Goal: Task Accomplishment & Management: Use online tool/utility

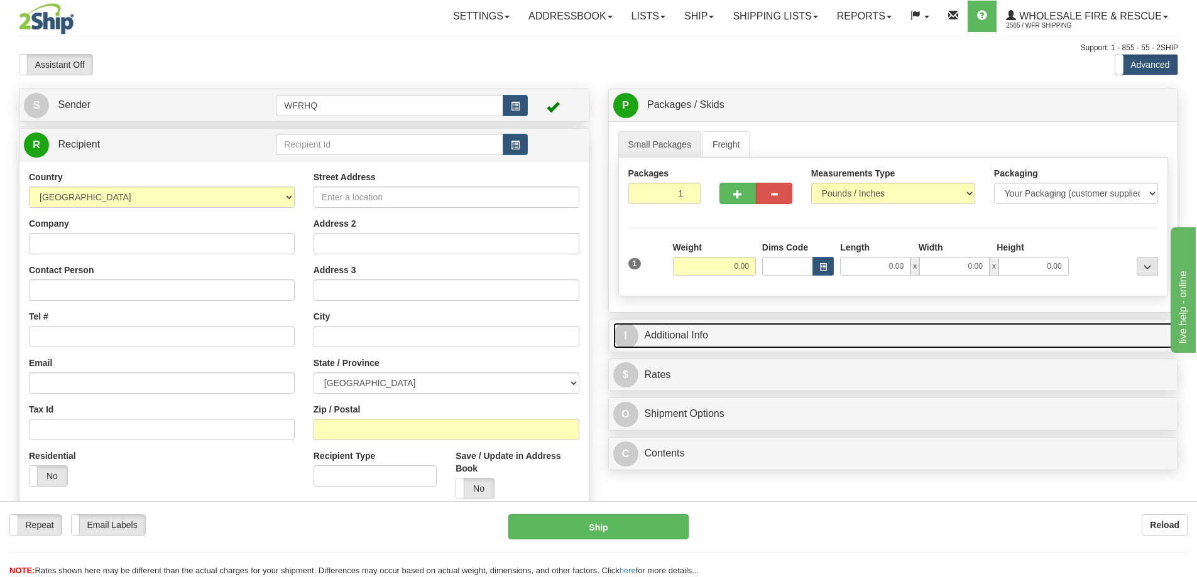
click at [665, 325] on link "I Additional Info" at bounding box center [893, 336] width 560 height 26
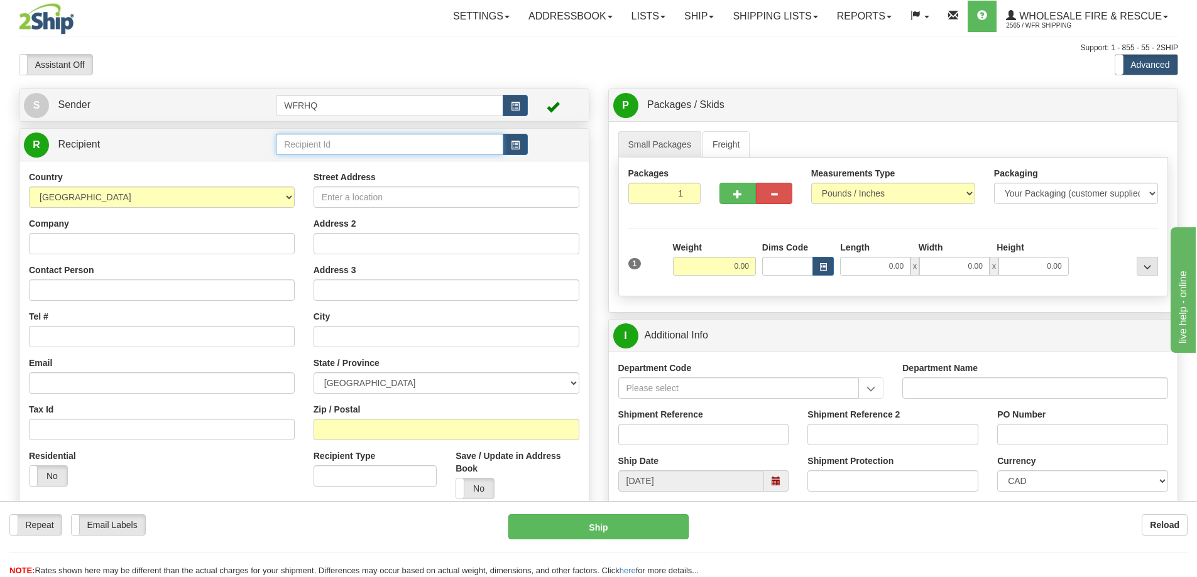
click at [299, 145] on input "text" at bounding box center [389, 144] width 227 height 21
click at [343, 148] on input "text" at bounding box center [389, 144] width 227 height 21
click at [346, 148] on input "text" at bounding box center [389, 144] width 227 height 21
click at [283, 144] on input "text" at bounding box center [389, 144] width 227 height 21
type input "CHAM"
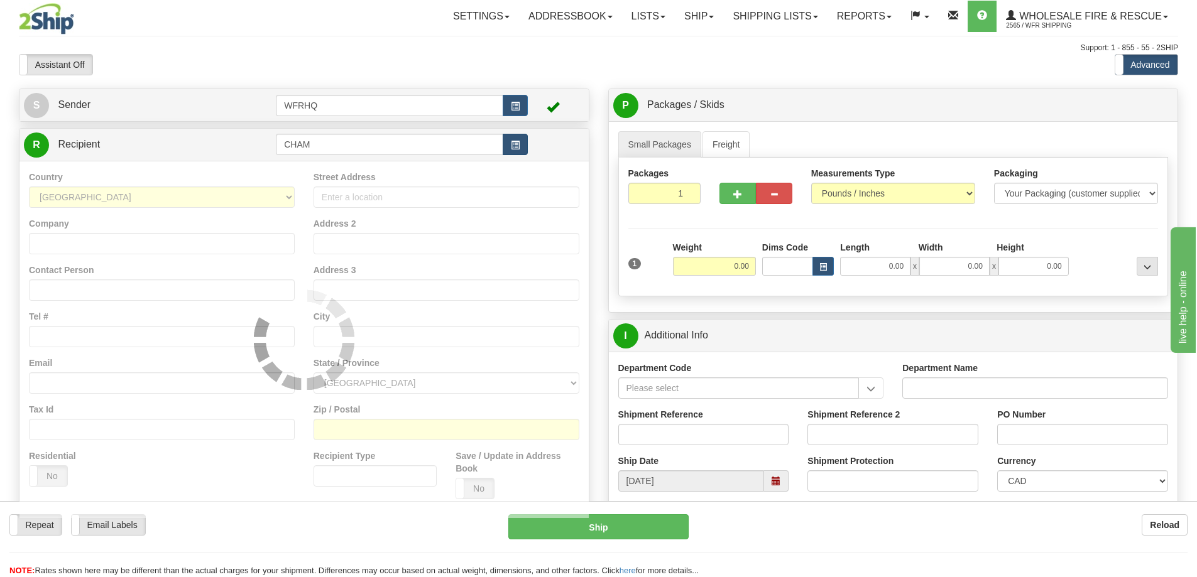
click at [521, 134] on td "CHAM" at bounding box center [402, 145] width 252 height 26
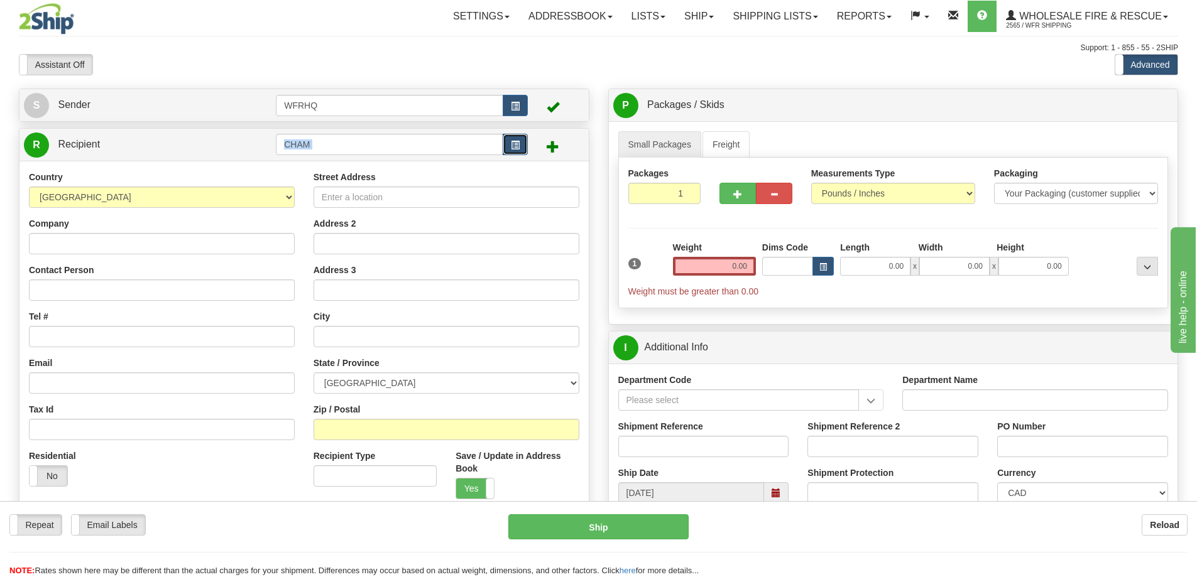
click at [518, 141] on span "button" at bounding box center [515, 145] width 9 height 8
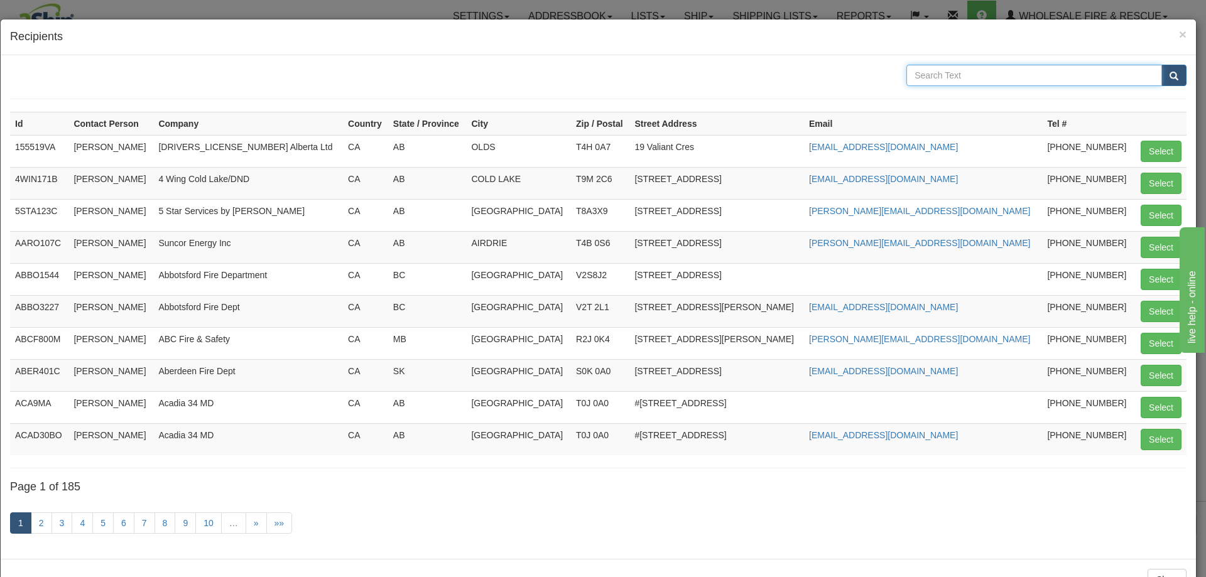
click at [955, 75] on input "text" at bounding box center [1035, 75] width 256 height 21
type input "CHAMCO"
click at [1162, 65] on button "submit" at bounding box center [1174, 75] width 25 height 21
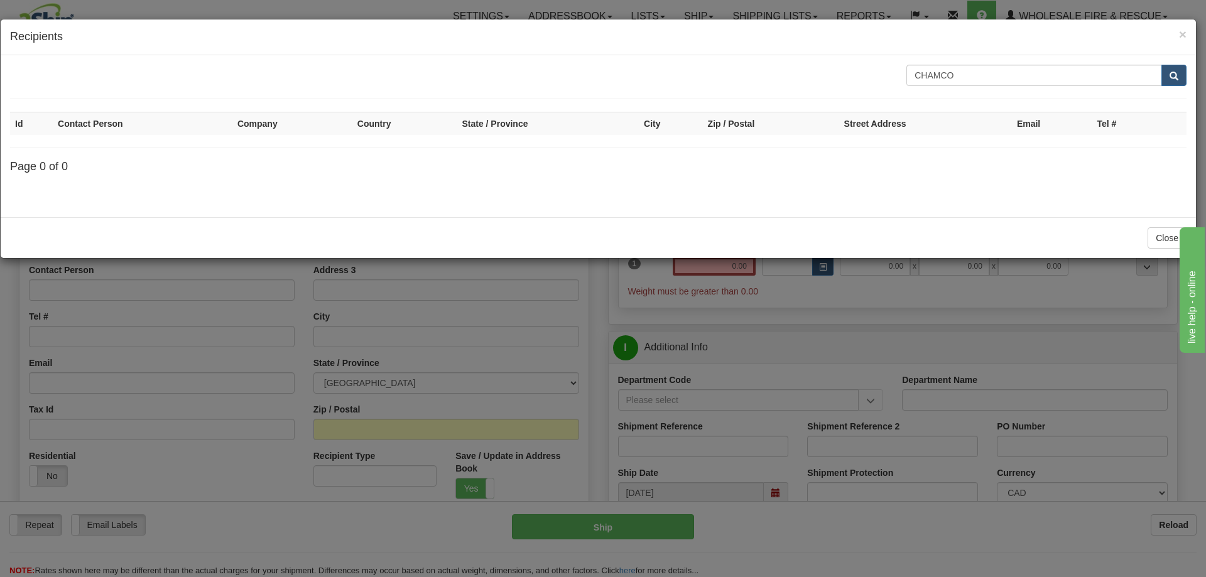
click at [1188, 32] on div "× Recipients" at bounding box center [599, 37] width 1196 height 36
click at [1184, 33] on span "×" at bounding box center [1183, 34] width 8 height 14
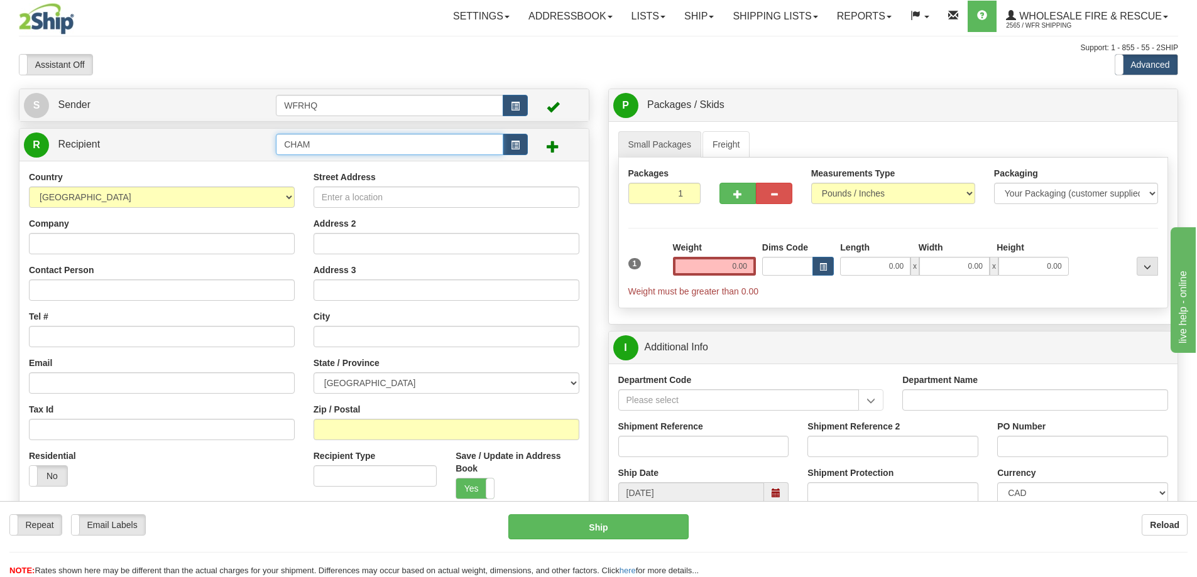
click at [336, 146] on input "CHAM" at bounding box center [389, 144] width 227 height 21
type input "CHAM2726"
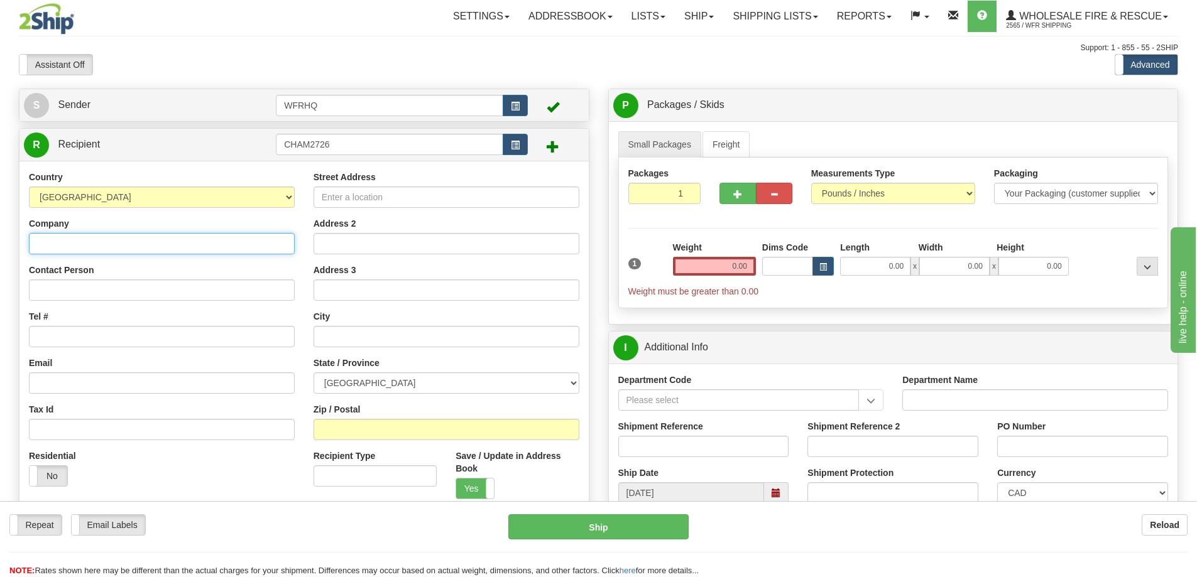
click at [159, 242] on div "Country AFGHANISTAN ALAND ISLANDS ALBANIA ALGERIA AMERICAN SAMOA ANDORRA ANGOLA…" at bounding box center [303, 340] width 569 height 358
click at [90, 239] on input "Company" at bounding box center [162, 243] width 266 height 21
paste input "Chamco Industries Ltd., Langley Delivery"
drag, startPoint x: 226, startPoint y: 243, endPoint x: 126, endPoint y: 249, distance: 99.5
click at [126, 249] on input "Chamco Industries Ltd., Langley Delivery" at bounding box center [162, 243] width 266 height 21
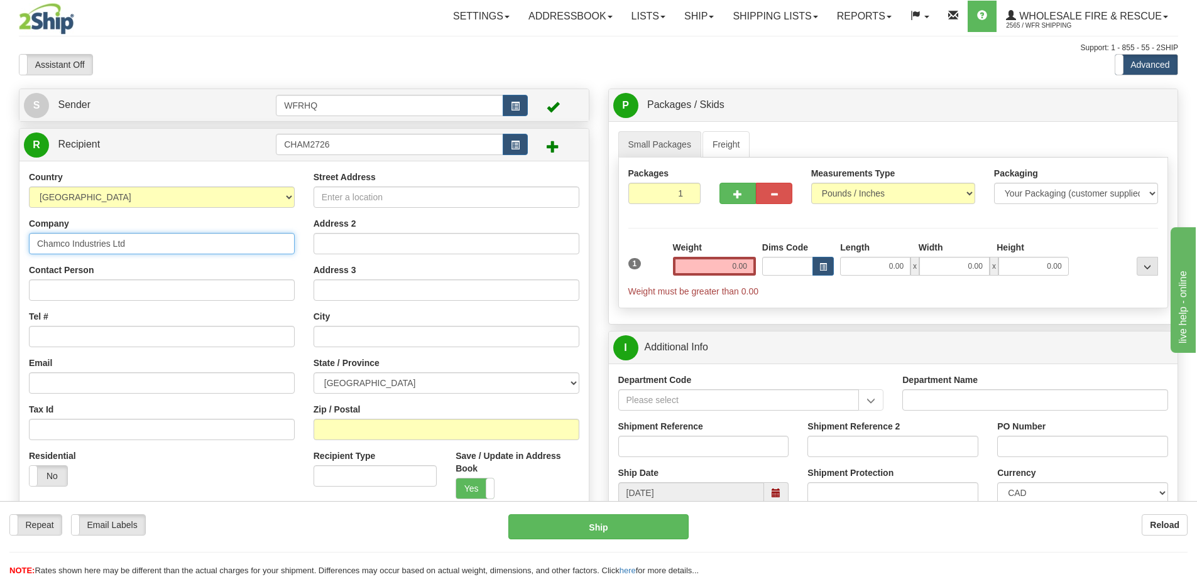
type input "Chamco Industries Ltd"
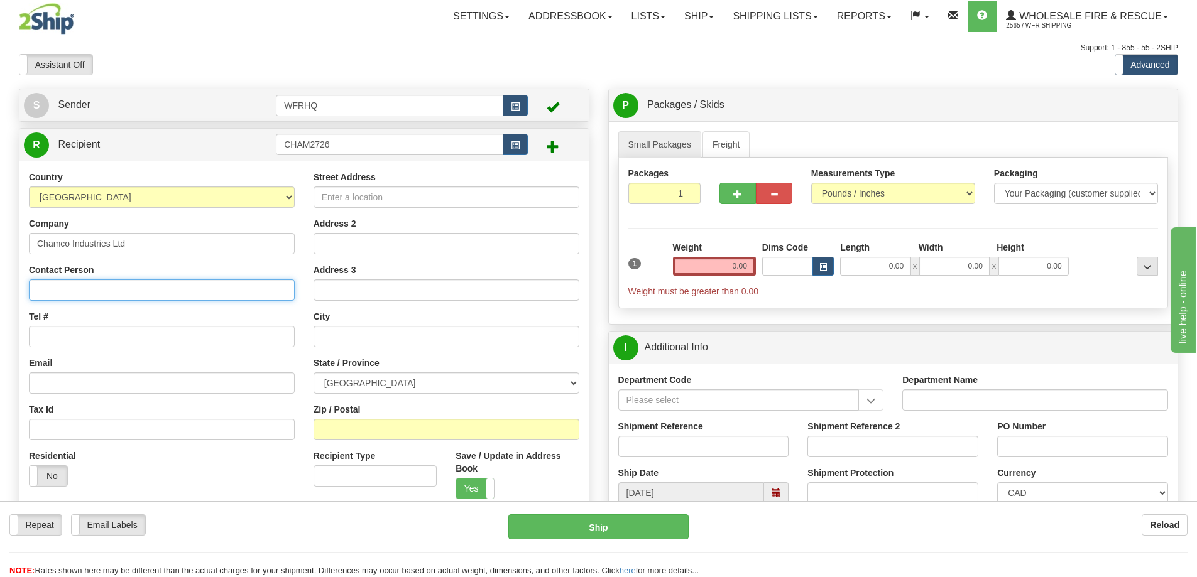
click at [117, 287] on input "Contact Person" at bounding box center [162, 290] width 266 height 21
click at [119, 286] on input "Contact Person" at bounding box center [162, 290] width 266 height 21
type input "Abhishek Rana"
type input "403-774-8737"
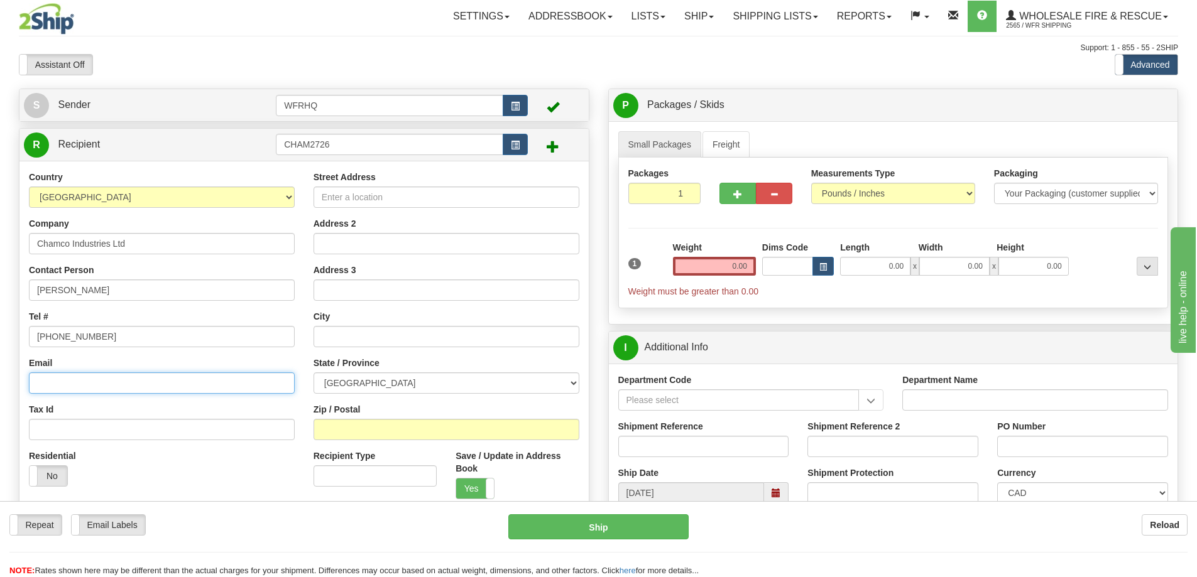
click at [68, 390] on input "Email" at bounding box center [162, 383] width 266 height 21
click at [82, 379] on input "Email" at bounding box center [162, 383] width 266 height 21
paste input "arana@chamco.com"
type input "arana@chamco.com"
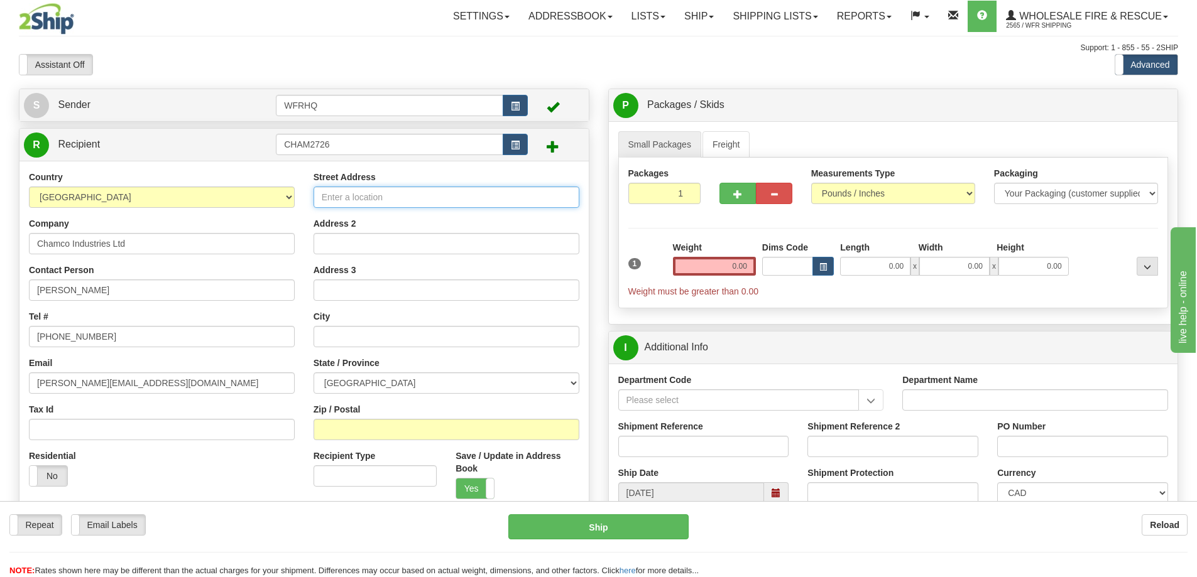
click at [364, 204] on input "Street Address" at bounding box center [447, 197] width 266 height 21
click at [391, 197] on input "Street Address" at bounding box center [447, 197] width 266 height 21
paste input "A101, 27265 Gloucester Way"
type input "A101, 27265 Gloucester Way"
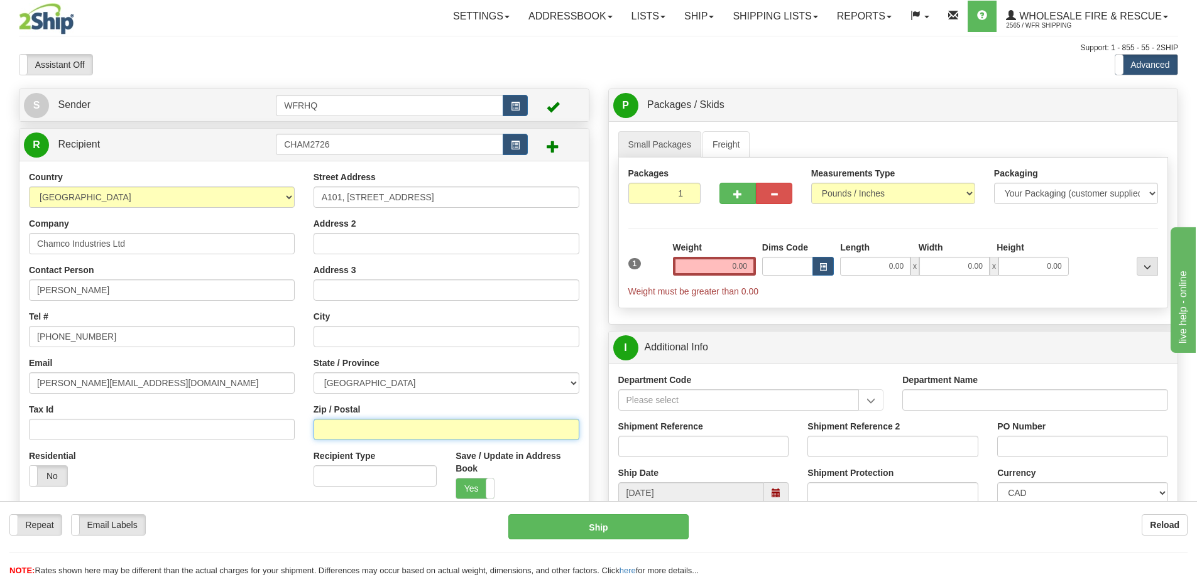
click at [364, 435] on input "Zip / Postal" at bounding box center [447, 429] width 266 height 21
type input "V4W 3Z8"
type input "LANGLEY"
select select "BC"
click at [722, 266] on input "0.00" at bounding box center [714, 266] width 83 height 19
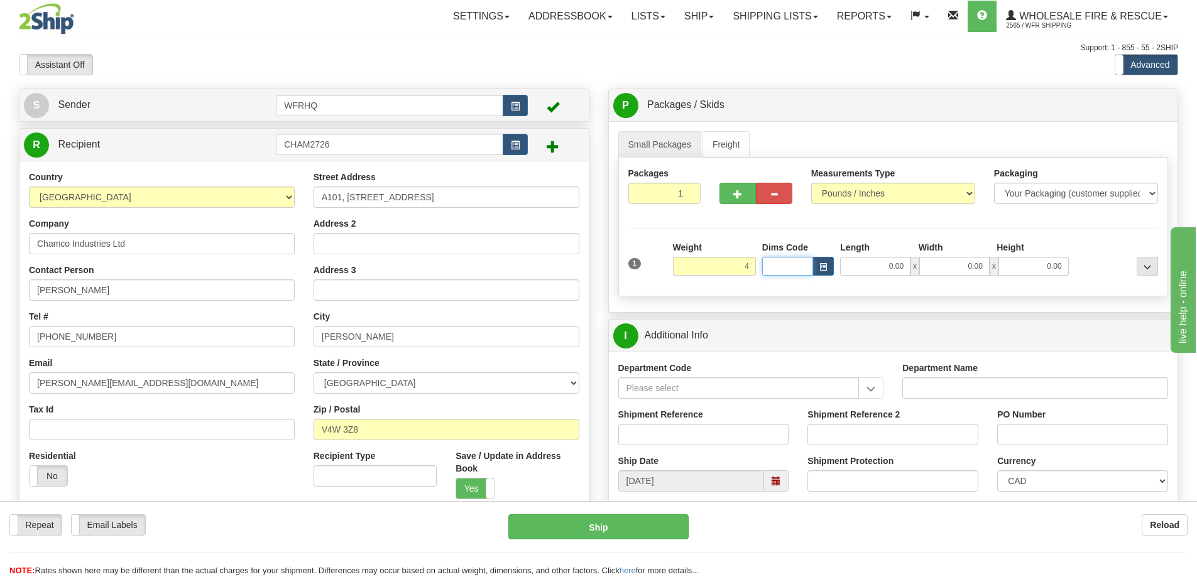
type input "4.00"
type input "8.00"
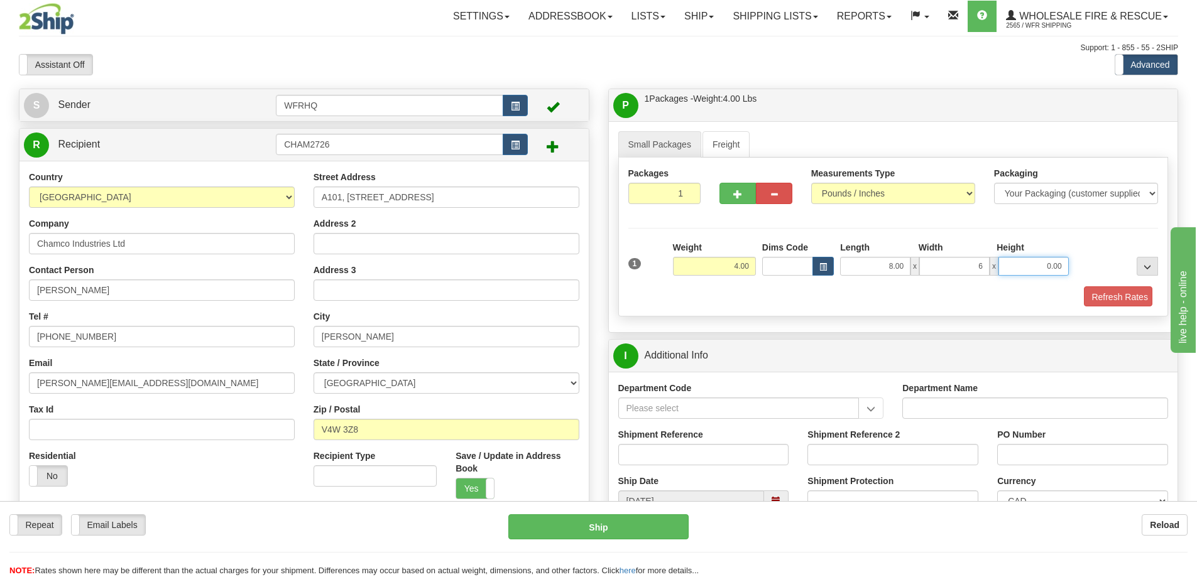
type input "6.00"
type input "4.00"
click at [1131, 303] on button "Refresh Rates" at bounding box center [1115, 297] width 72 height 21
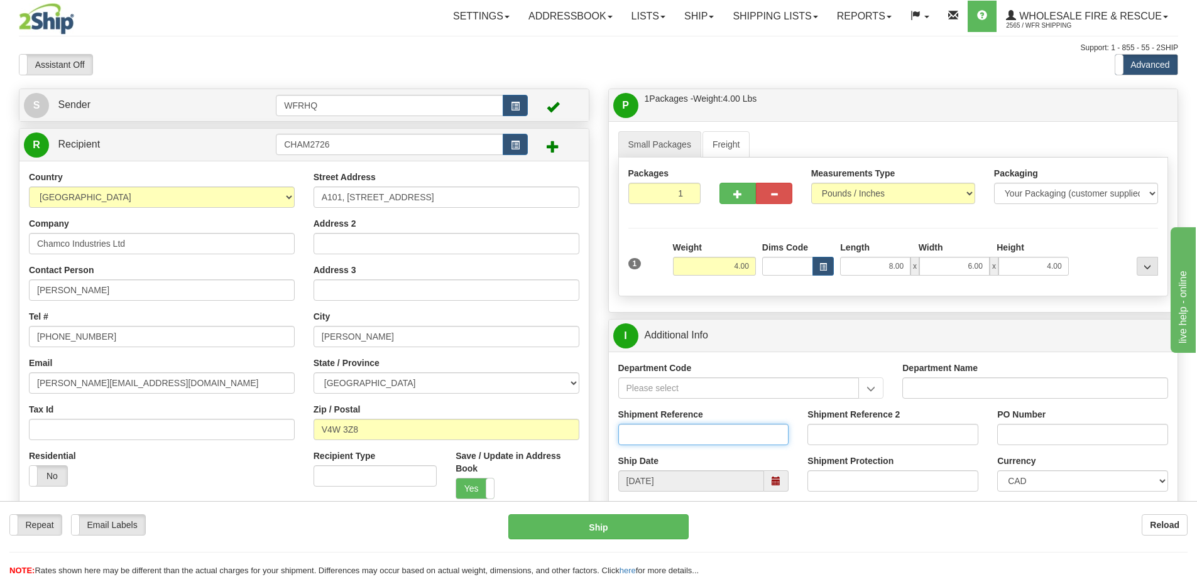
click at [675, 430] on input "Shipment Reference" at bounding box center [703, 434] width 171 height 21
type input "S45296-30305"
type input "W1020954-01"
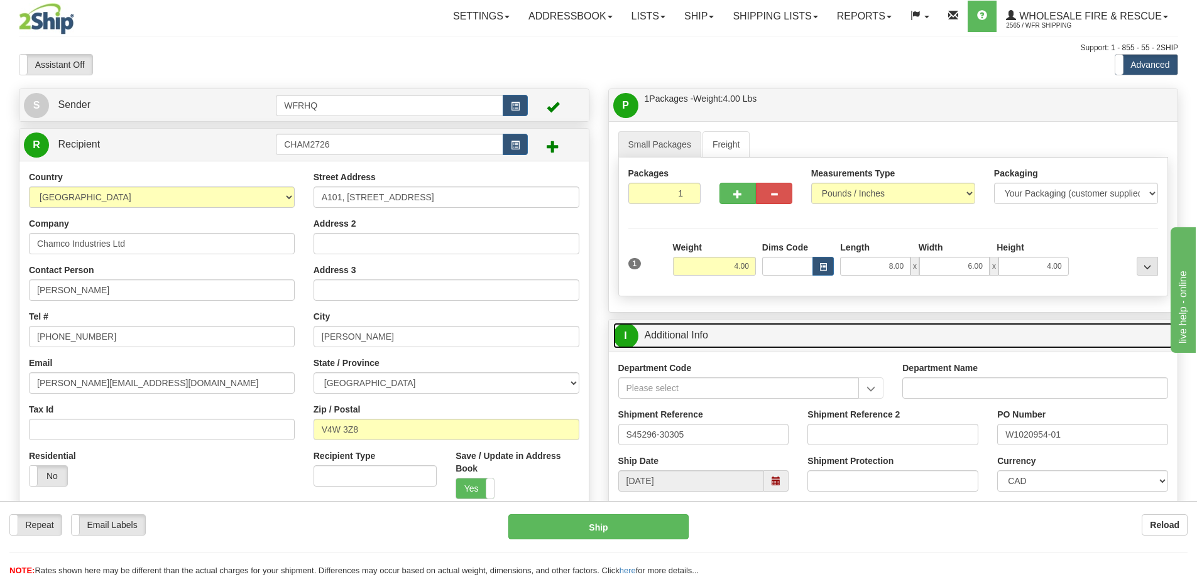
click at [787, 336] on link "I Additional Info" at bounding box center [893, 336] width 560 height 26
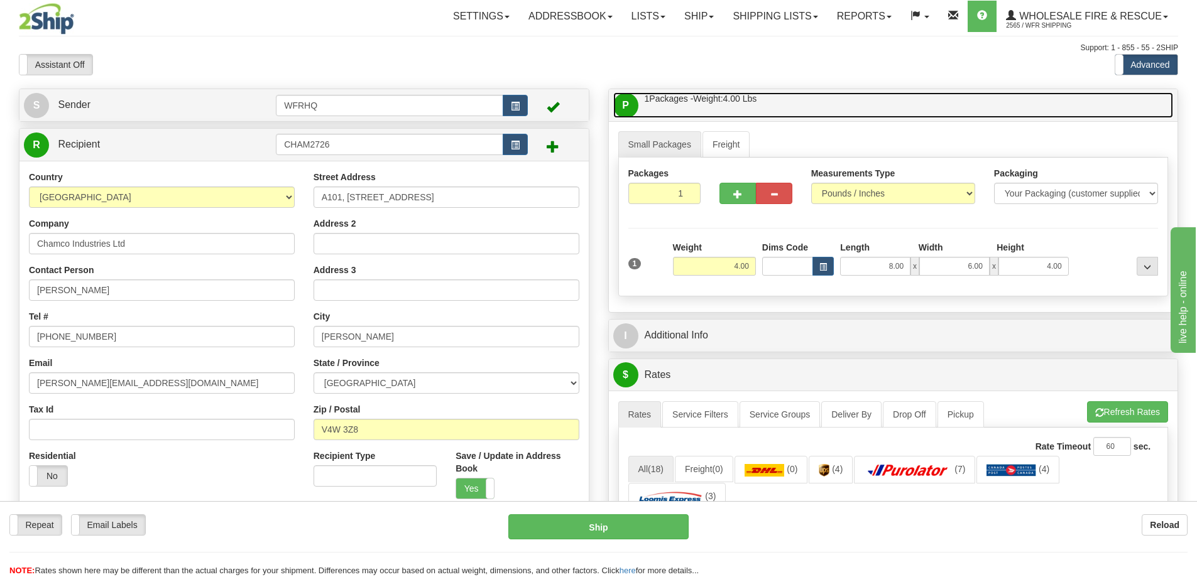
click at [814, 111] on link "P Packages / Skids 1 Packages - Weight: 4.00 Lbs 1 Skids - Weight: NaN Lbs" at bounding box center [893, 105] width 560 height 26
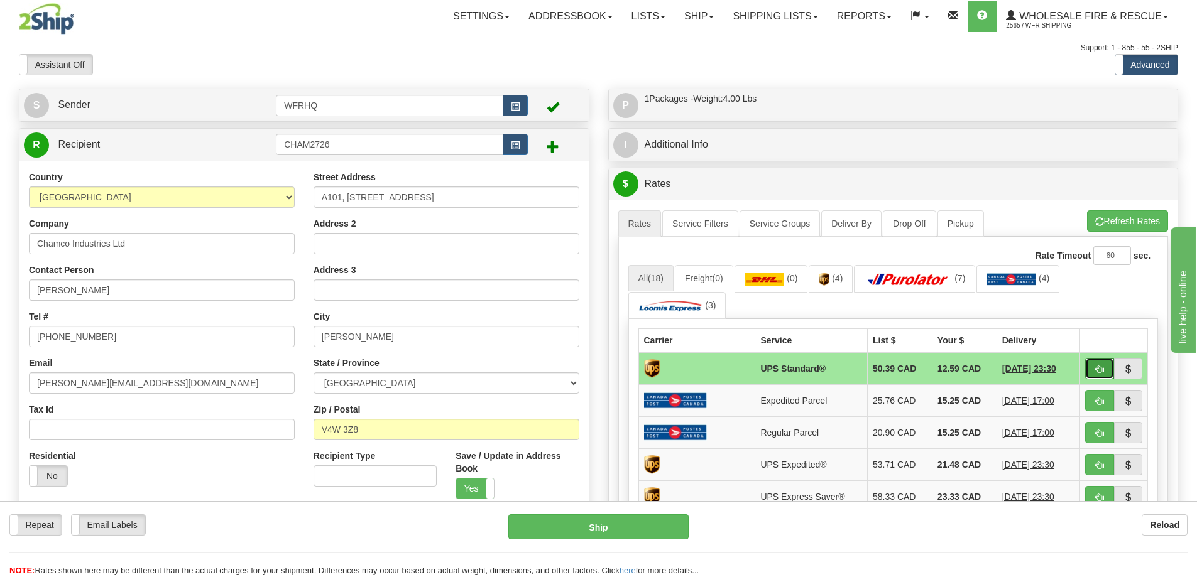
click at [1100, 367] on span "button" at bounding box center [1099, 370] width 9 height 8
type input "11"
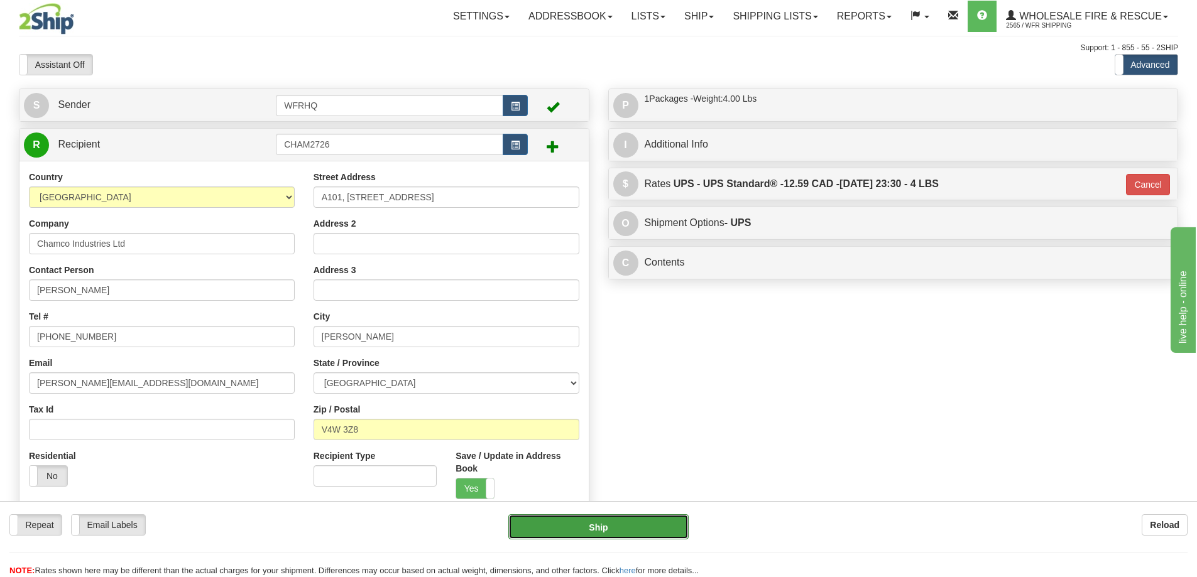
click at [640, 530] on button "Ship" at bounding box center [598, 527] width 180 height 25
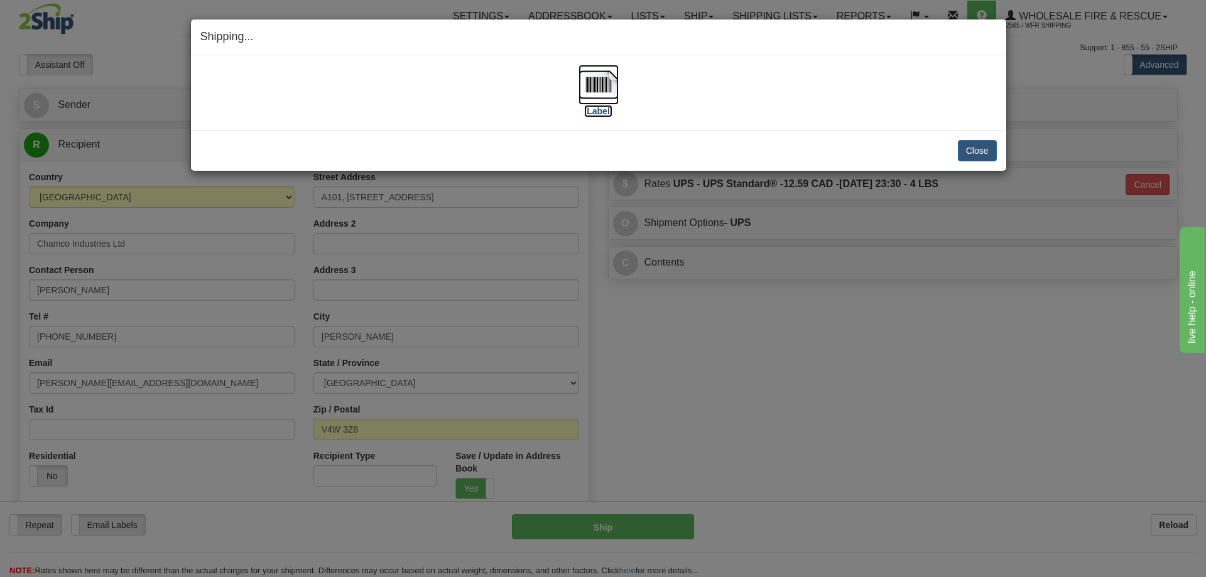
click at [592, 90] on img at bounding box center [599, 85] width 40 height 40
click at [976, 151] on button "Close" at bounding box center [977, 150] width 39 height 21
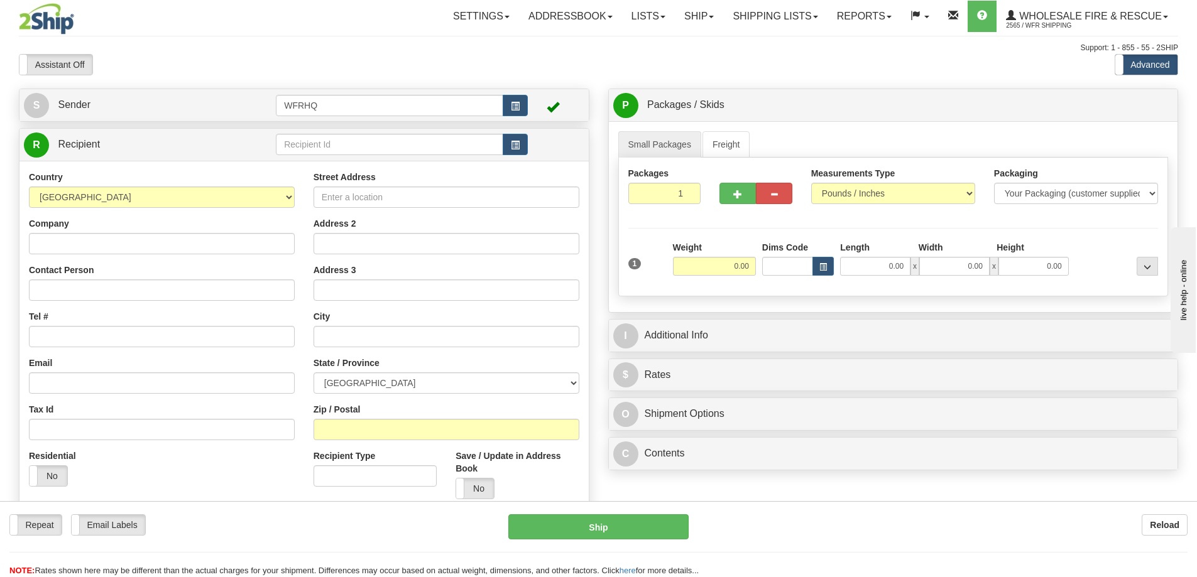
click at [397, 158] on div "R Recipient" at bounding box center [303, 145] width 569 height 32
click at [396, 148] on input "text" at bounding box center [389, 144] width 227 height 21
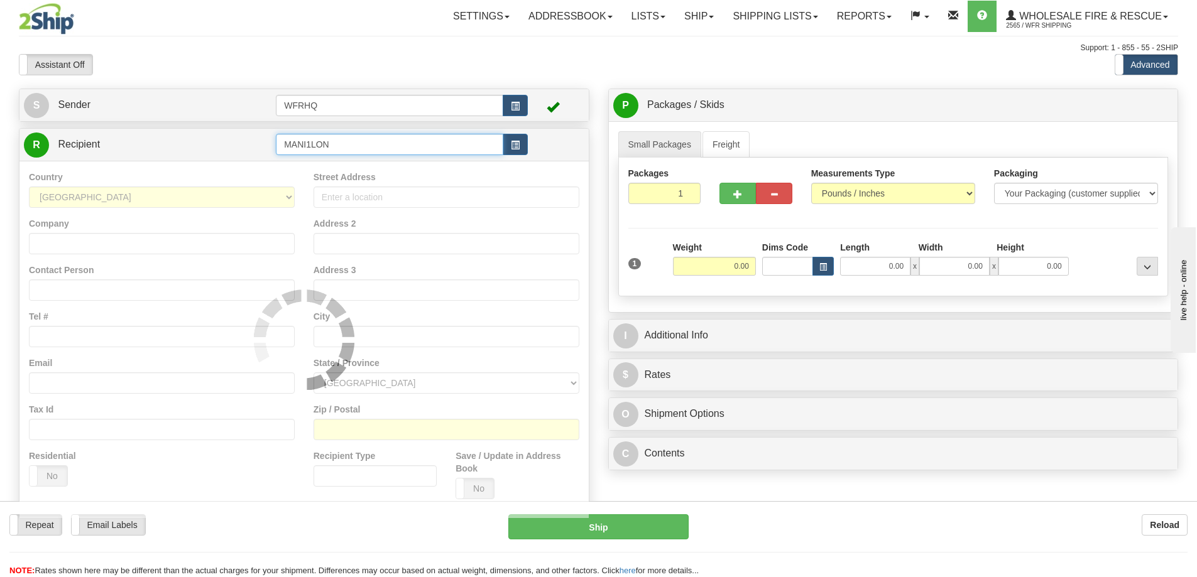
type input "MANI1LON"
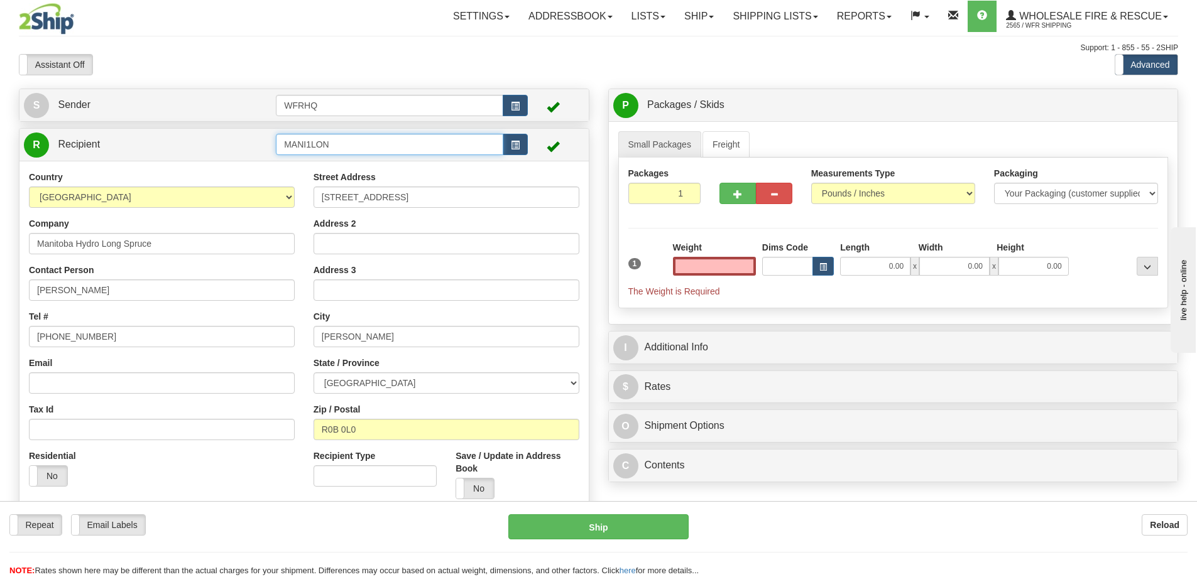
type input "0.00"
click at [356, 145] on input "MANI1LON" at bounding box center [389, 144] width 227 height 21
drag, startPoint x: 356, startPoint y: 145, endPoint x: 87, endPoint y: 180, distance: 270.7
click at [88, 180] on div "R Recipient MANI1LON" at bounding box center [304, 323] width 571 height 391
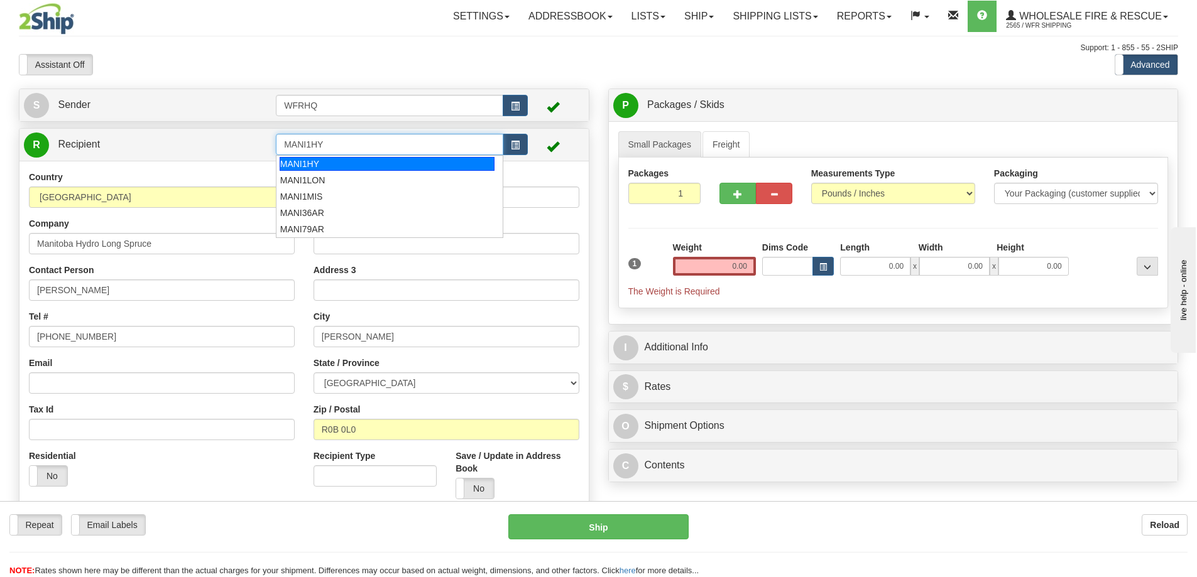
type input "MANI1HY"
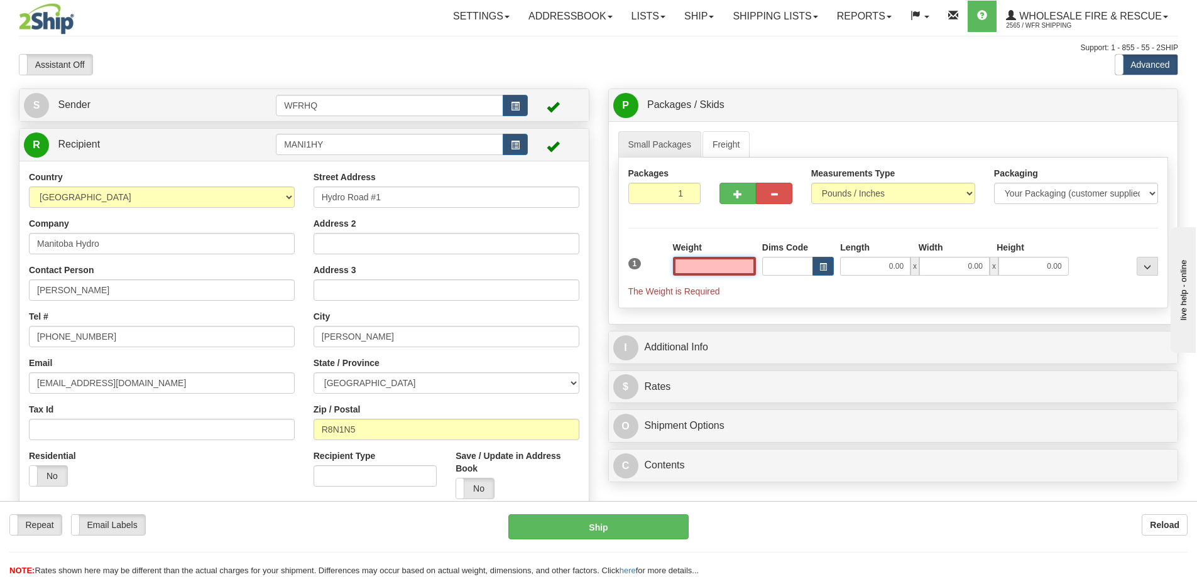
click at [737, 271] on input "text" at bounding box center [714, 266] width 83 height 19
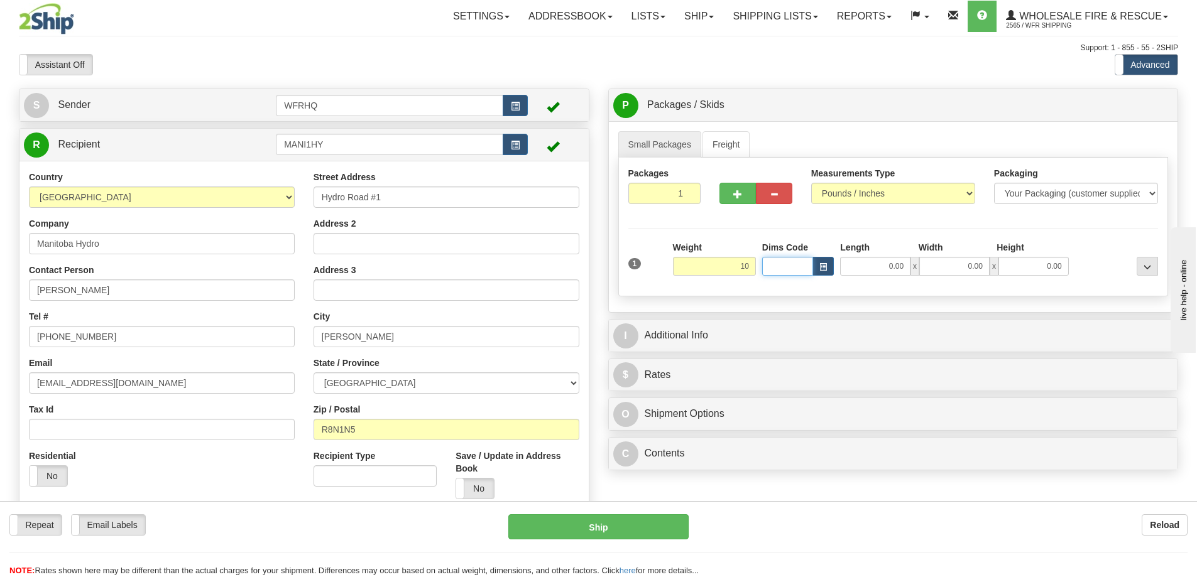
type input "10.00"
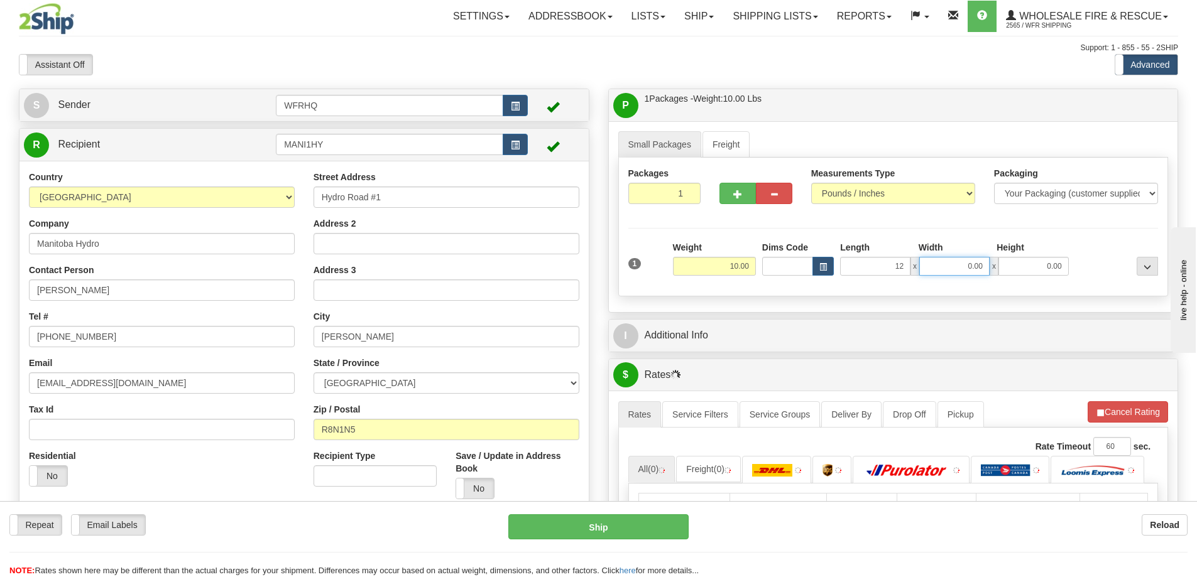
type input "12.00"
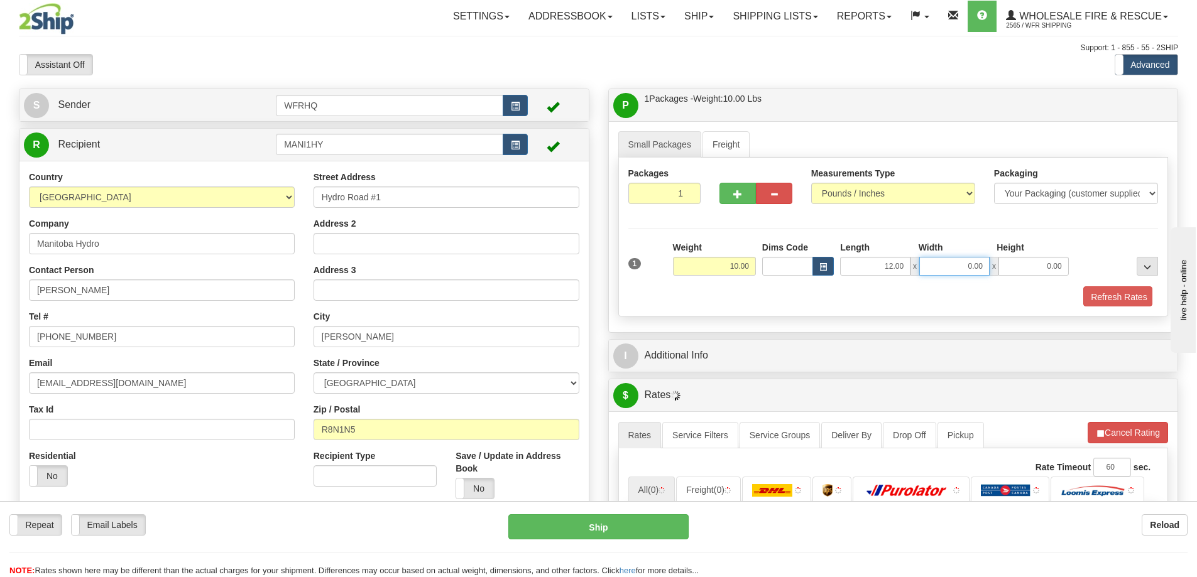
type input "1"
type input "9.00"
type input "12.00"
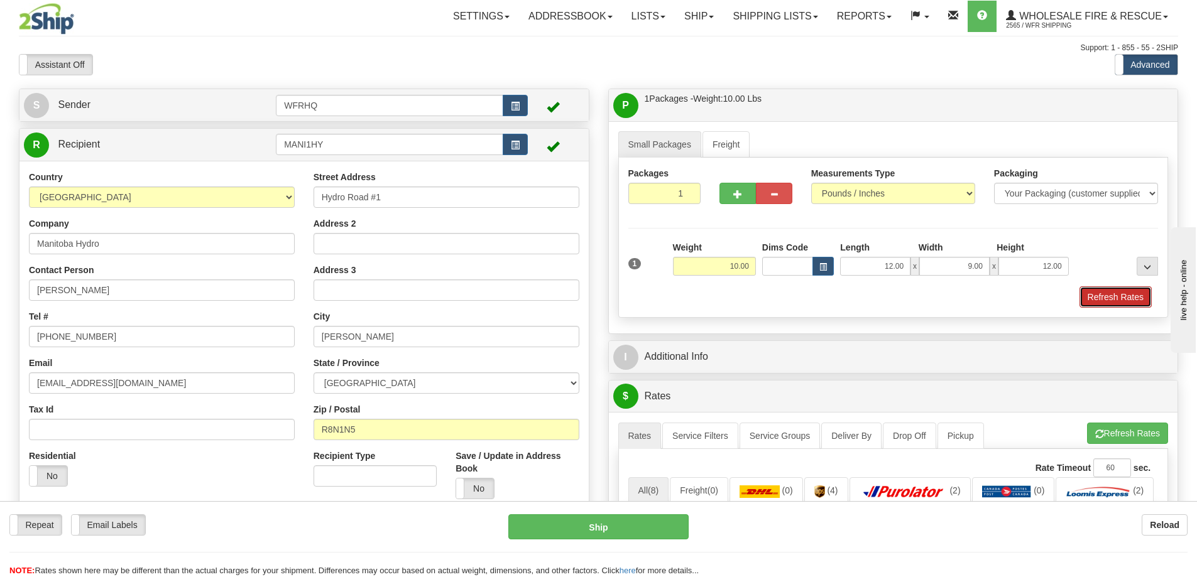
click at [1125, 290] on button "Refresh Rates" at bounding box center [1115, 297] width 72 height 21
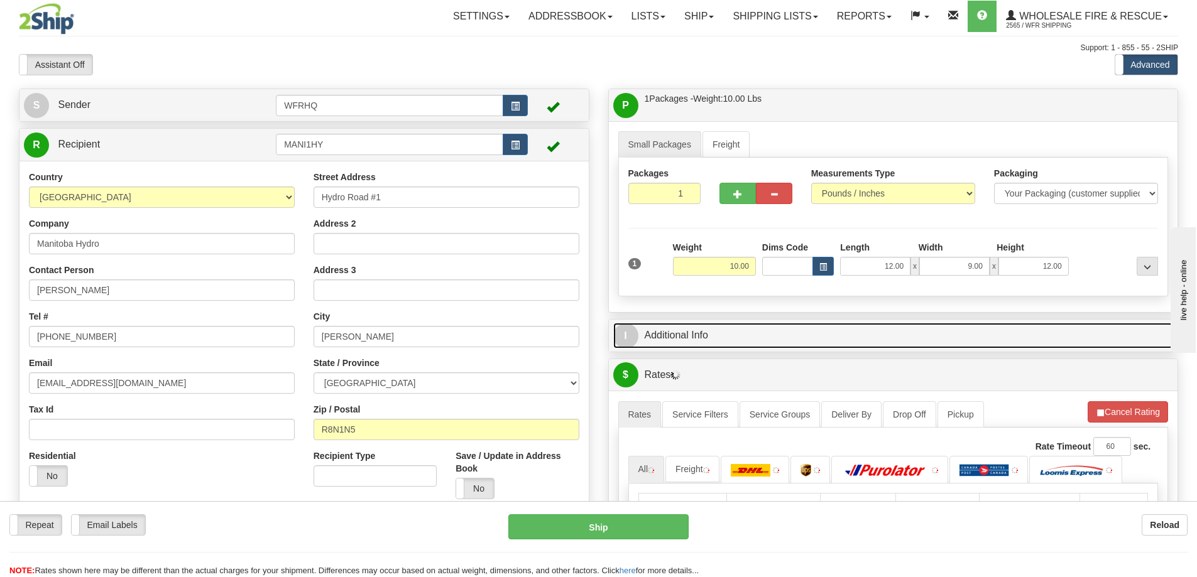
click at [831, 340] on link "I Additional Info" at bounding box center [893, 336] width 560 height 26
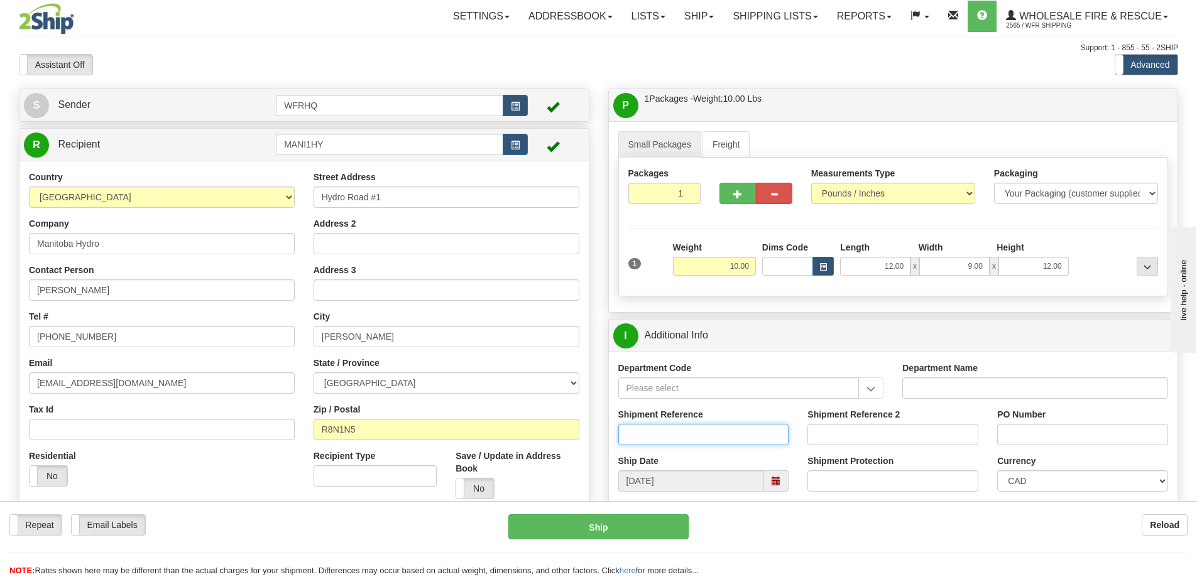
click at [646, 445] on input "Shipment Reference" at bounding box center [703, 434] width 171 height 21
type input "S45367-29887, S45254-29833"
type input "CC"
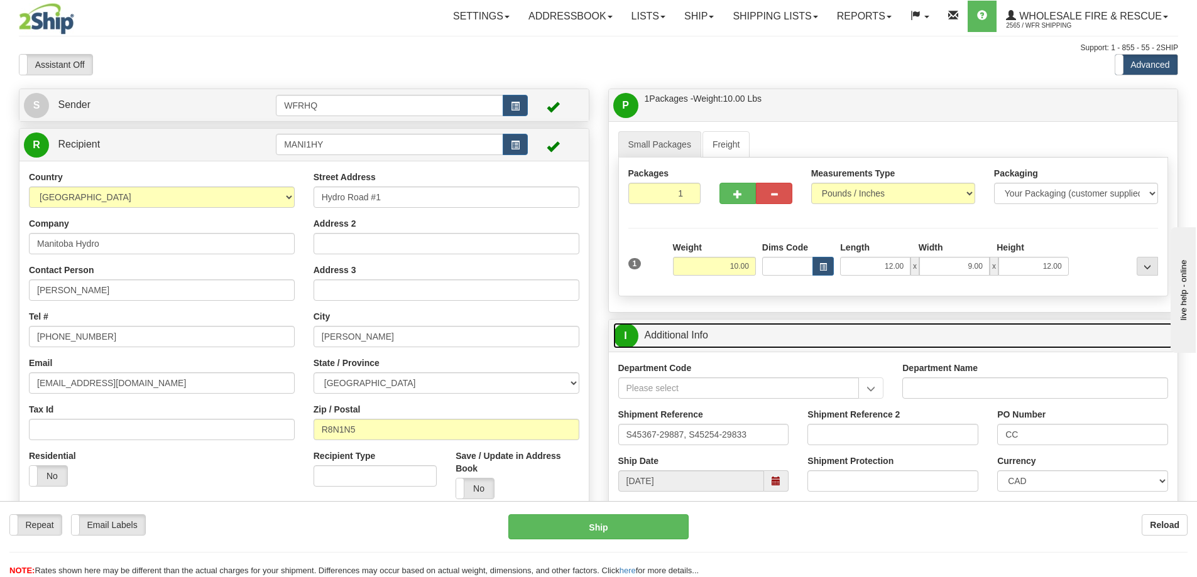
click at [738, 342] on link "I Additional Info" at bounding box center [893, 336] width 560 height 26
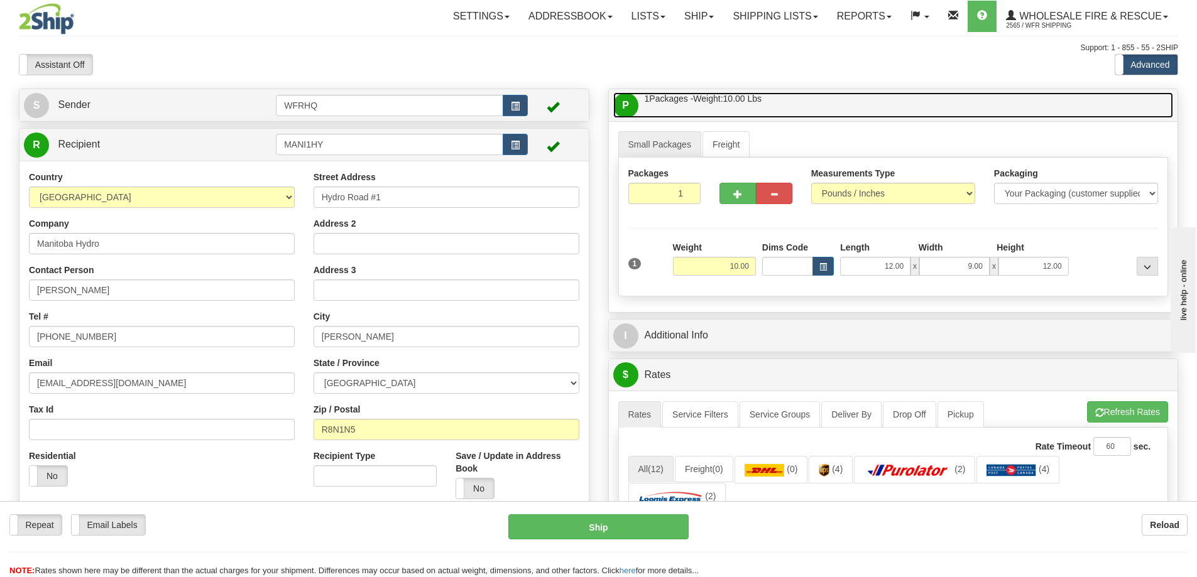
click at [791, 96] on link "P Packages / Skids 1 Packages - Weight: 10.00 Lbs 1 Skids - Weight: NaN Lbs" at bounding box center [893, 105] width 560 height 26
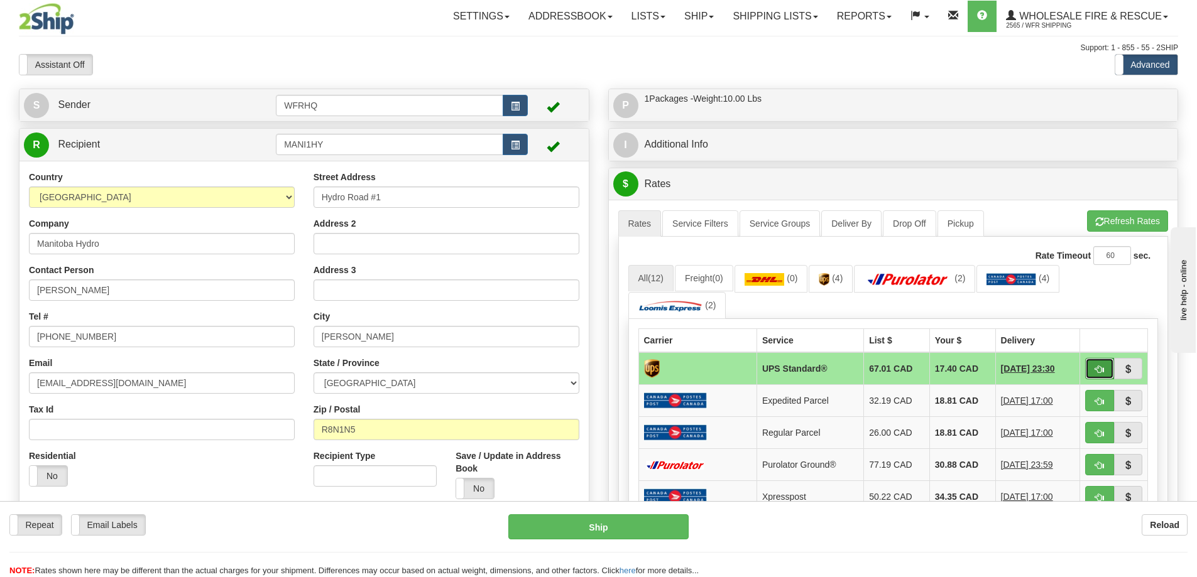
click at [1108, 373] on button "button" at bounding box center [1099, 368] width 29 height 21
type input "11"
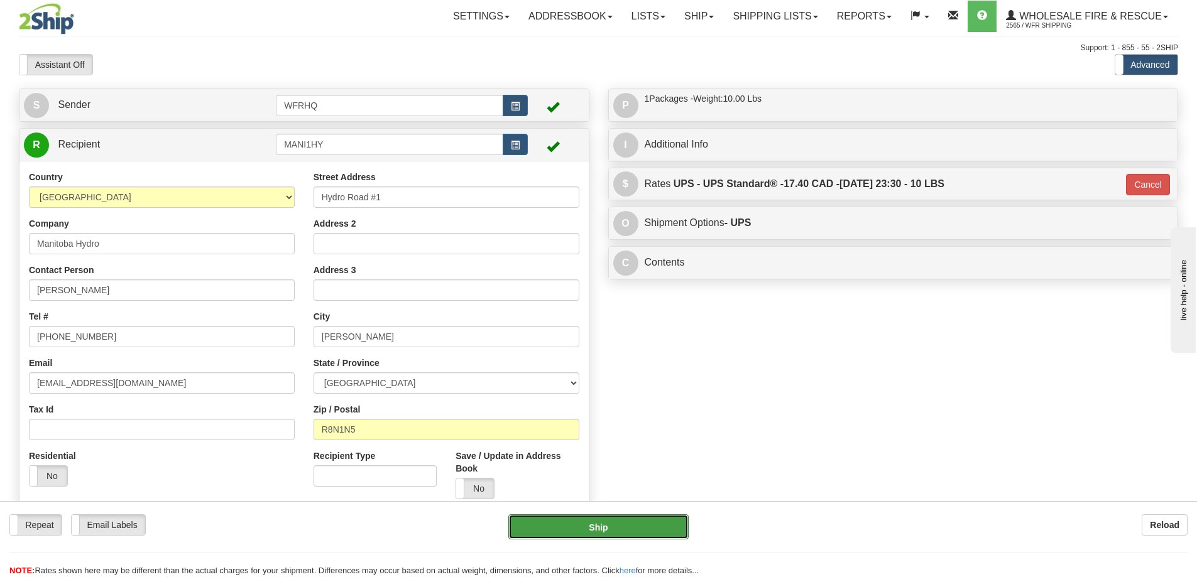
click at [631, 526] on button "Ship" at bounding box center [598, 527] width 180 height 25
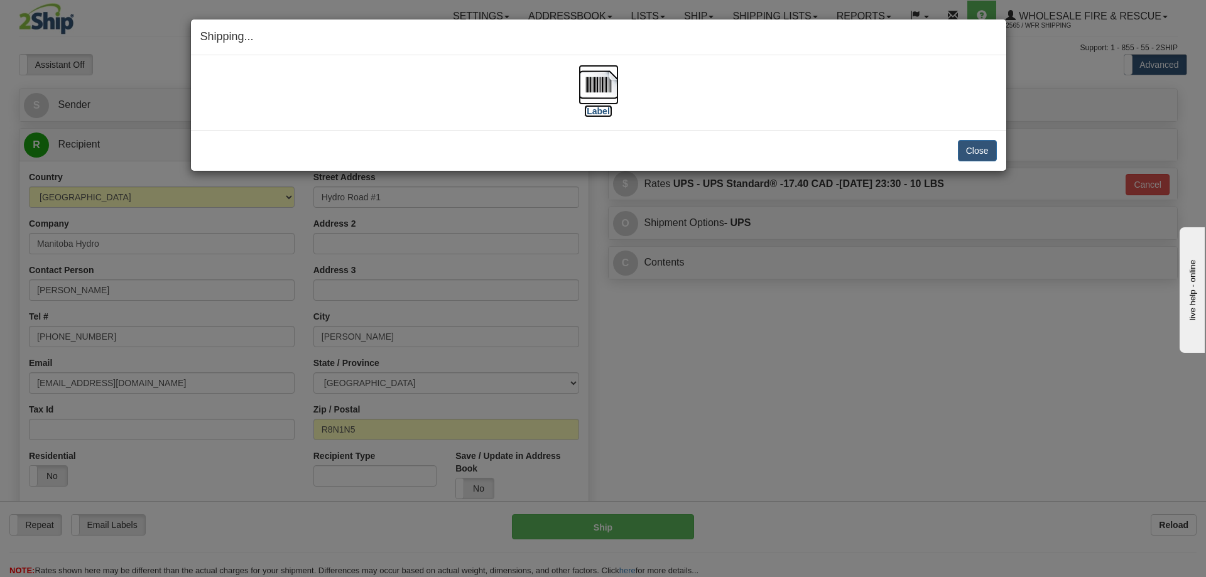
click at [609, 87] on img at bounding box center [599, 85] width 40 height 40
click at [990, 151] on button "Close" at bounding box center [977, 150] width 39 height 21
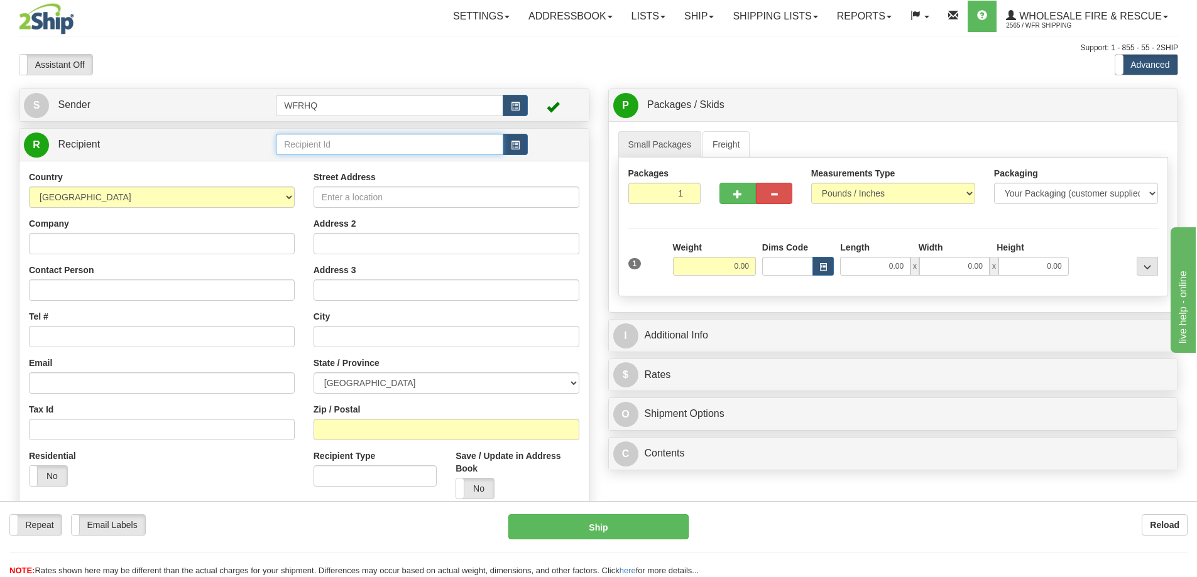
click at [305, 144] on input "text" at bounding box center [389, 144] width 227 height 21
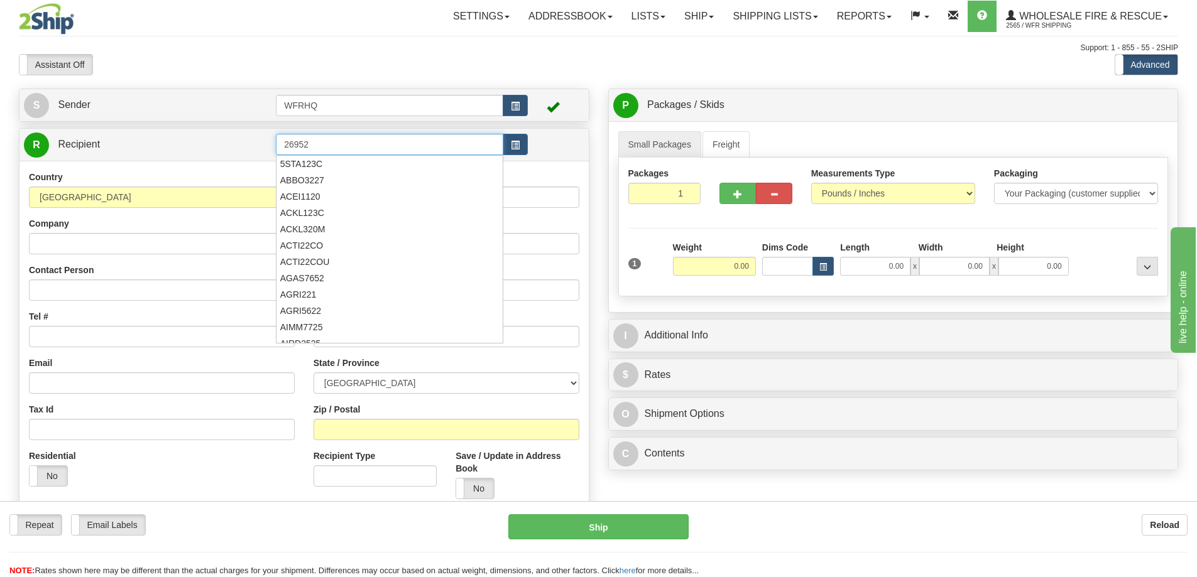
click button "Delete" at bounding box center [0, 0] width 0 height 0
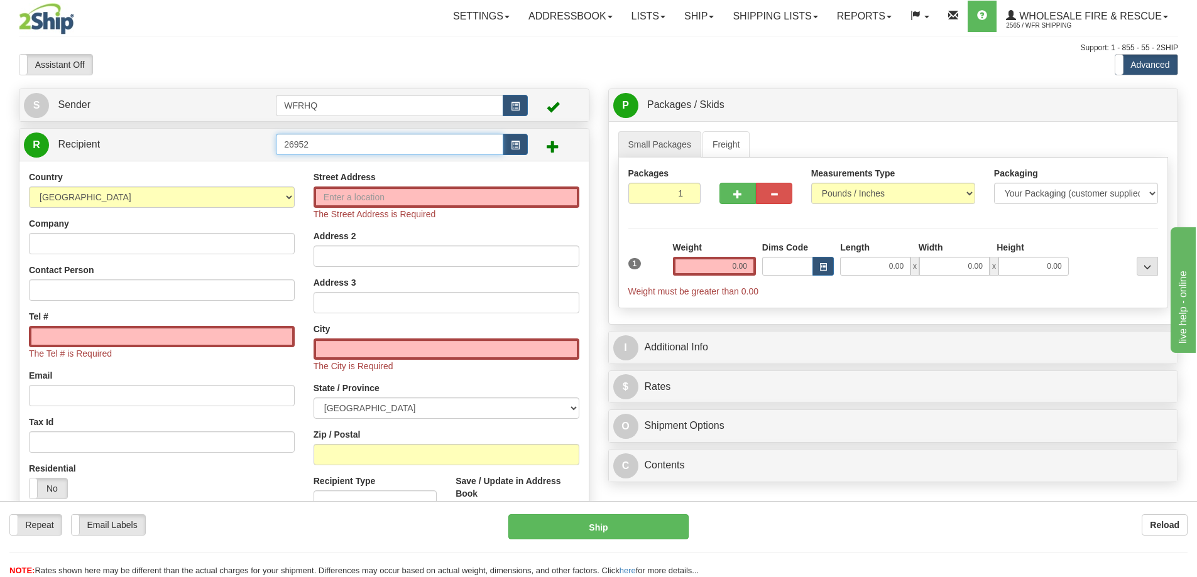
drag, startPoint x: 334, startPoint y: 147, endPoint x: -264, endPoint y: 188, distance: 599.6
click at [0, 188] on html "Training Course Close Toggle navigation Settings Shipping Preferences New Sende…" at bounding box center [598, 288] width 1197 height 577
type input "JASP518G"
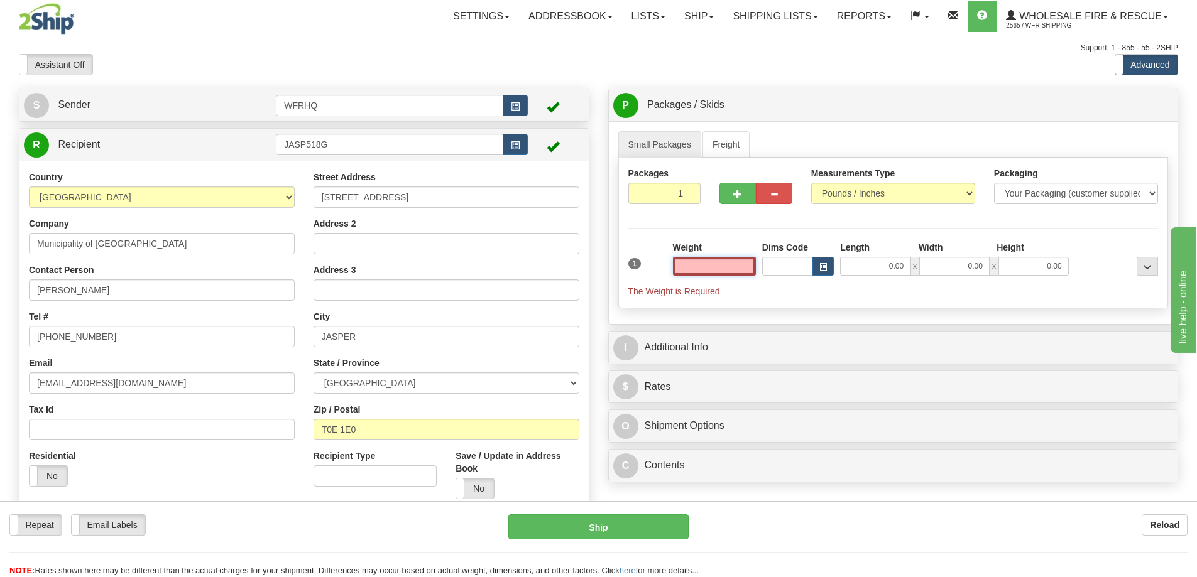
click at [698, 268] on input "text" at bounding box center [714, 266] width 83 height 19
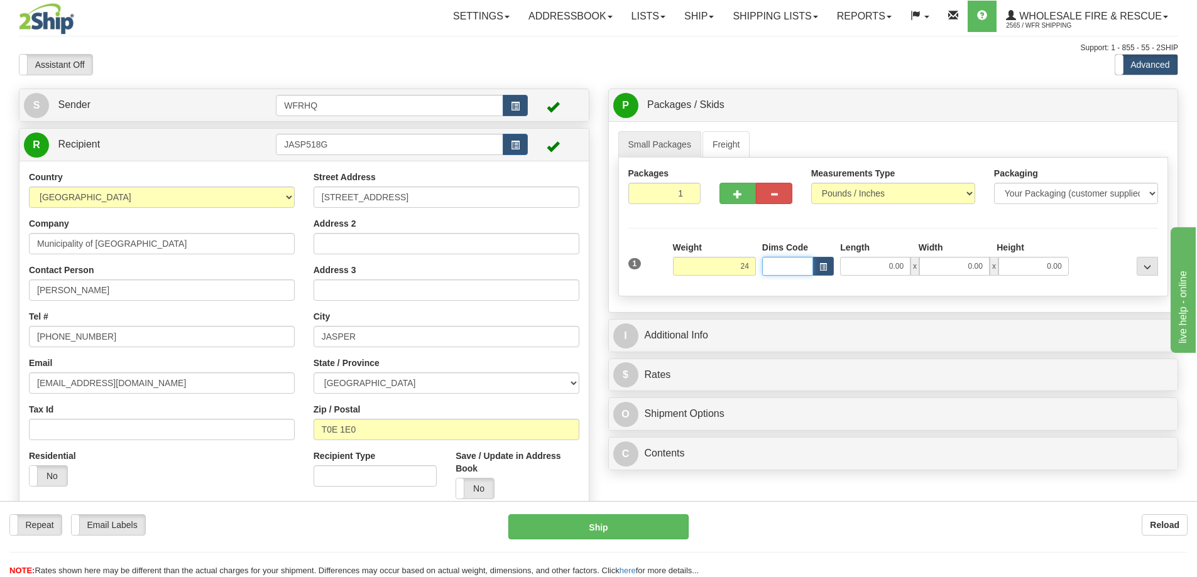
type input "24.00"
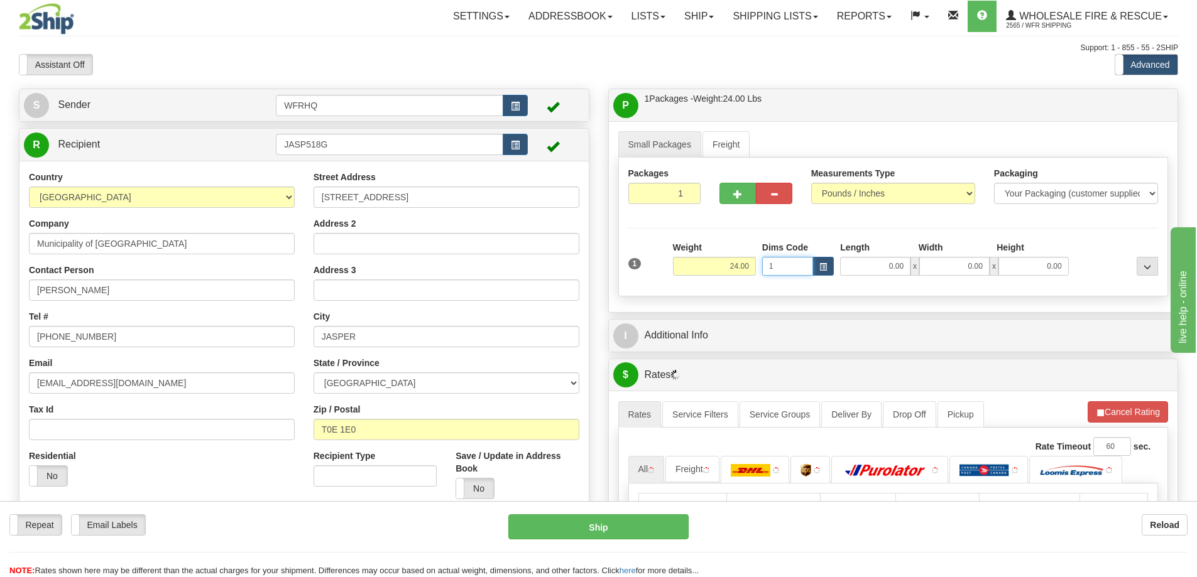
type input "1"
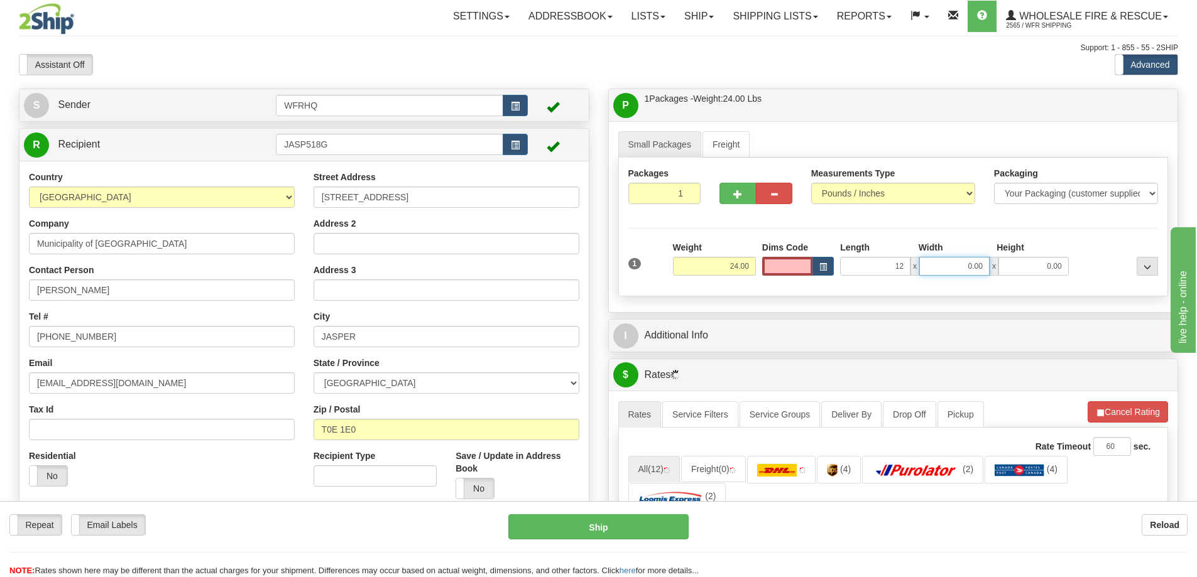
type input "12.00"
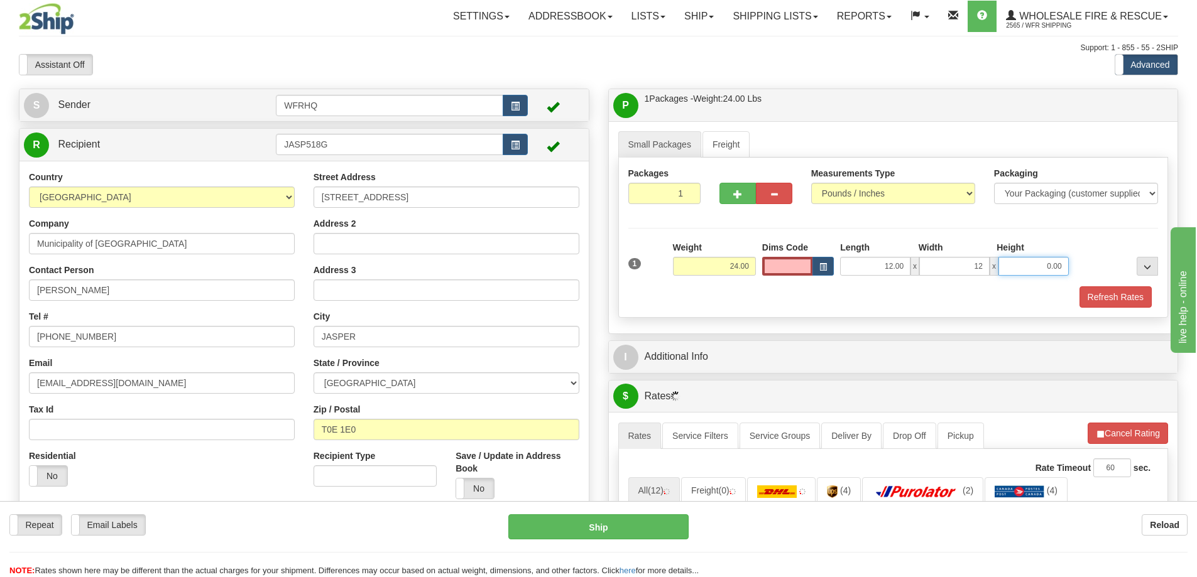
type input "12.00"
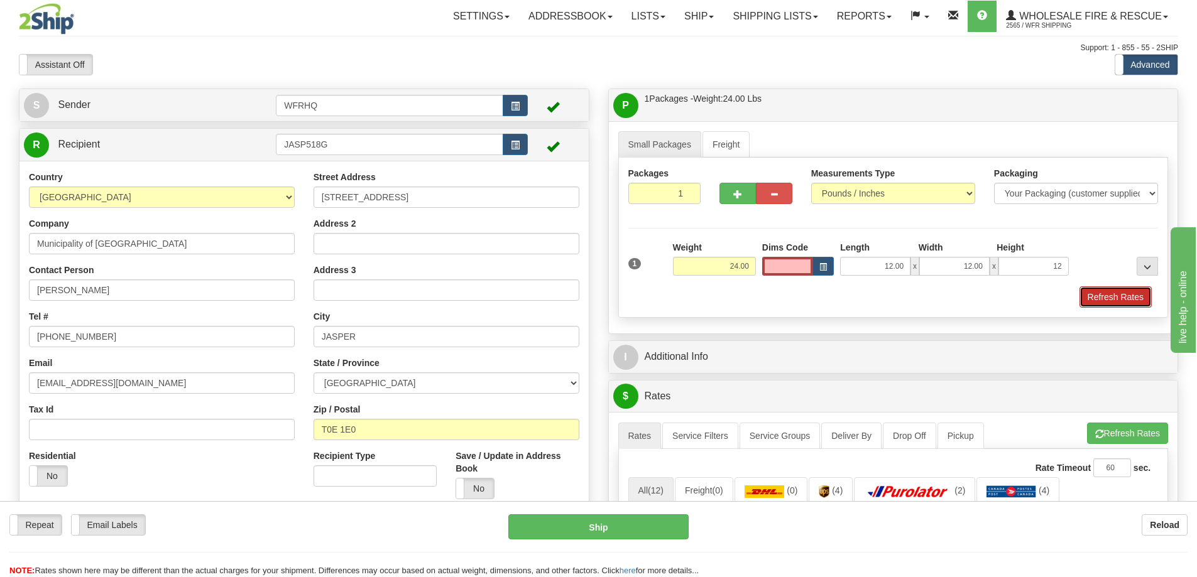
type input "12.00"
click at [1125, 290] on button "Refresh Rates" at bounding box center [1115, 297] width 72 height 21
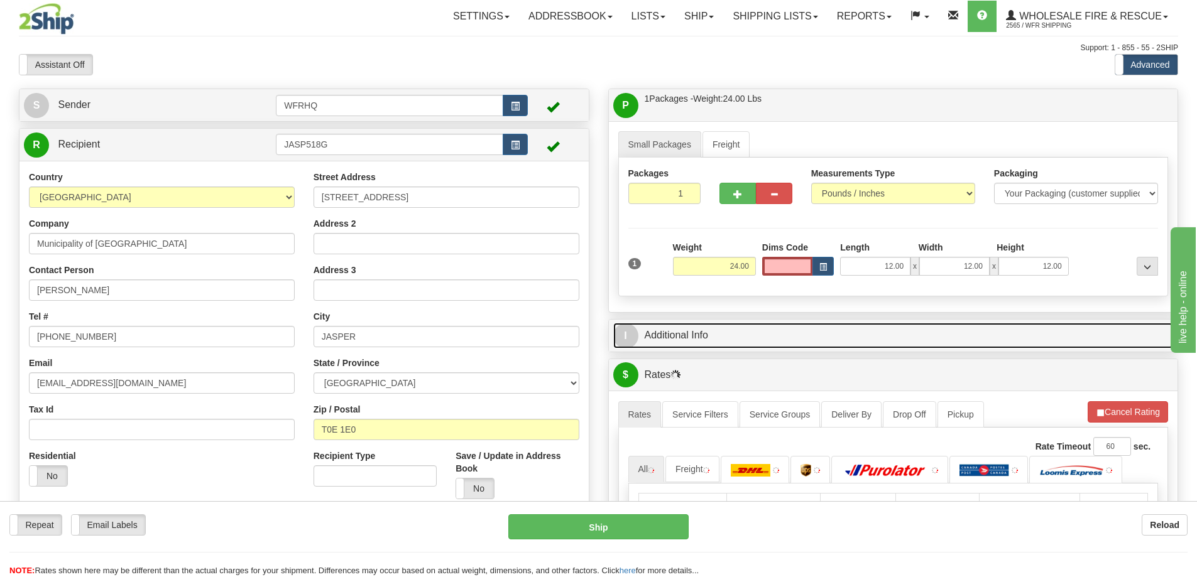
click at [988, 343] on link "I Additional Info" at bounding box center [893, 336] width 560 height 26
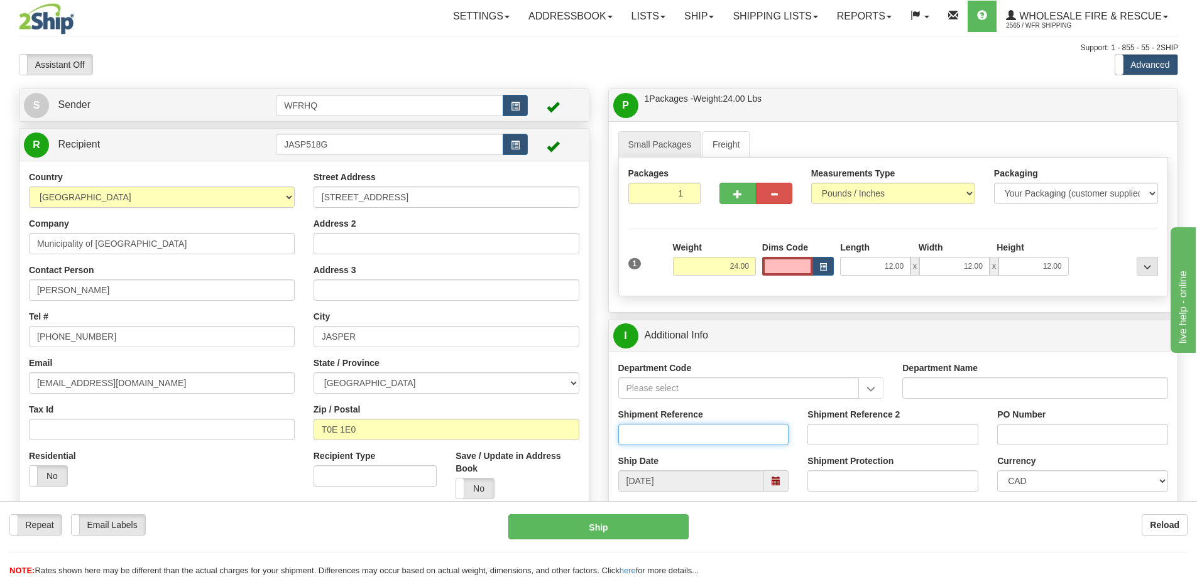
click at [676, 439] on input "Shipment Reference" at bounding box center [703, 434] width 171 height 21
type input "S41116-26952"
type input "6-23-01-00-630"
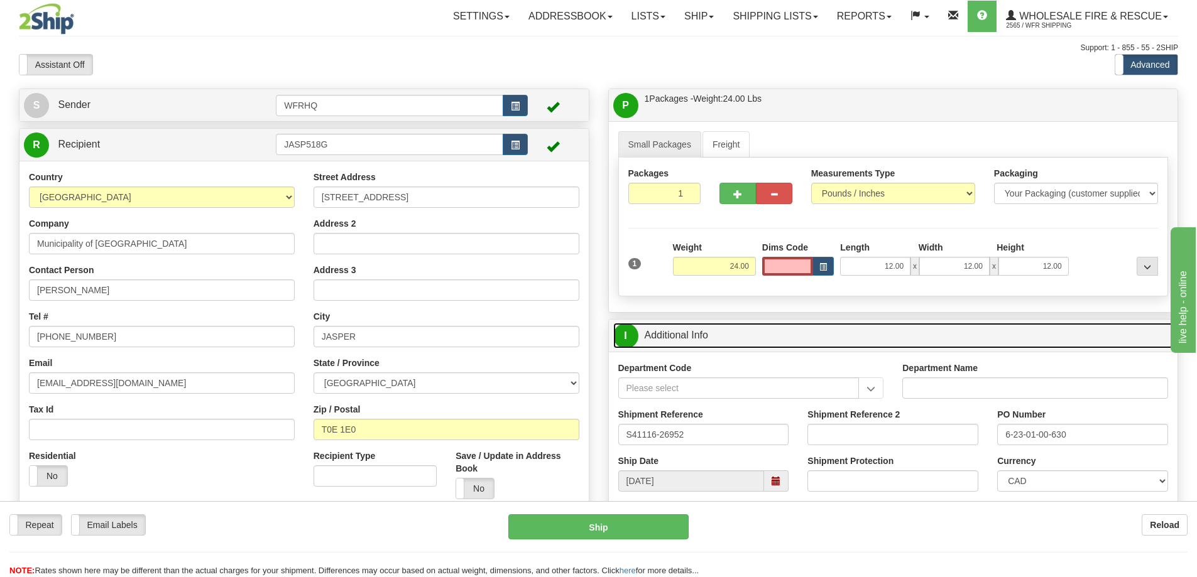
drag, startPoint x: 853, startPoint y: 341, endPoint x: 868, endPoint y: 289, distance: 54.1
click at [853, 341] on link "I Additional Info" at bounding box center [893, 336] width 560 height 26
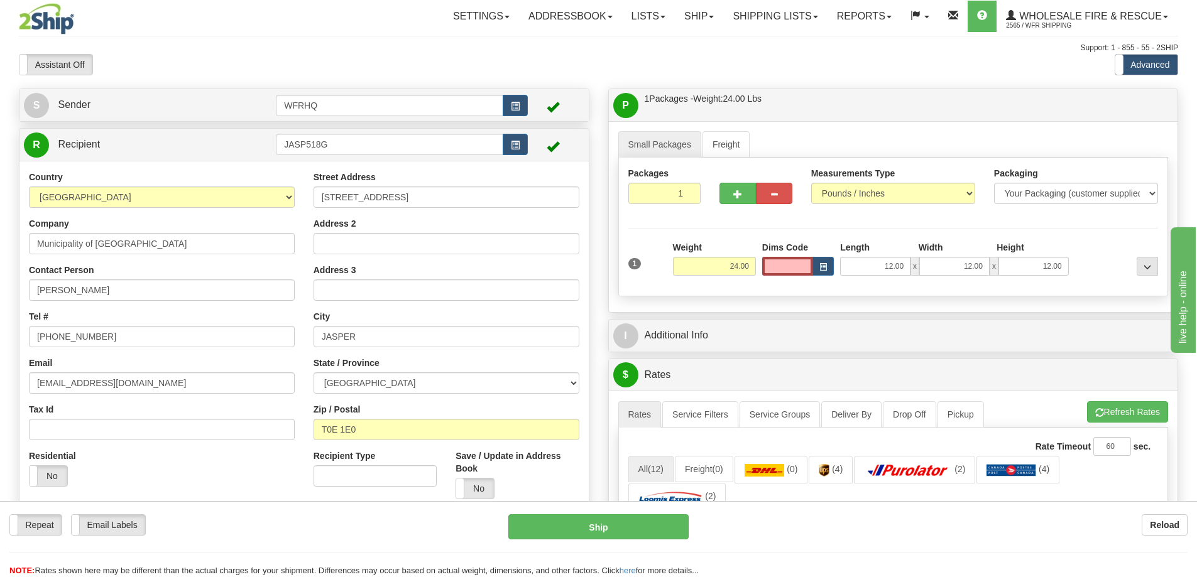
click at [873, 119] on div "P Packages / Skids 1 Packages - Weight: 24.00 Lbs 1 Skids - Weight: NaN Lbs Shi…" at bounding box center [893, 105] width 569 height 32
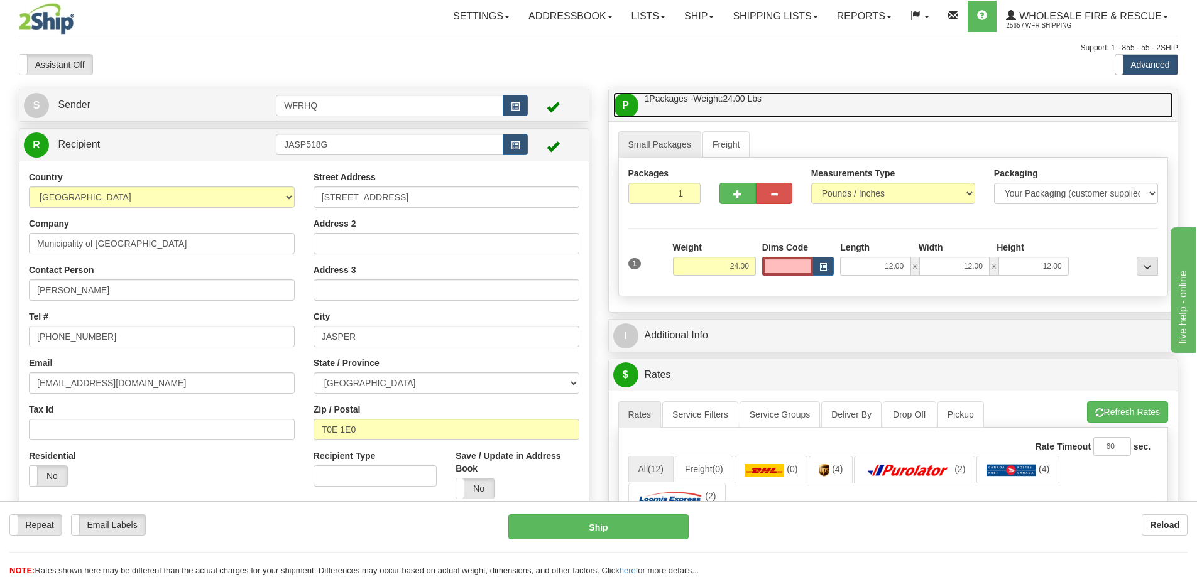
click at [874, 101] on link "P Packages / Skids 1 Packages - Weight: 24.00 Lbs 1 Skids - Weight: NaN Lbs" at bounding box center [893, 105] width 560 height 26
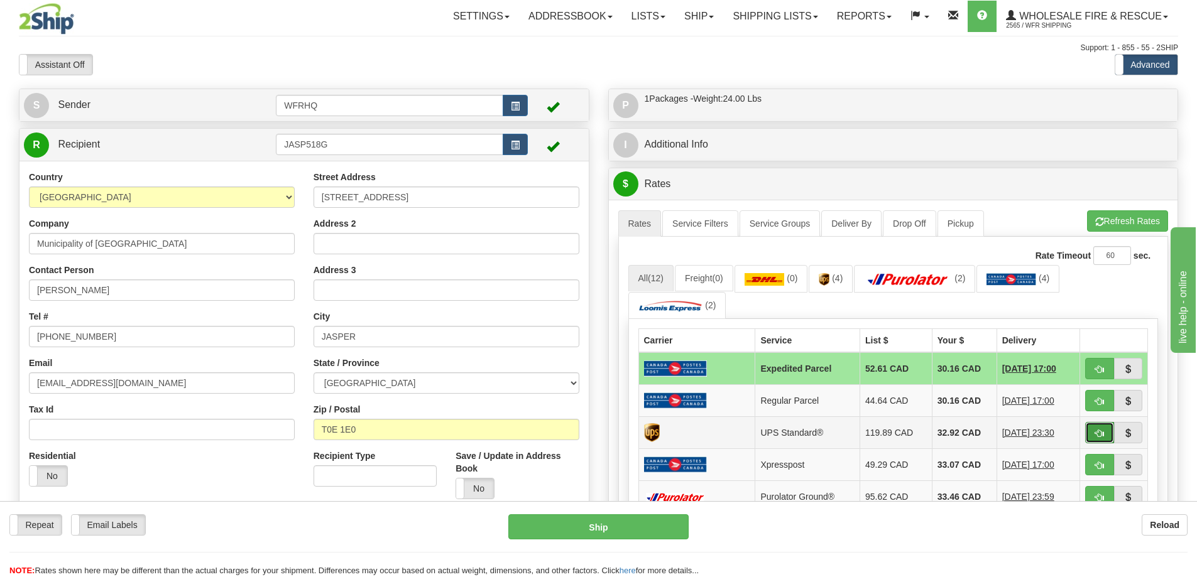
click at [1100, 432] on span "button" at bounding box center [1099, 434] width 9 height 8
type input "11"
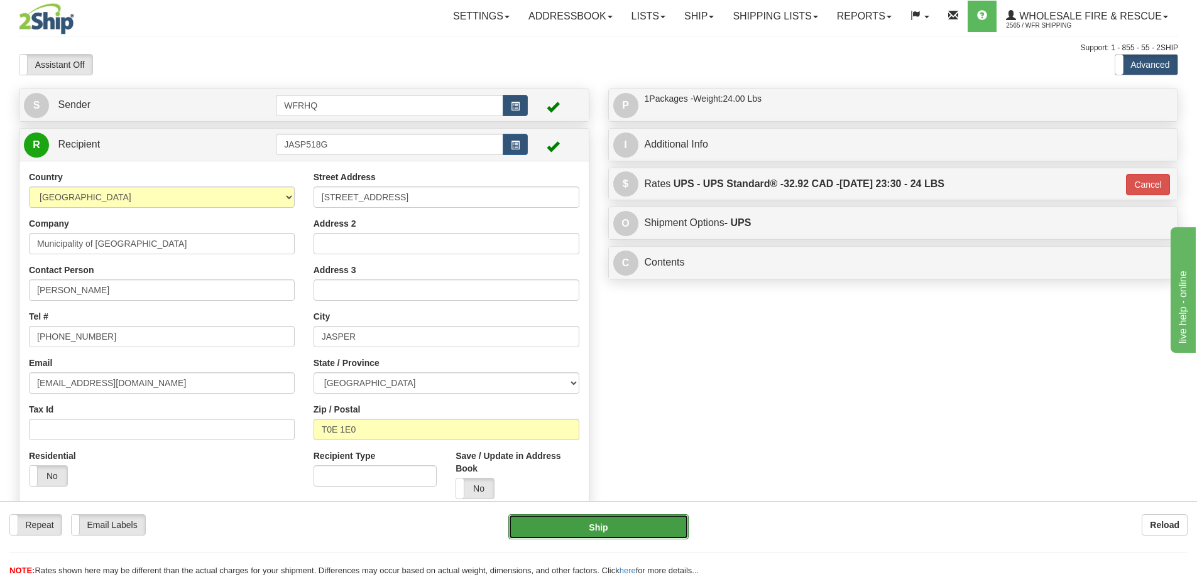
click at [638, 532] on button "Ship" at bounding box center [598, 527] width 180 height 25
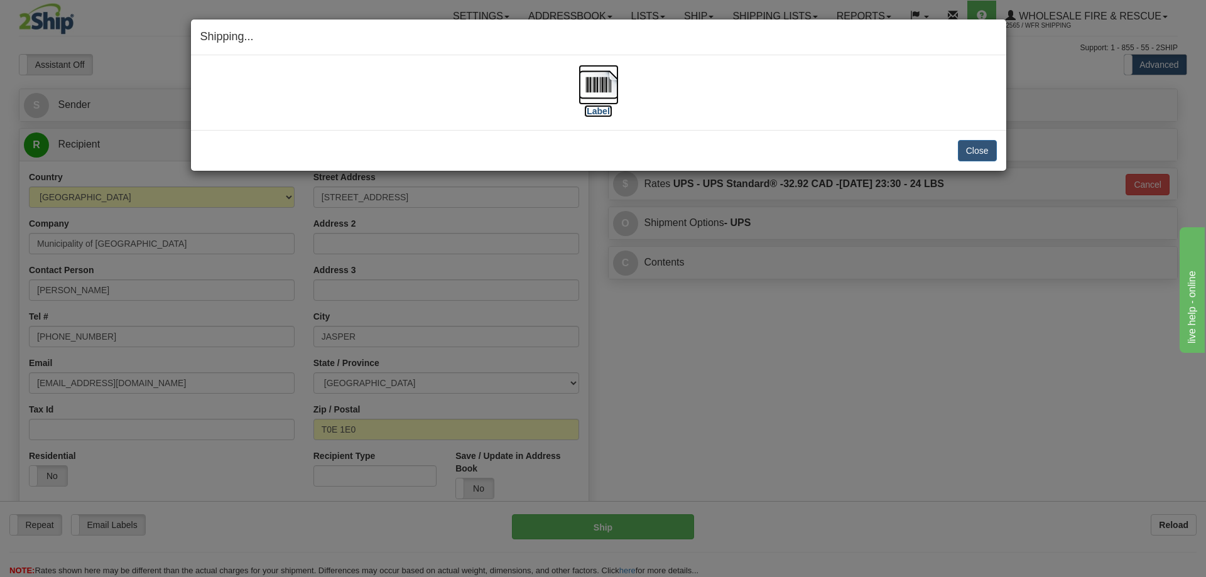
click at [598, 79] on img at bounding box center [599, 85] width 40 height 40
click at [988, 160] on button "Close" at bounding box center [977, 150] width 39 height 21
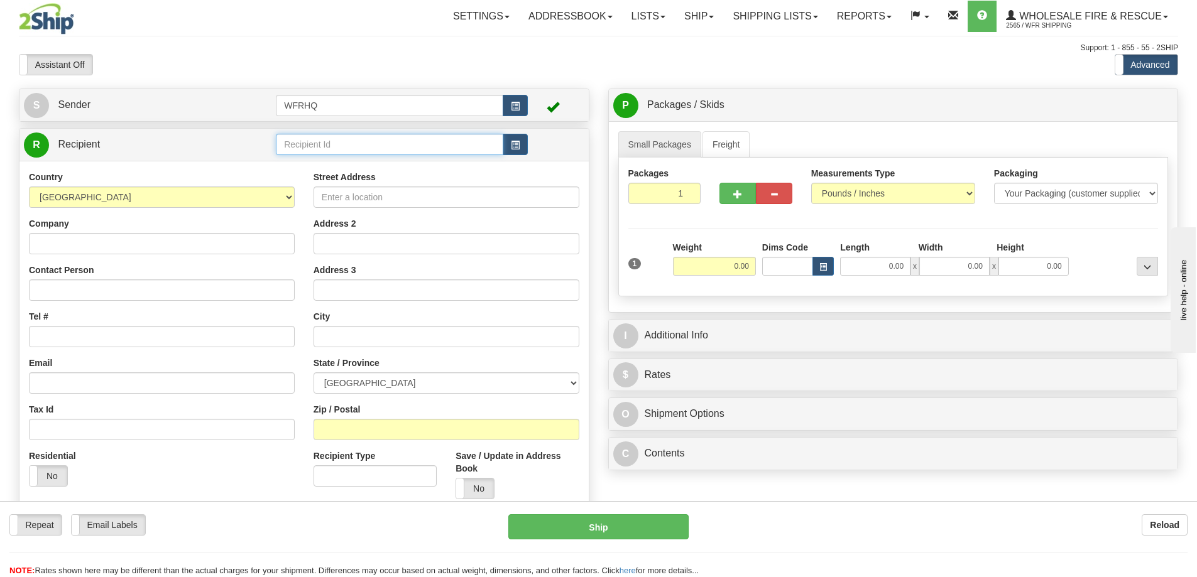
click at [322, 145] on input "text" at bounding box center [389, 144] width 227 height 21
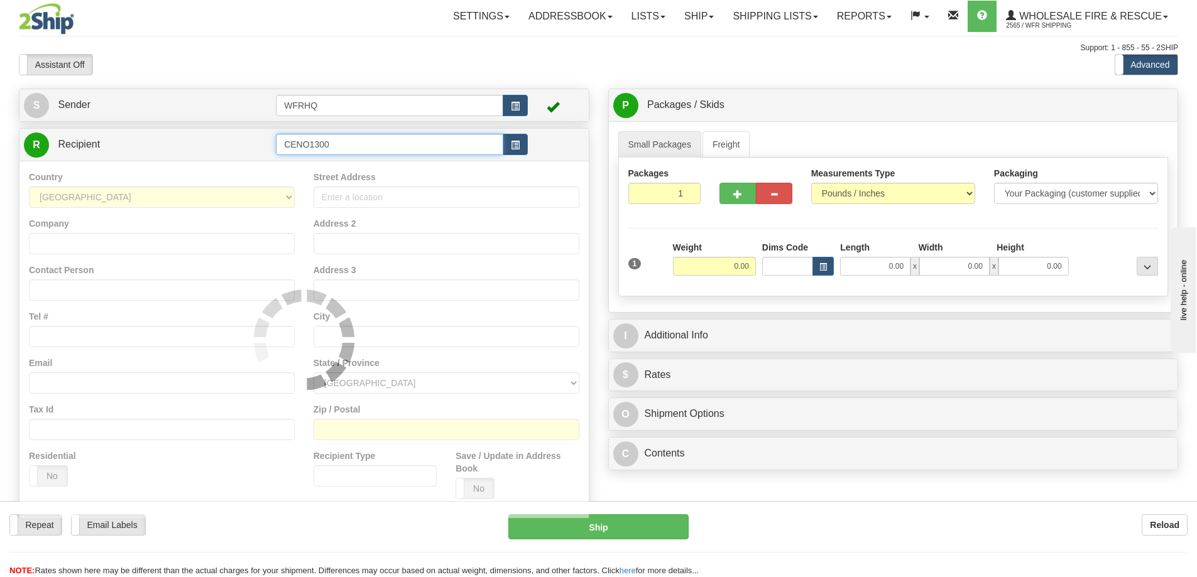
type input "CENO1300"
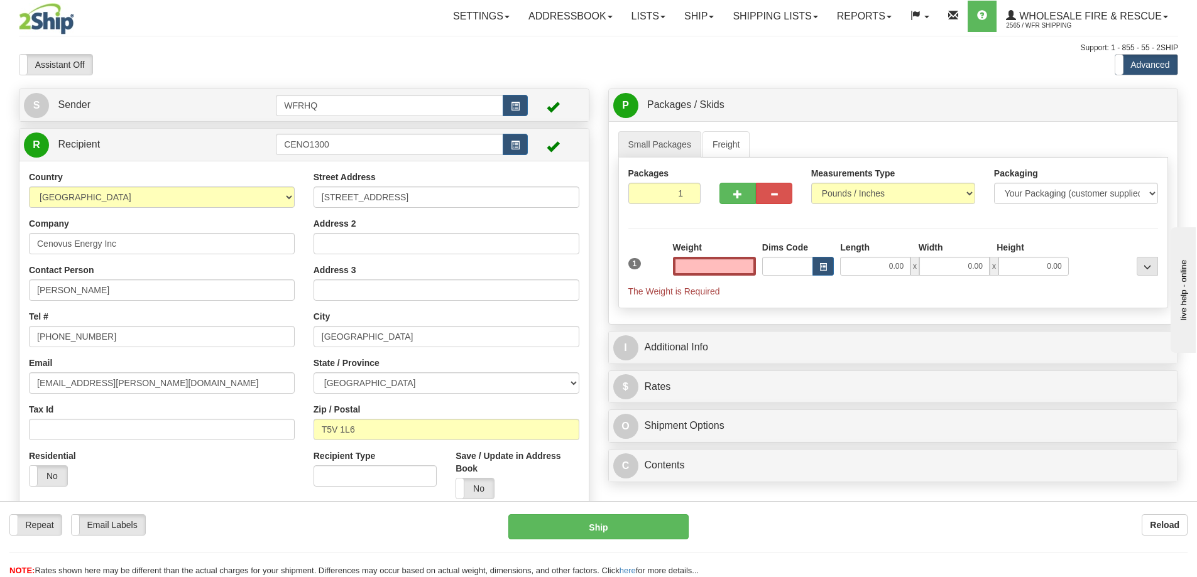
type input "0.00"
drag, startPoint x: 697, startPoint y: 255, endPoint x: 693, endPoint y: 266, distance: 11.9
click at [697, 256] on div "Weight 0.00" at bounding box center [714, 258] width 83 height 35
click at [693, 271] on input "0.00" at bounding box center [714, 266] width 83 height 19
type input "2.00"
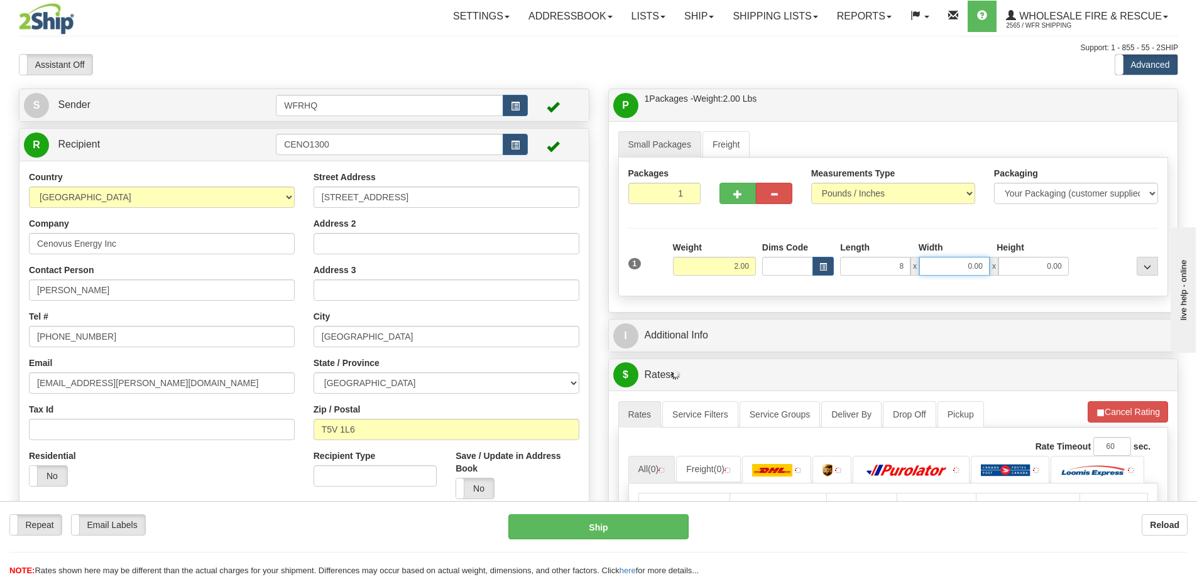
type input "8.00"
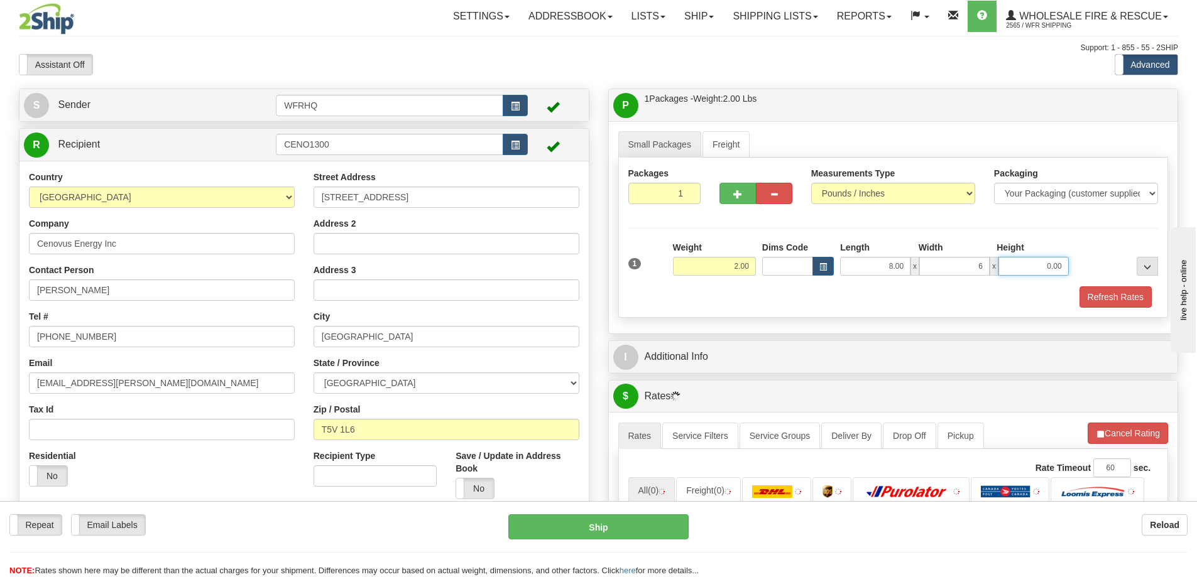
type input "6.00"
click at [1133, 298] on button "Refresh Rates" at bounding box center [1115, 297] width 72 height 21
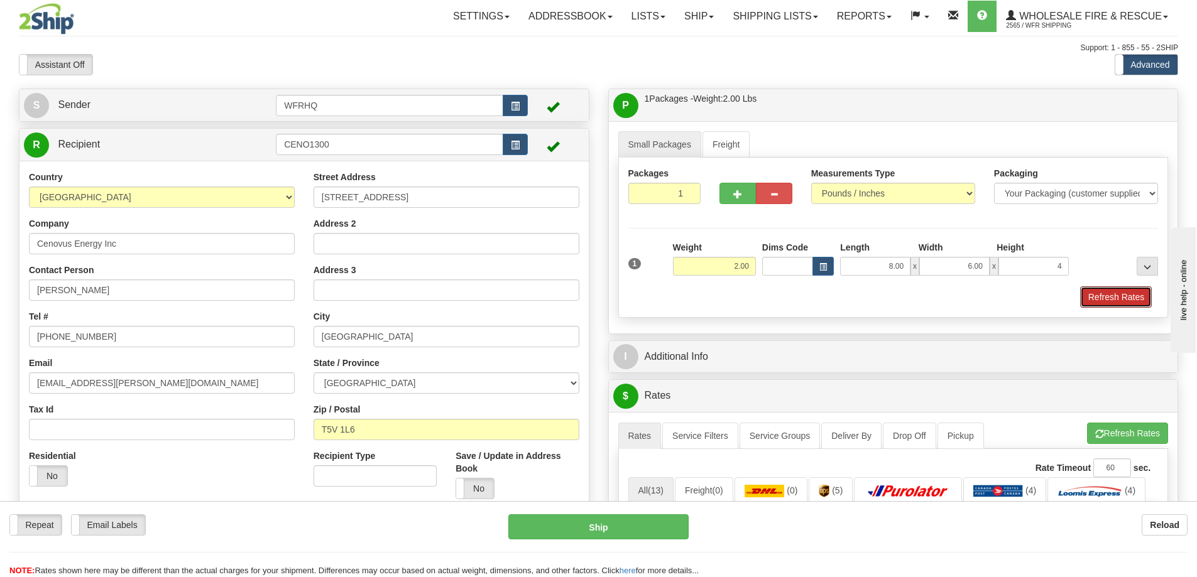
type input "4.00"
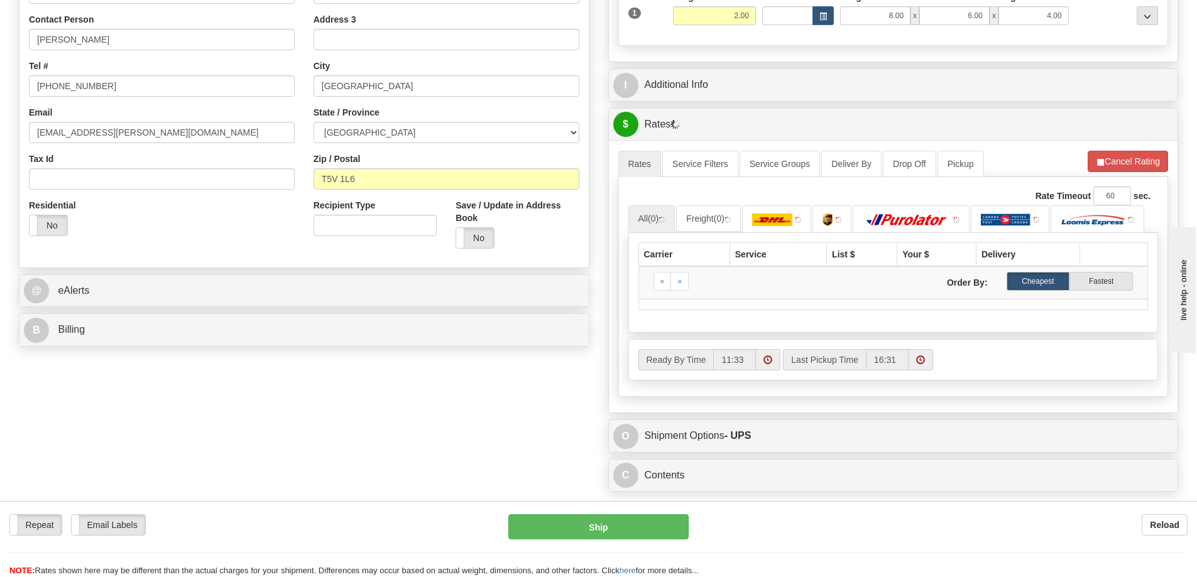
scroll to position [251, 0]
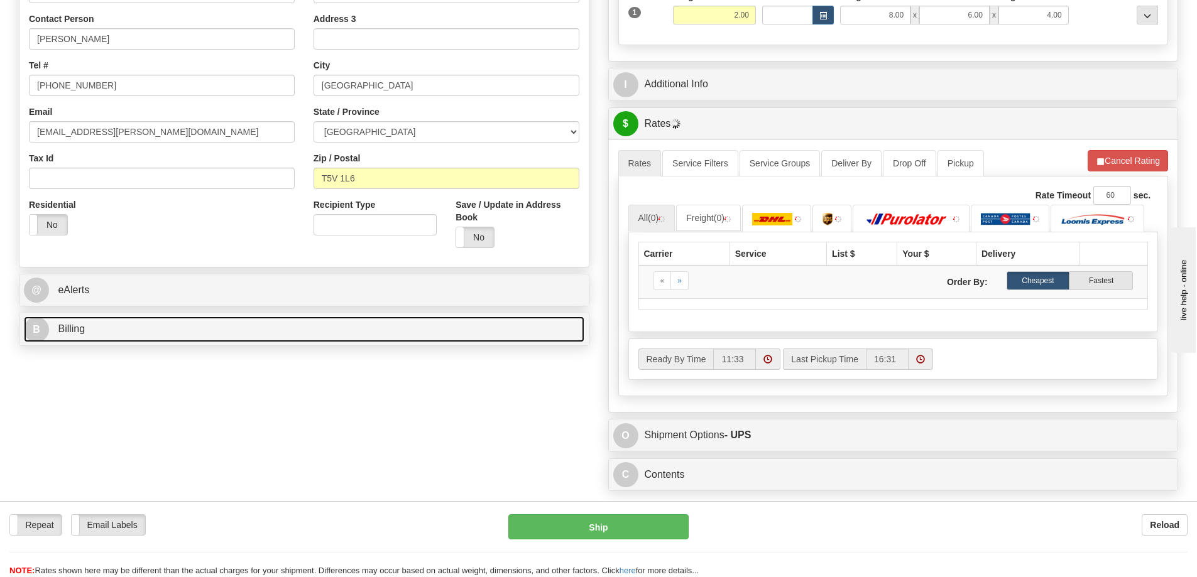
click at [100, 327] on link "B Billing" at bounding box center [304, 330] width 560 height 26
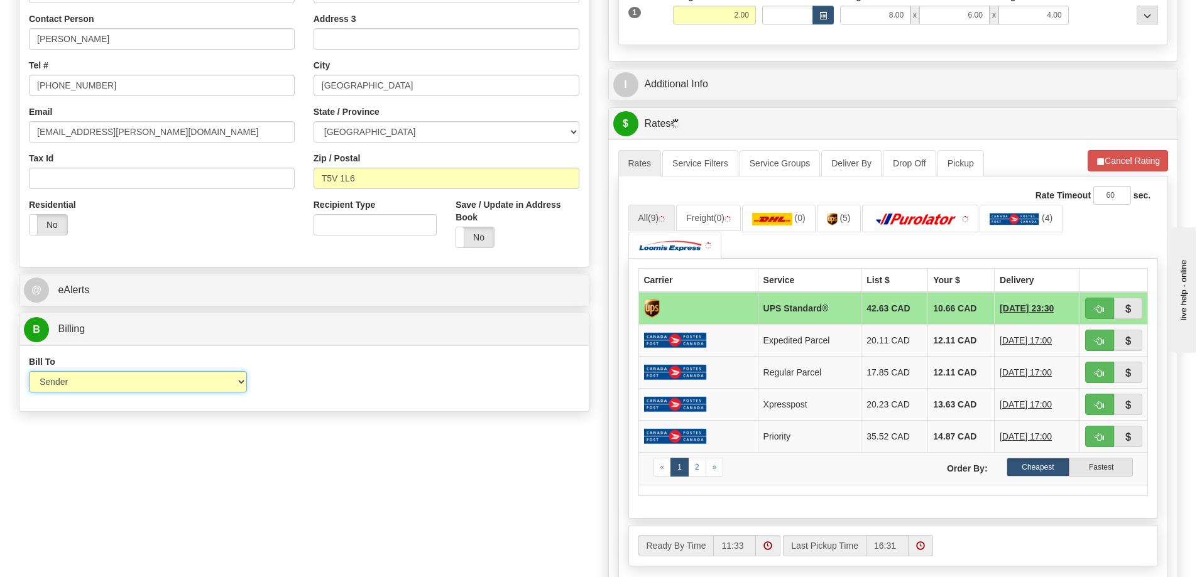
drag, startPoint x: 95, startPoint y: 376, endPoint x: 79, endPoint y: 383, distance: 18.0
click at [79, 383] on select "Sender Recipient Third Party Collect" at bounding box center [138, 381] width 218 height 21
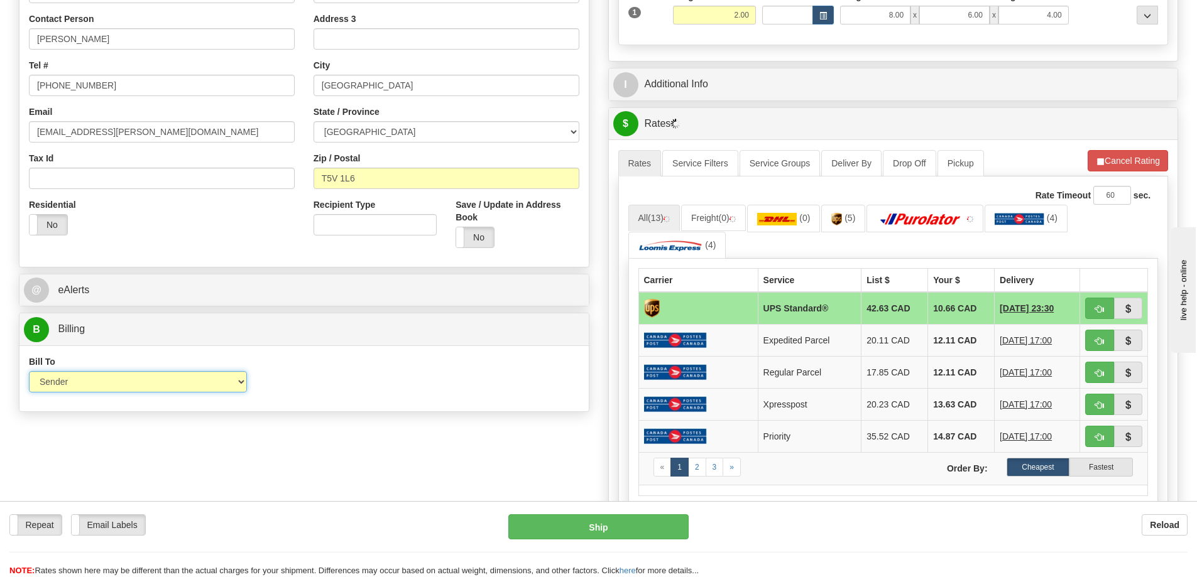
select select "2"
click at [29, 371] on select "Sender Recipient Third Party Collect" at bounding box center [138, 381] width 218 height 21
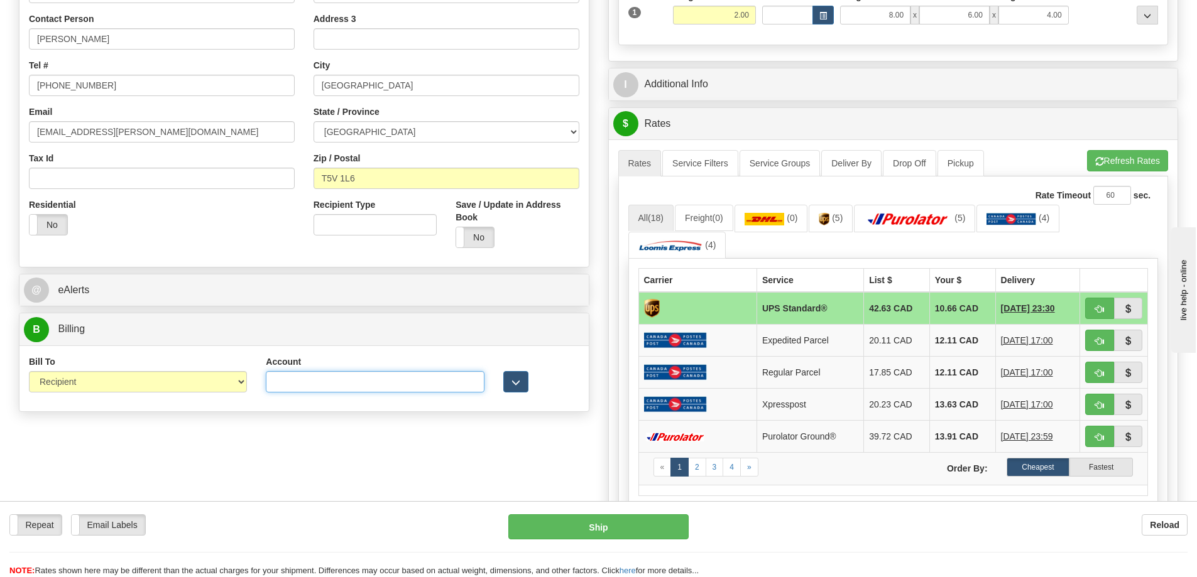
click at [295, 373] on input "Account" at bounding box center [375, 381] width 218 height 21
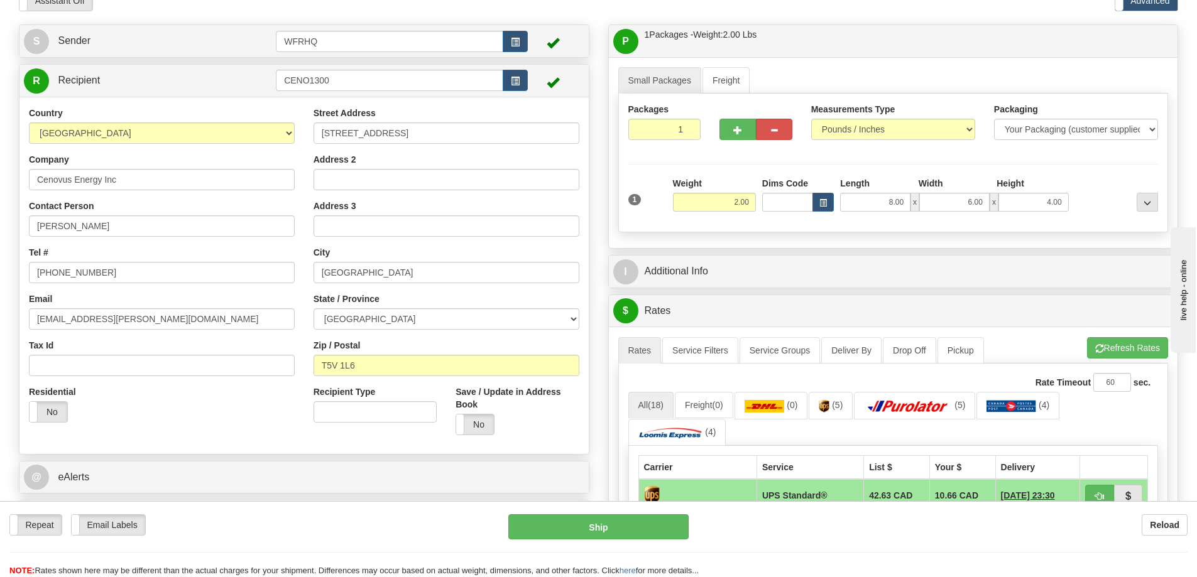
scroll to position [63, 0]
type input "1-7716952"
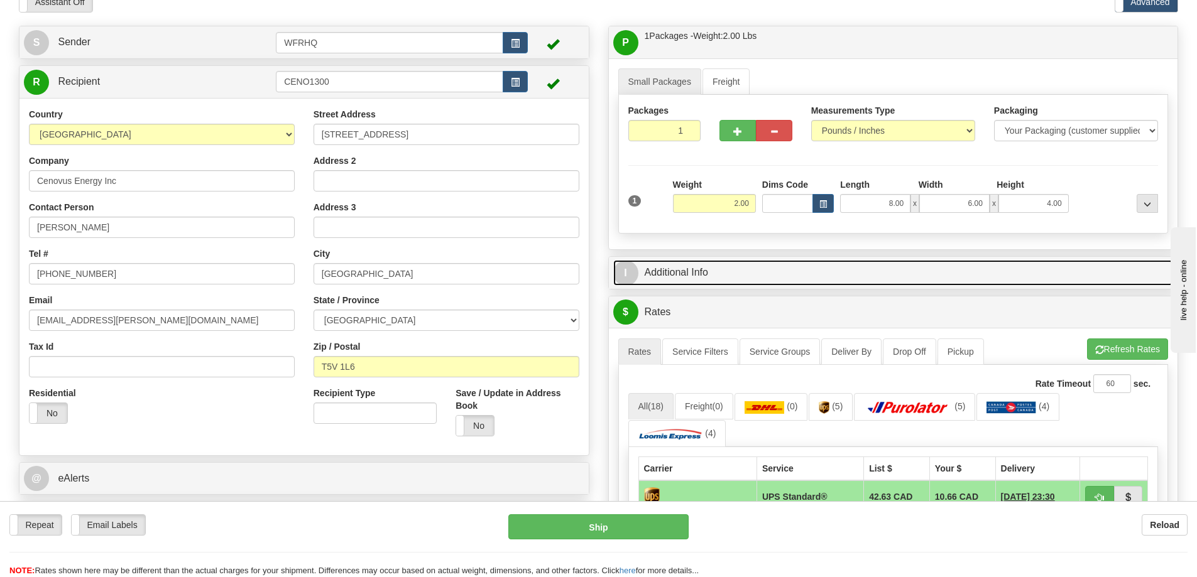
click at [795, 268] on link "I Additional Info" at bounding box center [893, 273] width 560 height 26
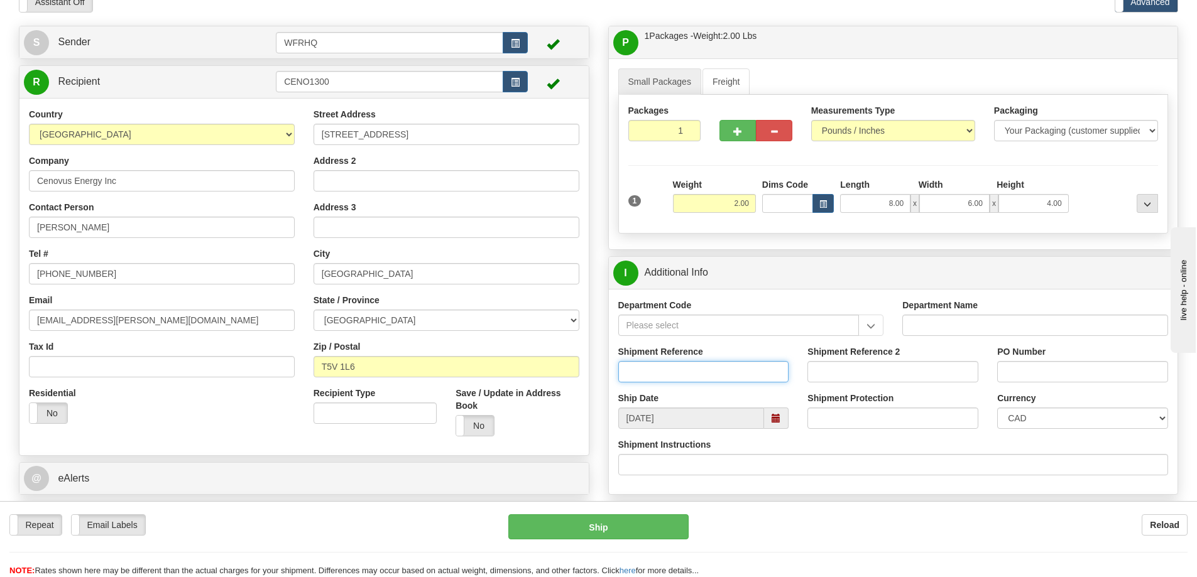
click at [668, 374] on input "Shipment Reference" at bounding box center [703, 371] width 171 height 21
type input "S44137-29146"
type input "8401816211"
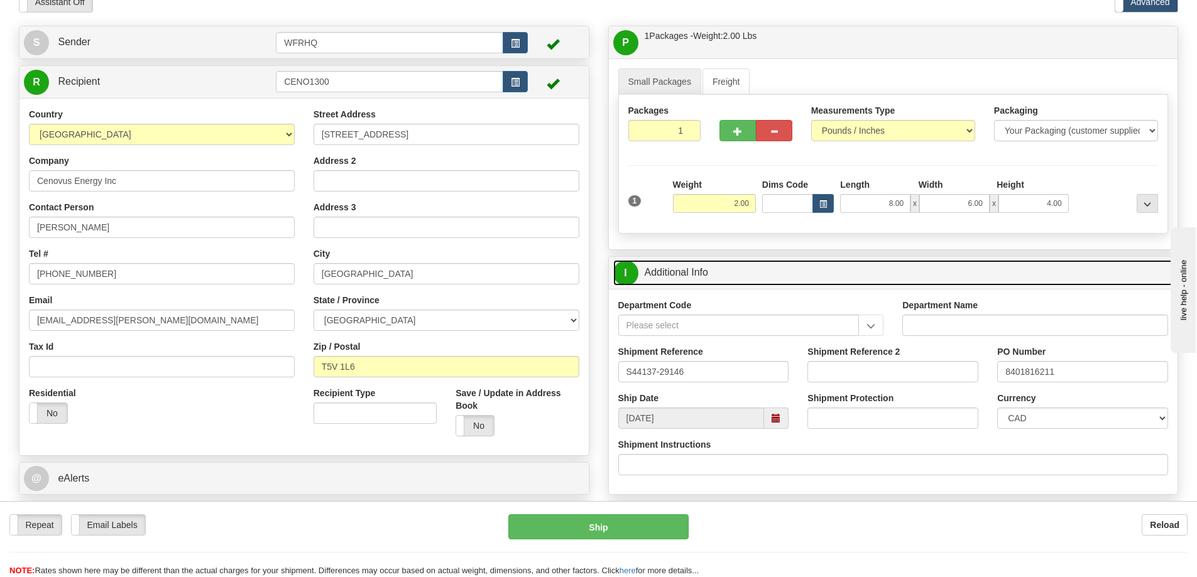
click at [836, 273] on link "I Additional Info" at bounding box center [893, 273] width 560 height 26
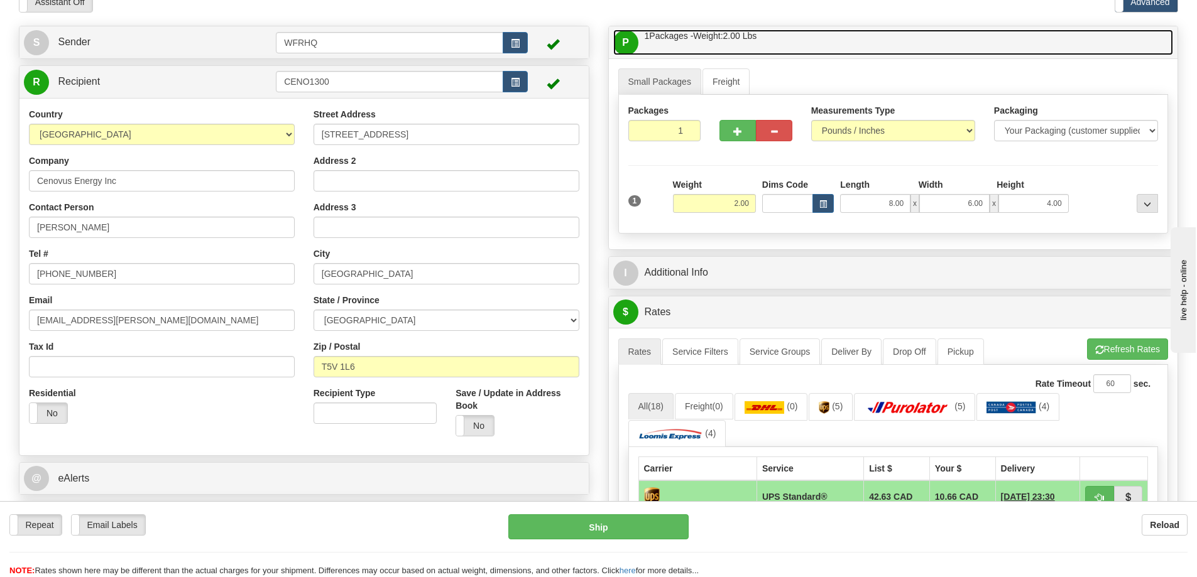
click at [826, 43] on link "P Packages / Skids 1 Packages - Weight: 2.00 Lbs 1 Skids - Weight: NaN Lbs" at bounding box center [893, 43] width 560 height 26
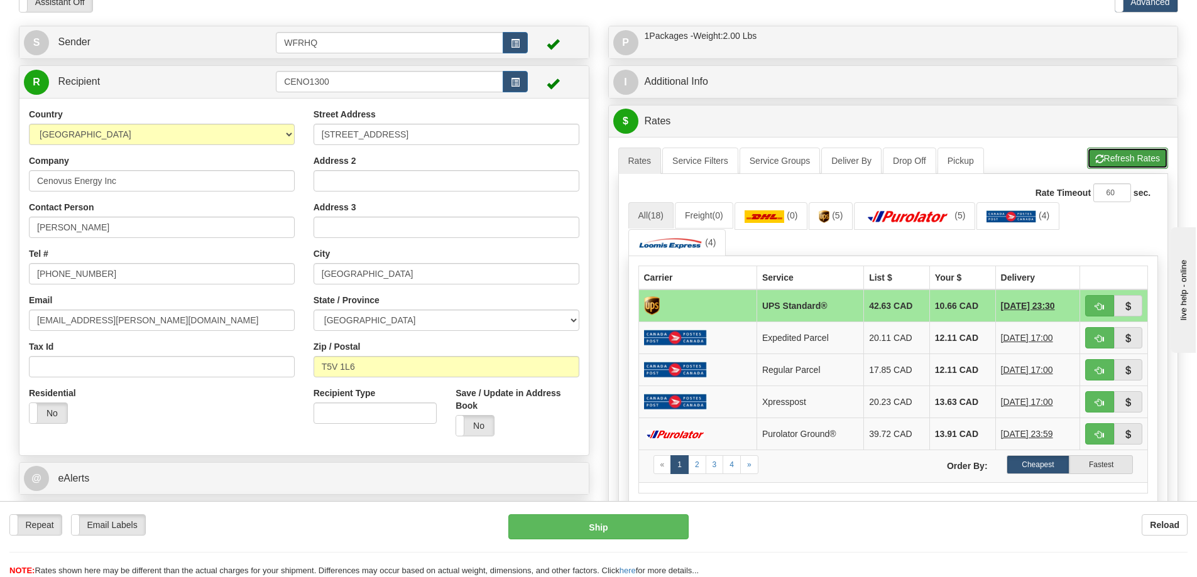
click at [1111, 153] on button "Refresh Rates" at bounding box center [1127, 158] width 81 height 21
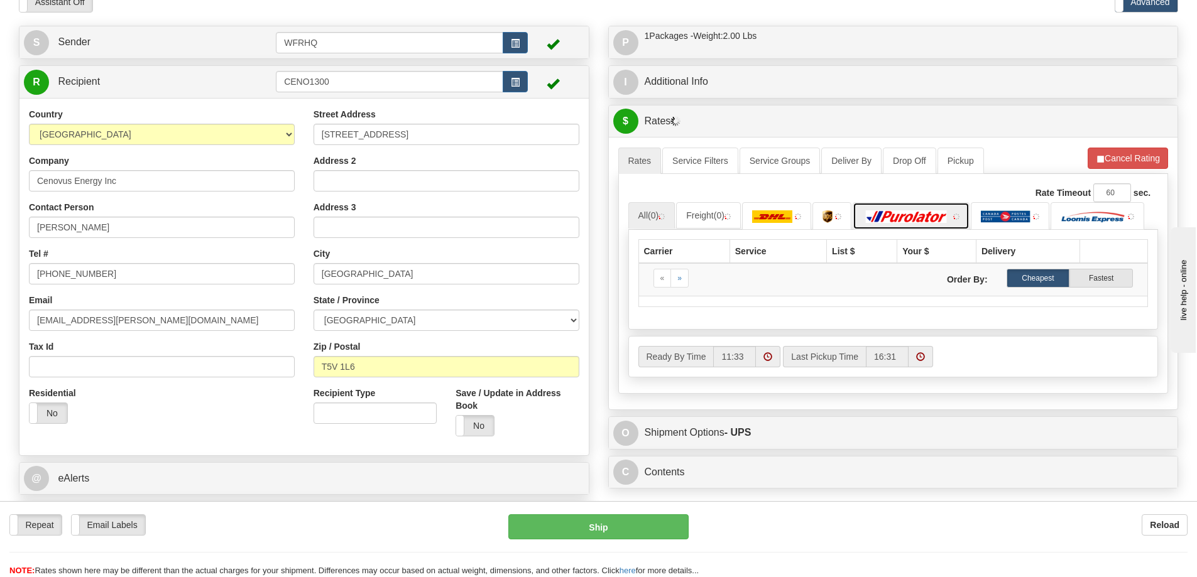
click at [950, 214] on img at bounding box center [907, 216] width 88 height 13
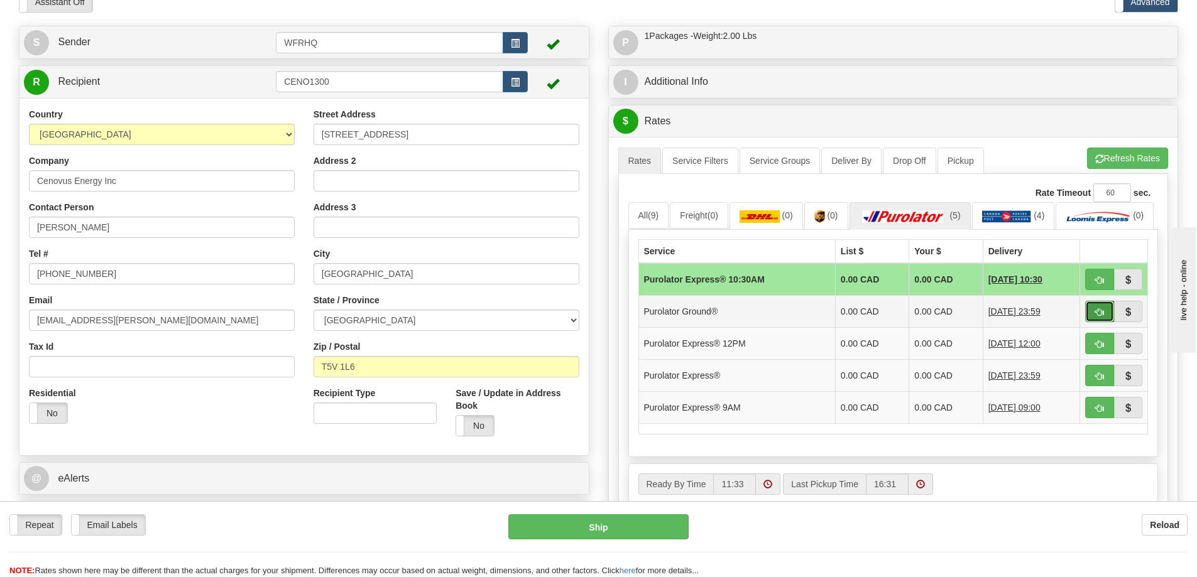
click at [1106, 322] on button "button" at bounding box center [1099, 311] width 29 height 21
type input "260"
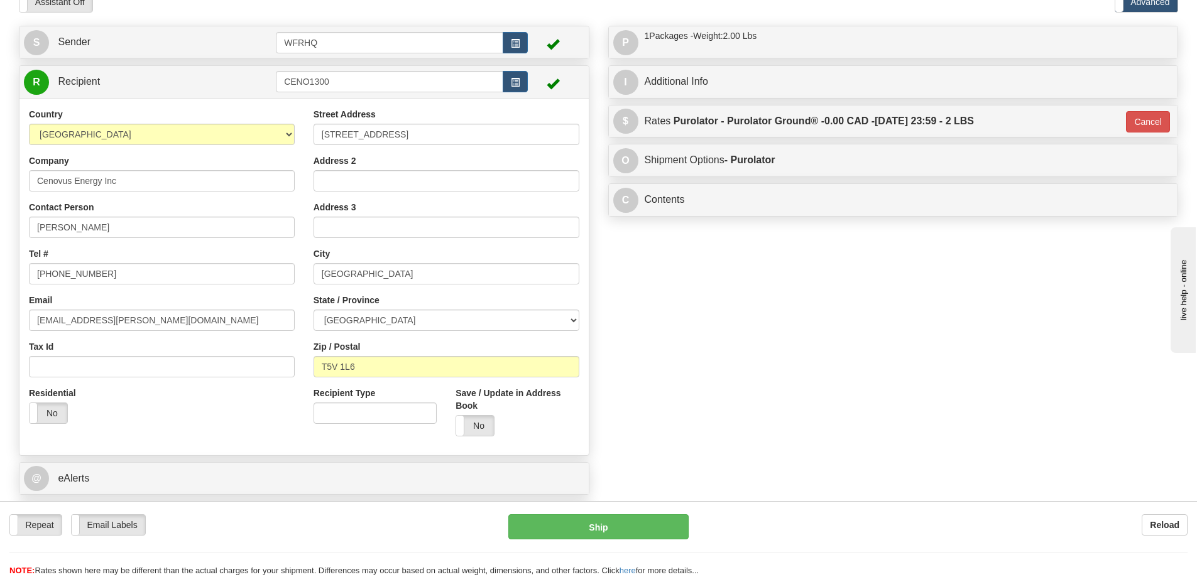
click at [603, 511] on div "Repeat Repeat Email Labels Email Labels Edit Reload Ship Reload NOTE: here" at bounding box center [598, 539] width 1197 height 76
click at [603, 521] on button "Ship" at bounding box center [598, 527] width 180 height 25
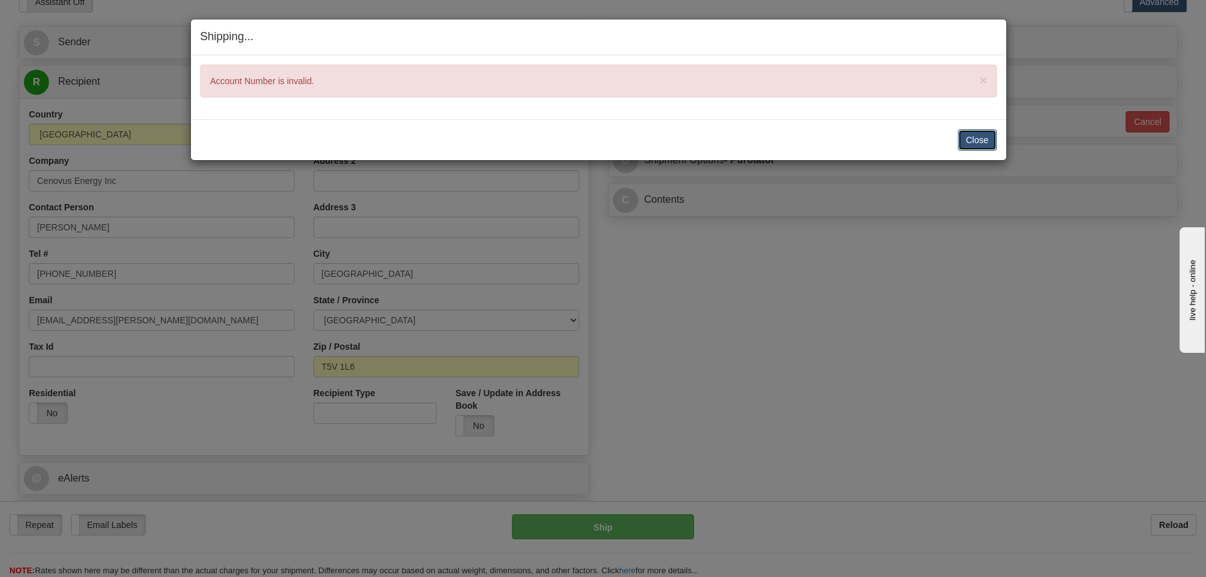
click at [996, 141] on button "Close" at bounding box center [977, 139] width 39 height 21
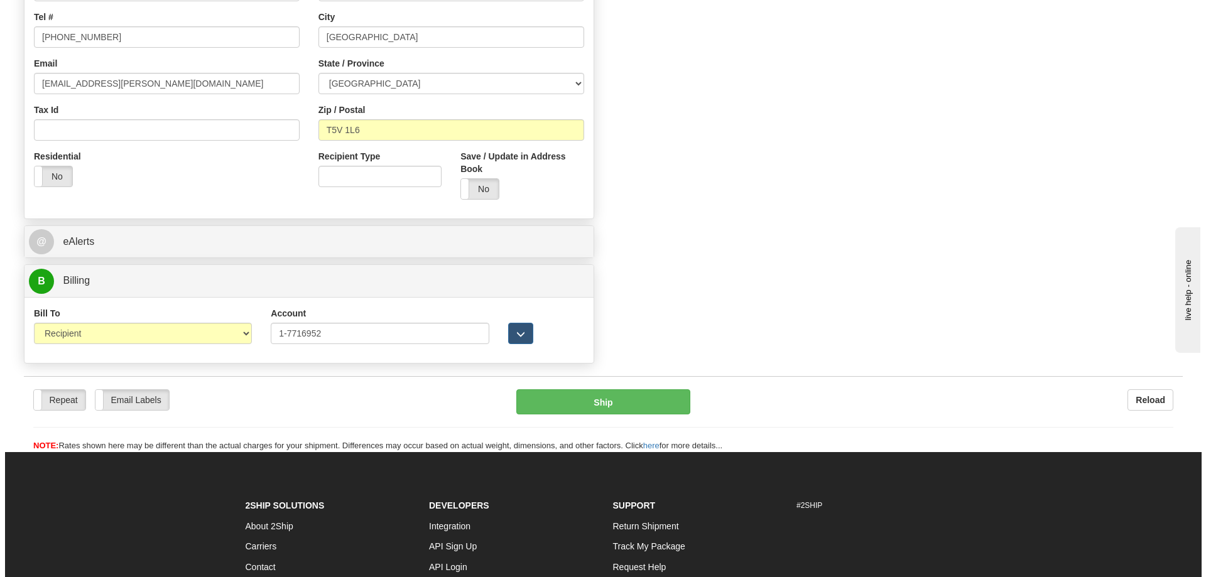
scroll to position [417, 0]
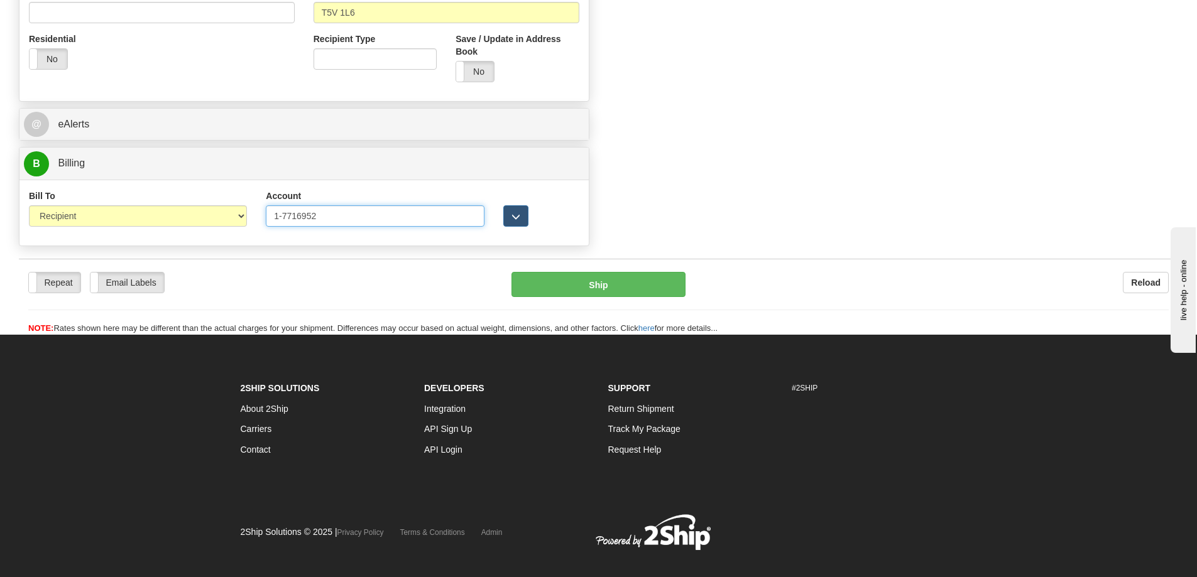
click at [285, 215] on input "1-7716952" at bounding box center [375, 215] width 218 height 21
type input "7716952"
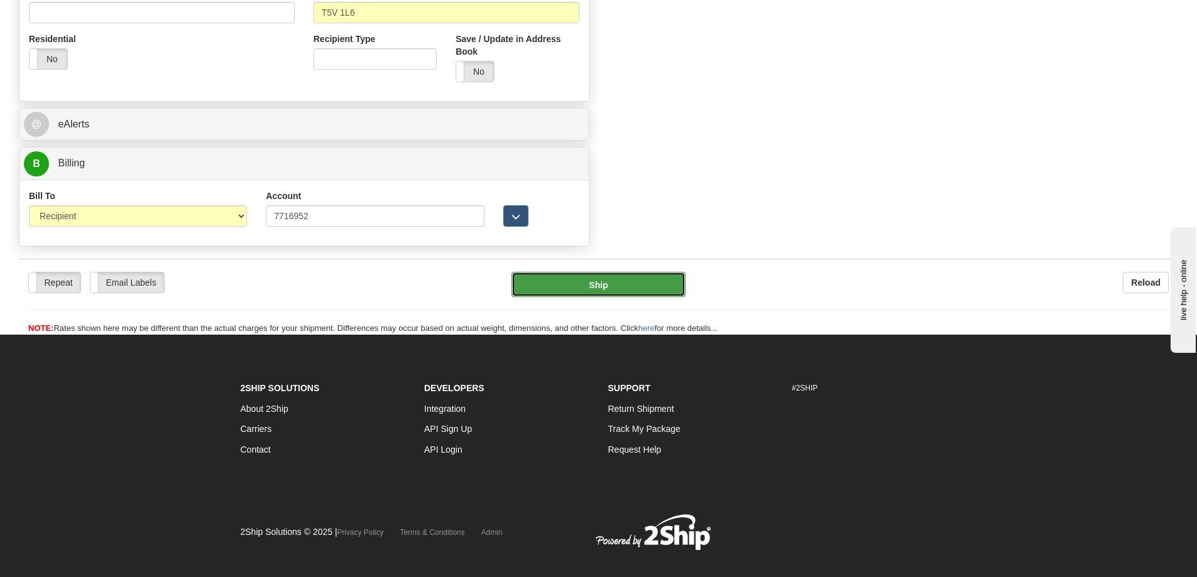
click at [552, 290] on button "Ship" at bounding box center [598, 284] width 174 height 25
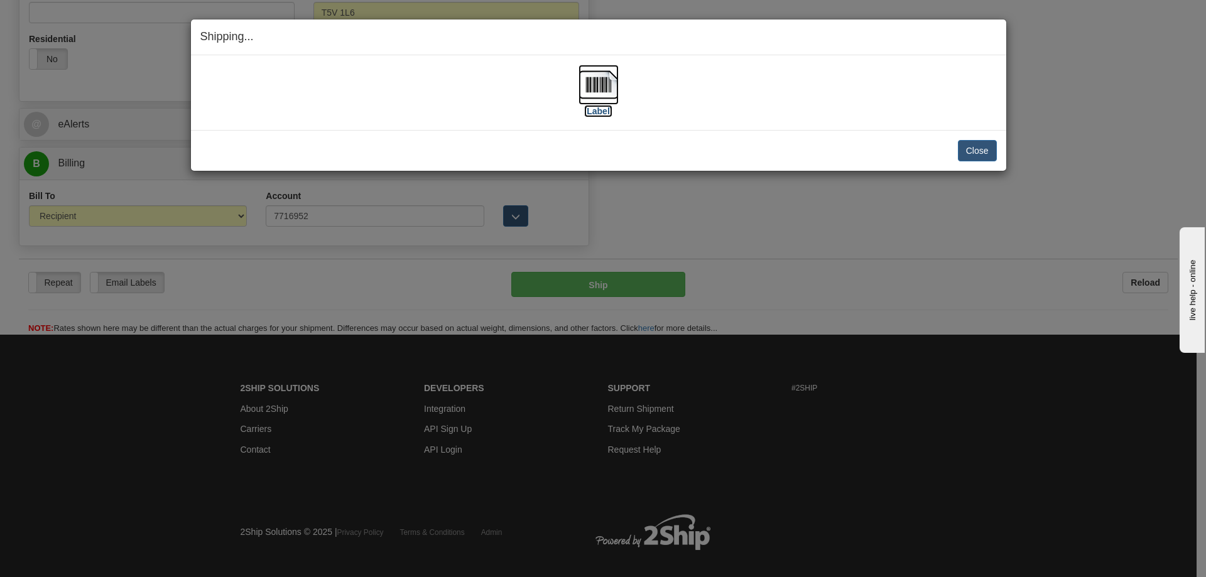
click at [606, 78] on img at bounding box center [599, 85] width 40 height 40
click at [983, 145] on button "Close" at bounding box center [977, 150] width 39 height 21
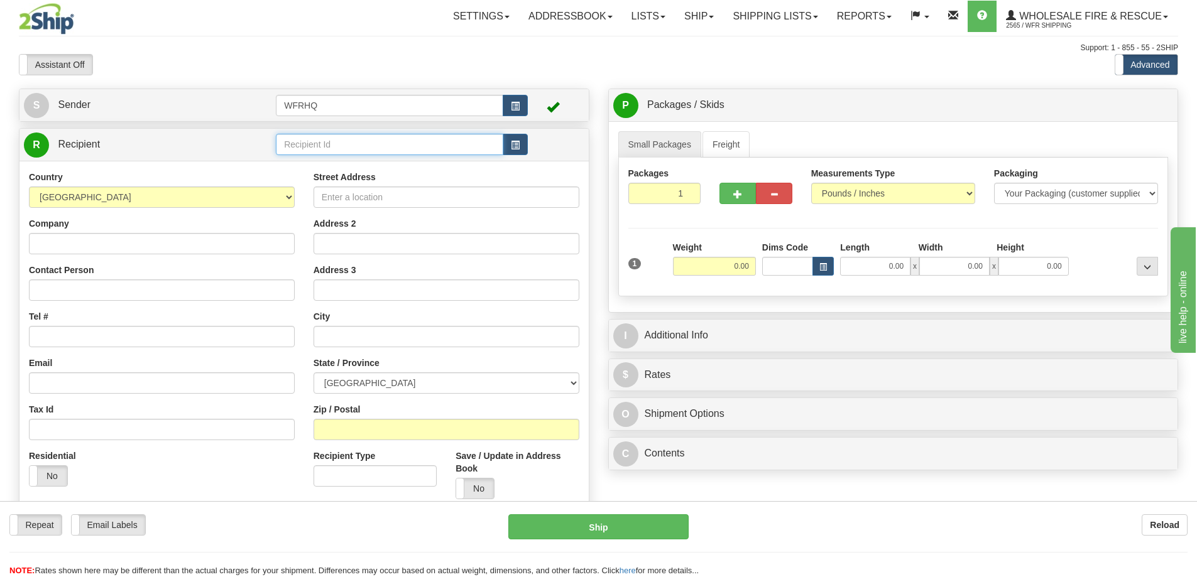
click at [341, 148] on input "text" at bounding box center [389, 144] width 227 height 21
type input "ANAR469P"
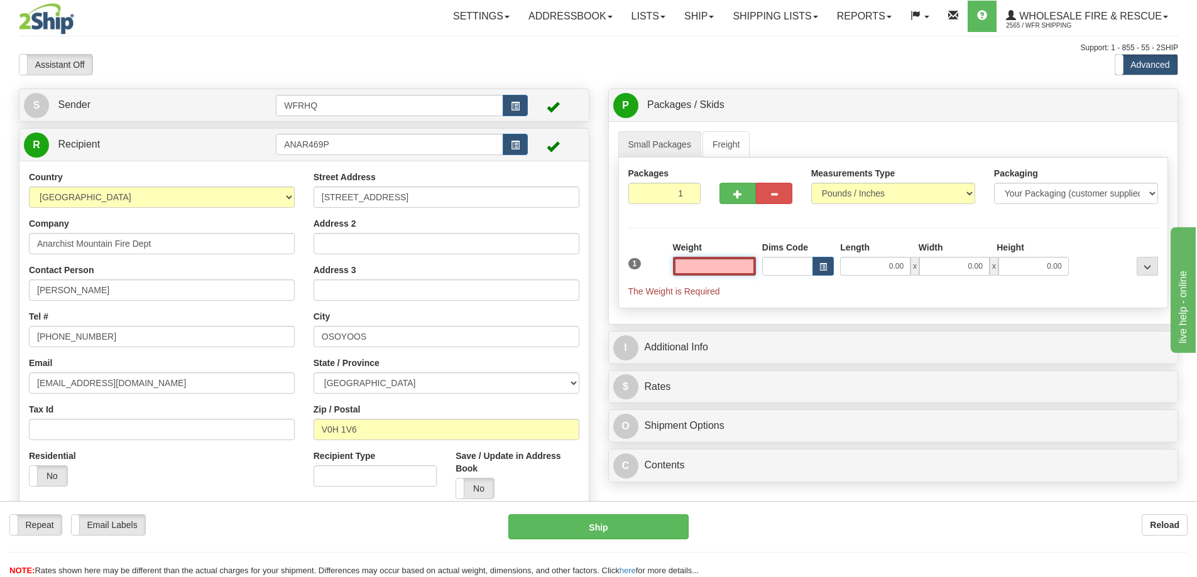
click at [724, 266] on input "text" at bounding box center [714, 266] width 83 height 19
type input "2.00"
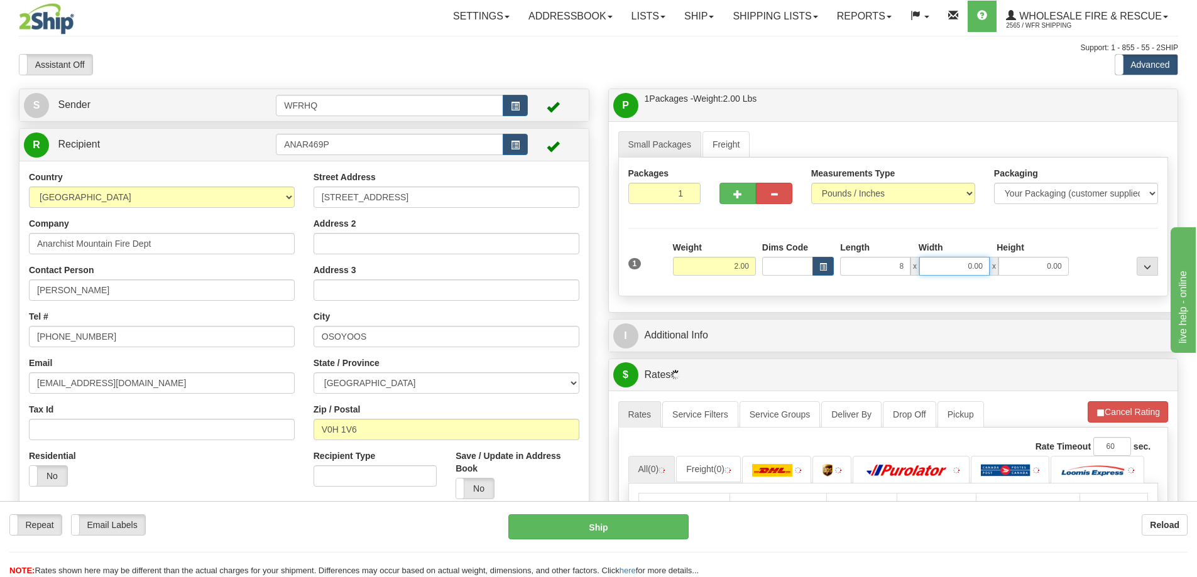
type input "8.00"
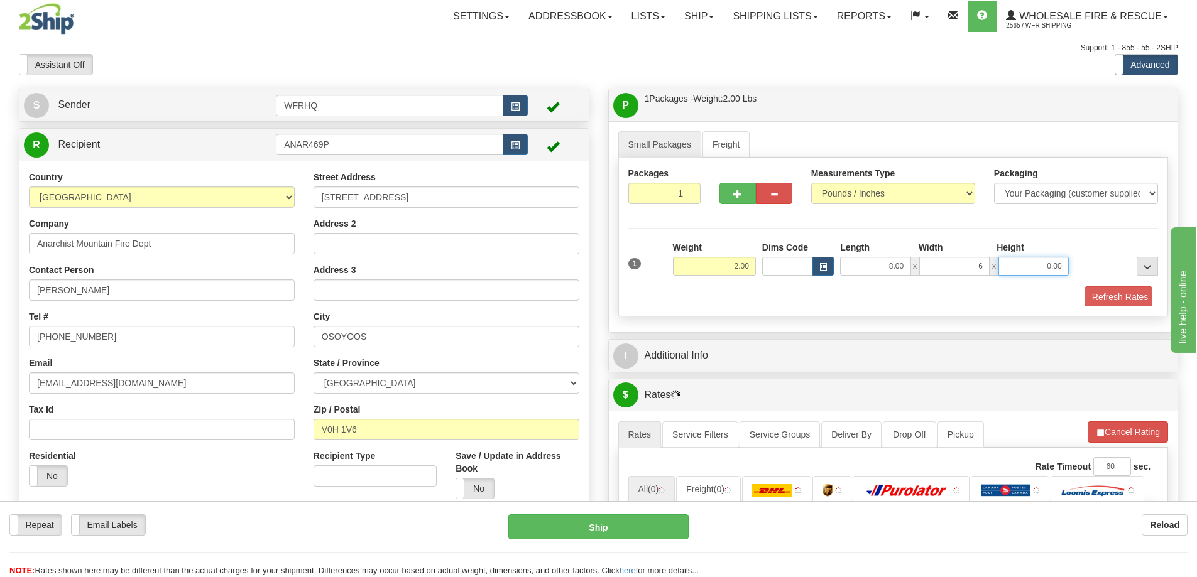
type input "6.00"
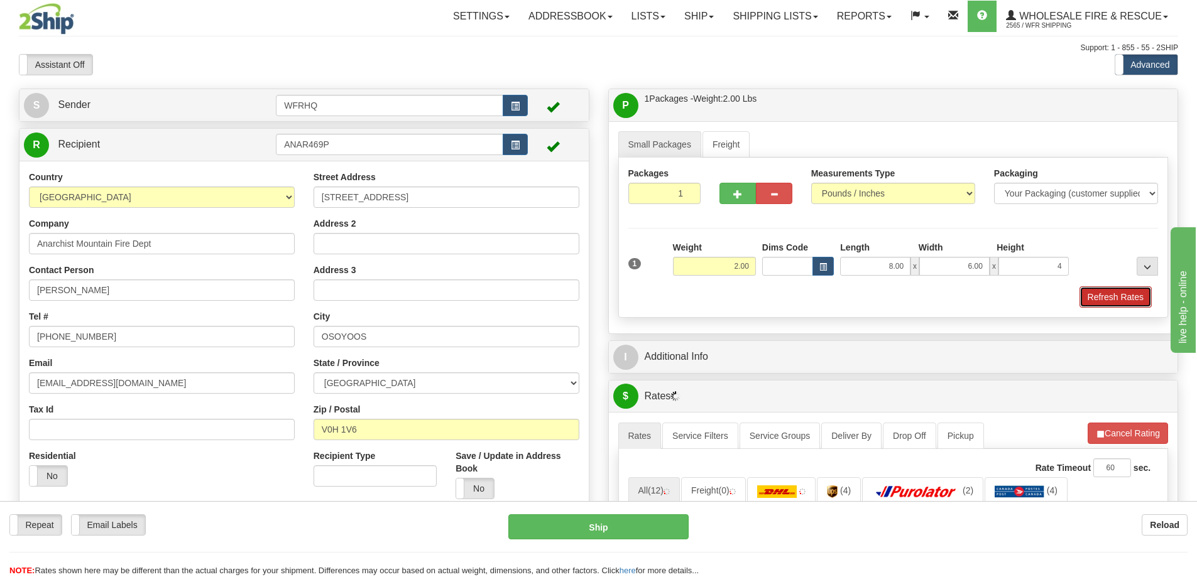
type input "4.00"
click at [1109, 293] on button "Refresh Rates" at bounding box center [1115, 297] width 72 height 21
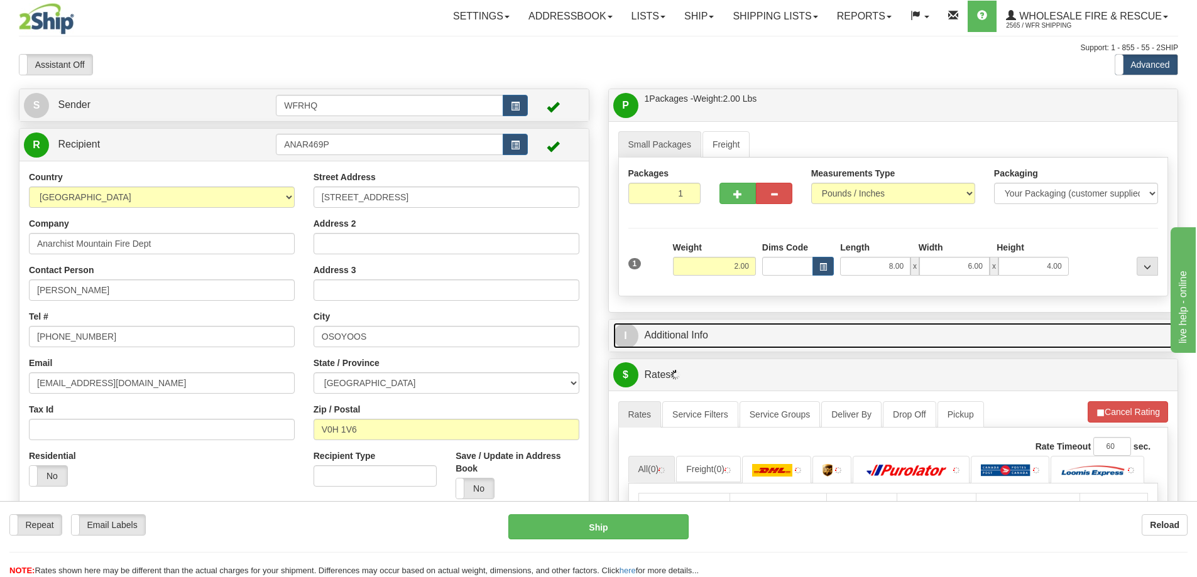
click at [814, 341] on link "I Additional Info" at bounding box center [893, 336] width 560 height 26
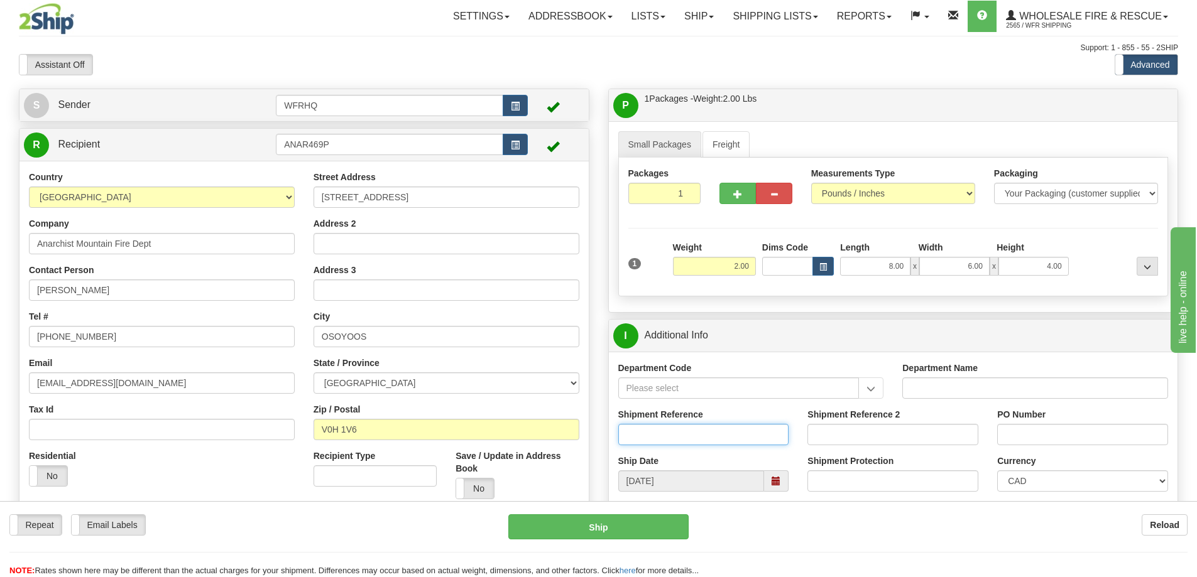
click at [685, 442] on input "Shipment Reference" at bounding box center [703, 434] width 171 height 21
type input "S45106-29698"
type input "Hydrant Gate"
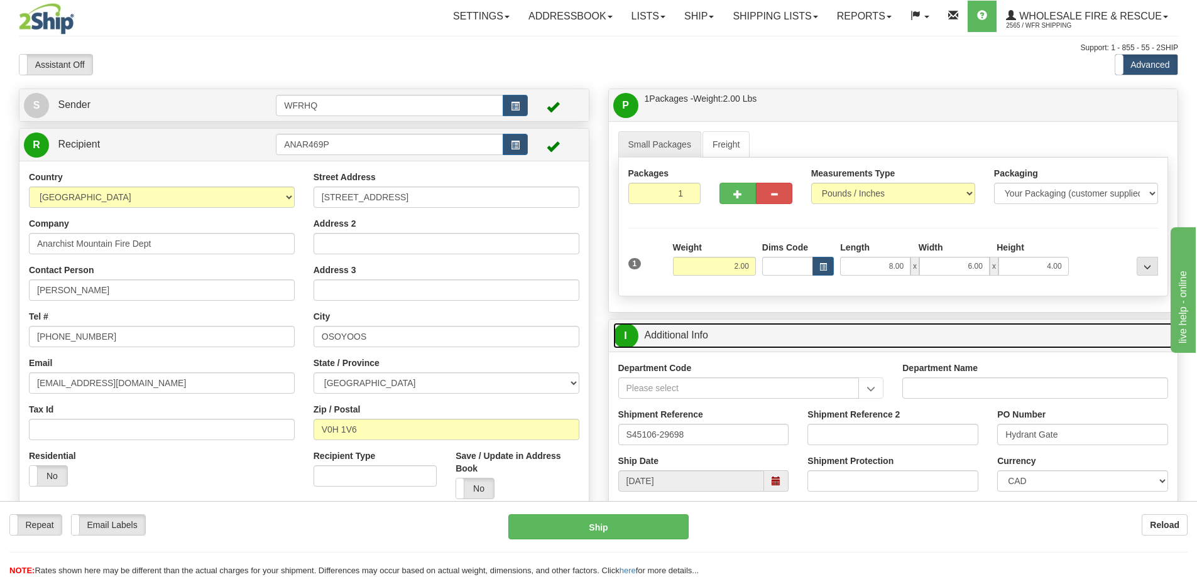
click at [761, 332] on link "I Additional Info" at bounding box center [893, 336] width 560 height 26
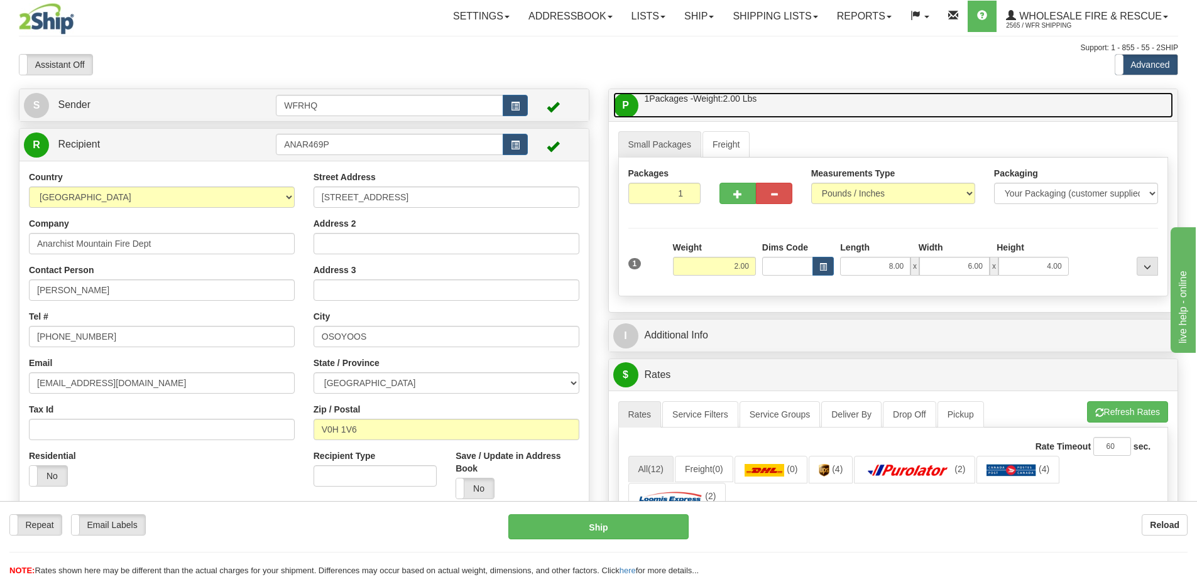
click at [795, 94] on link "P Packages / Skids 1 Packages - Weight: 2.00 Lbs 1 Skids - Weight: NaN Lbs" at bounding box center [893, 105] width 560 height 26
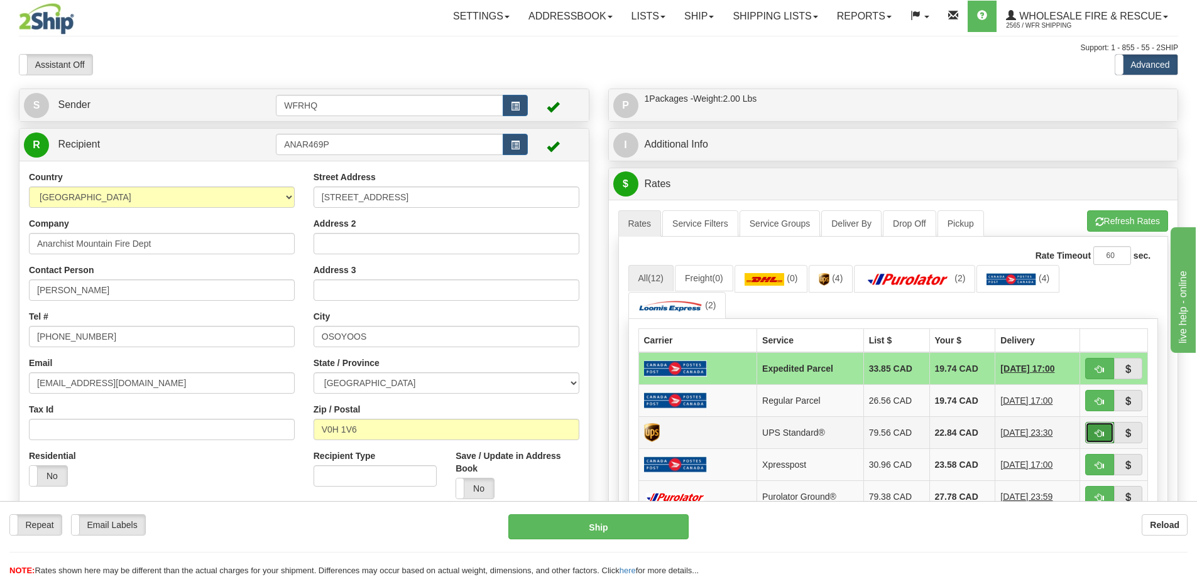
click at [1105, 438] on button "button" at bounding box center [1099, 432] width 29 height 21
type input "11"
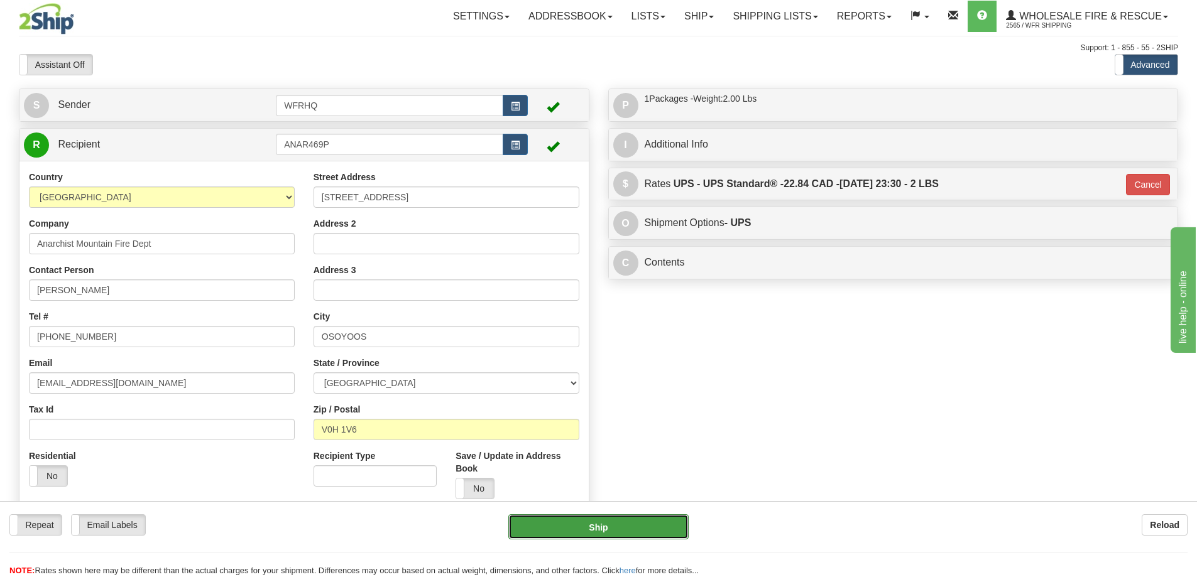
click at [628, 525] on button "Ship" at bounding box center [598, 527] width 180 height 25
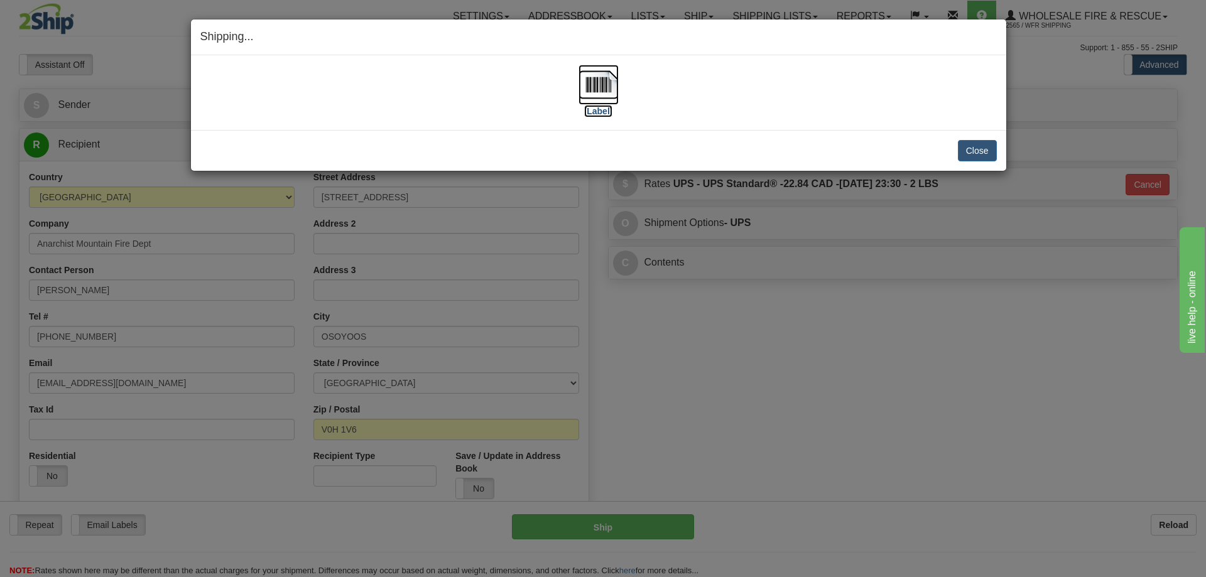
click at [615, 92] on img at bounding box center [599, 85] width 40 height 40
click at [979, 153] on button "Close" at bounding box center [977, 150] width 39 height 21
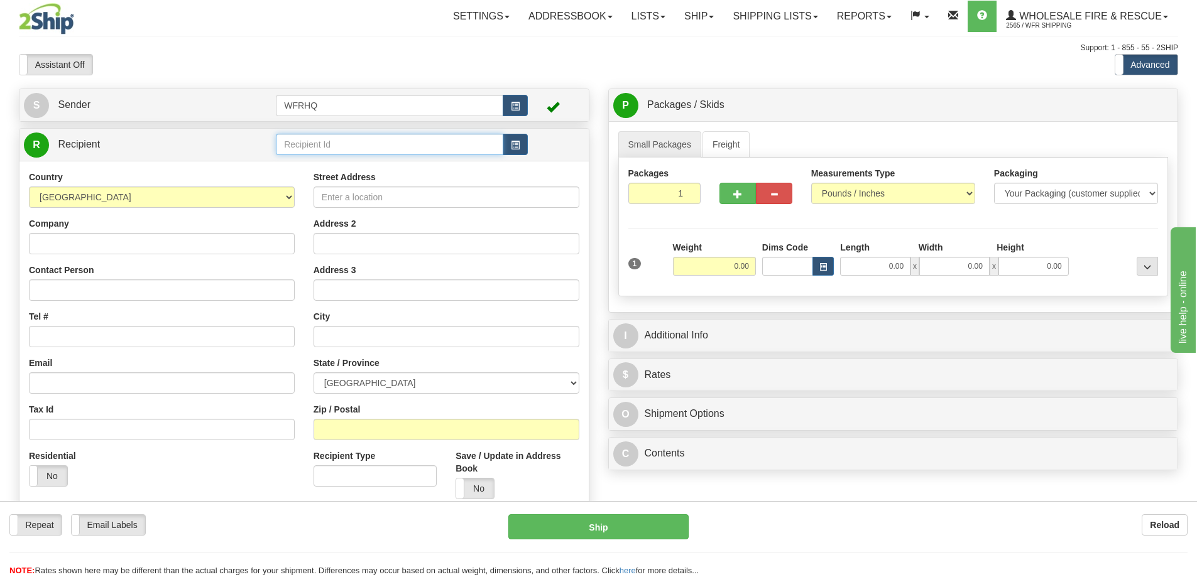
click at [366, 147] on input "text" at bounding box center [389, 144] width 227 height 21
click at [340, 148] on input "text" at bounding box center [389, 144] width 227 height 21
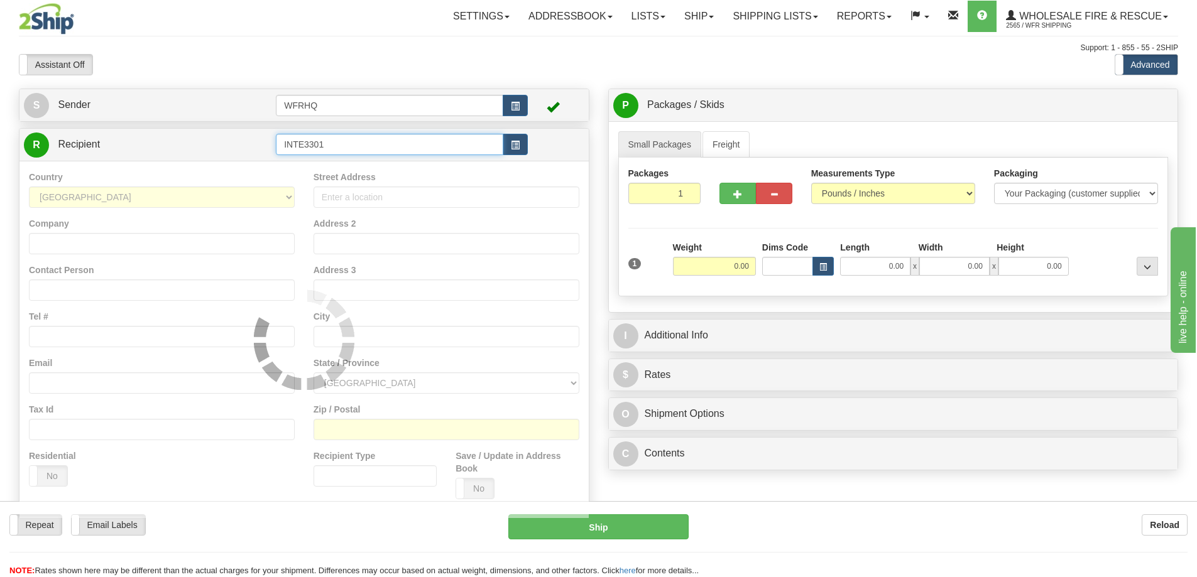
type input "INTE3301"
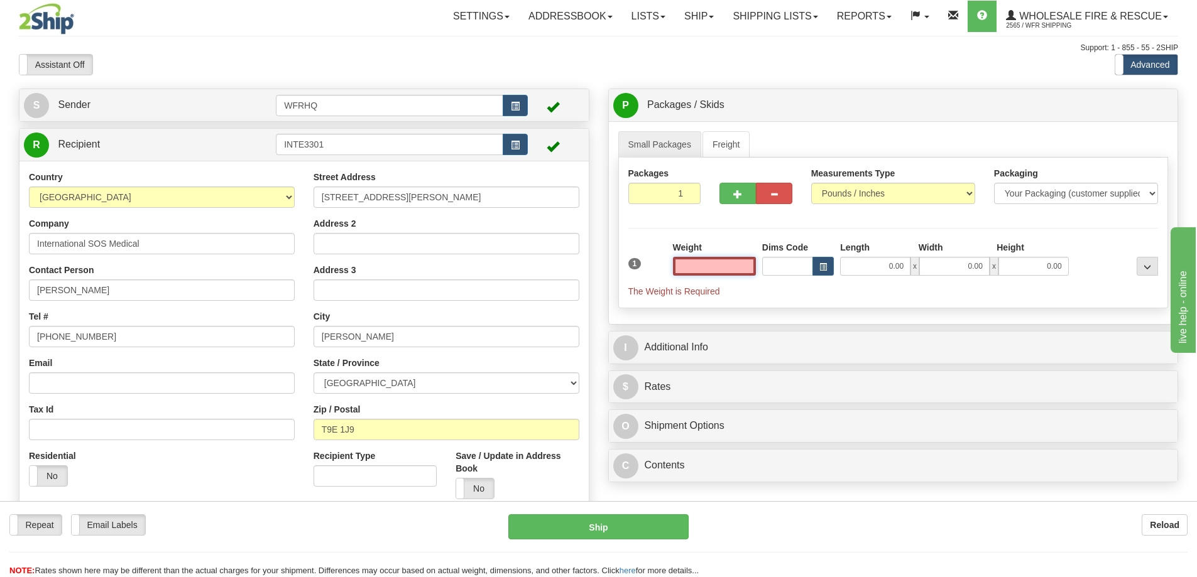
click at [711, 270] on input "text" at bounding box center [714, 266] width 83 height 19
type input "1.00"
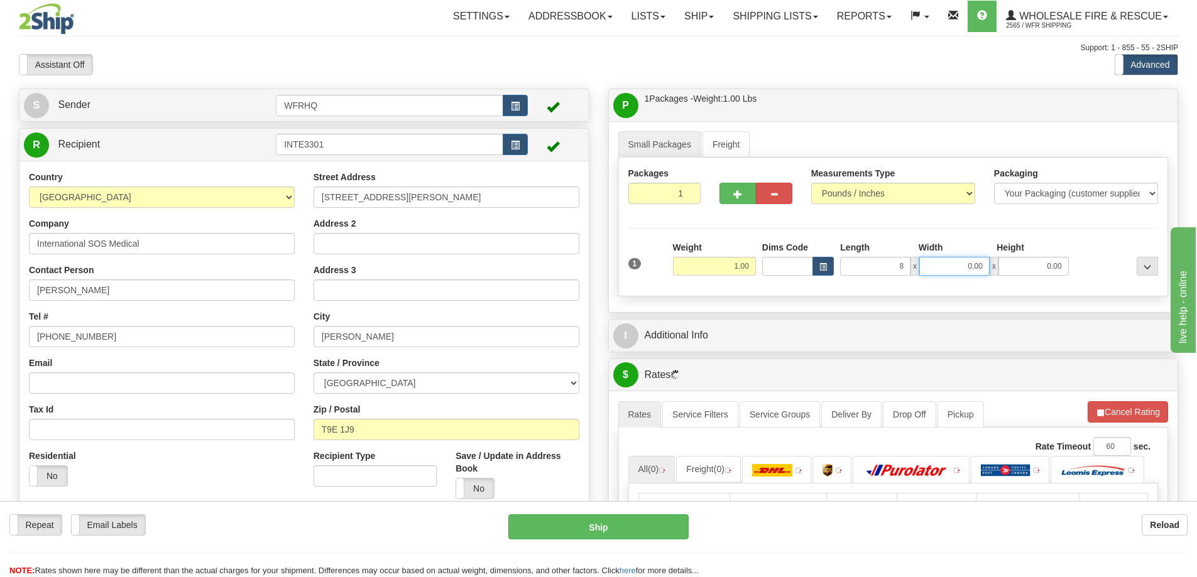
type input "8.00"
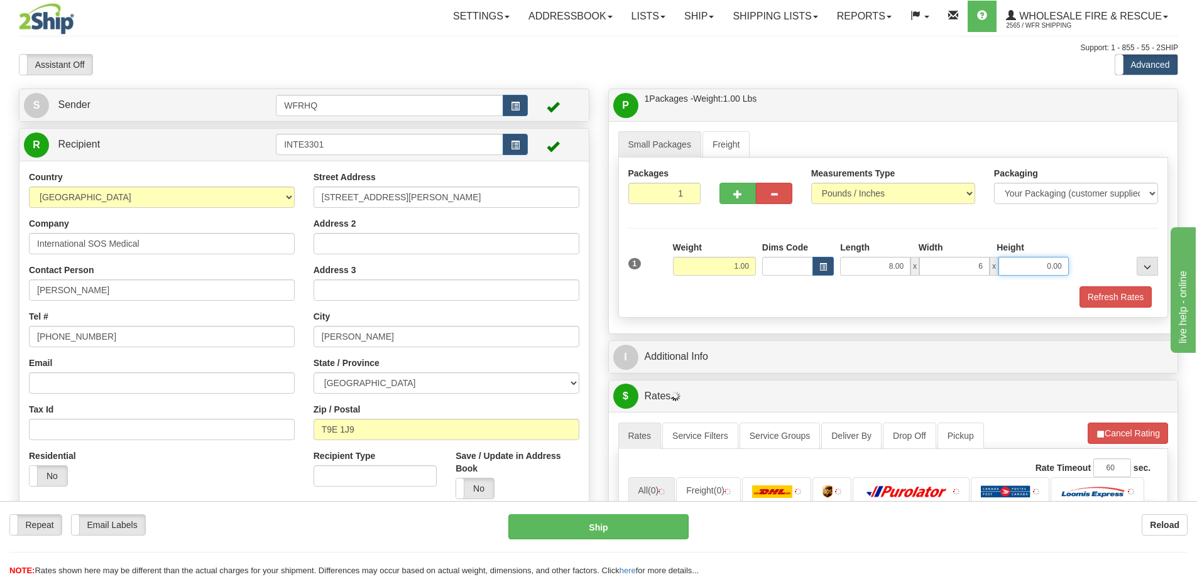
type input "6.00"
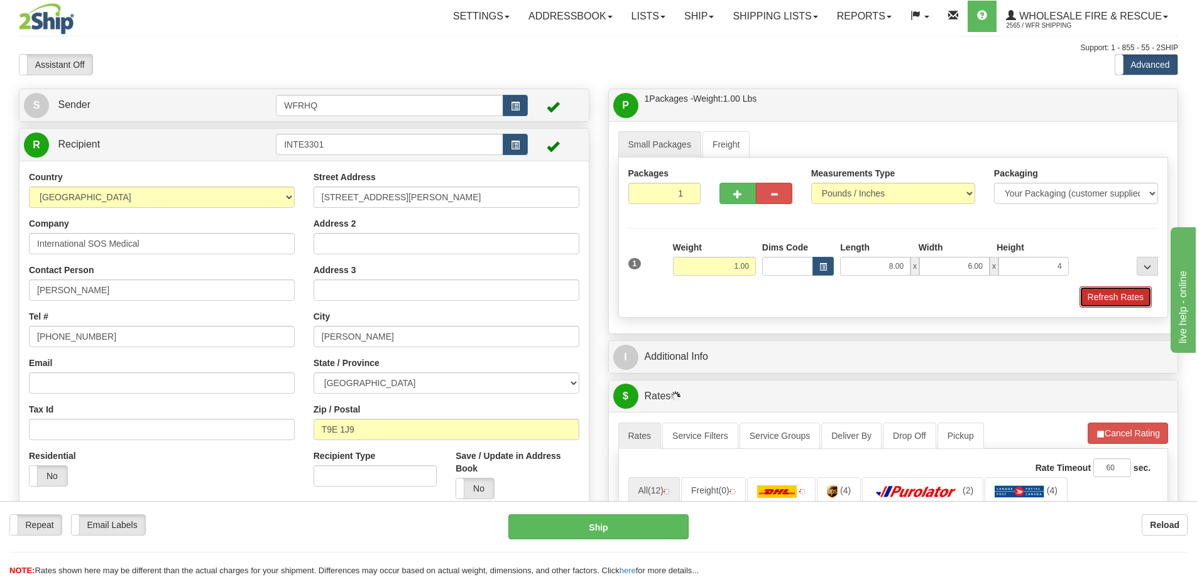
type input "4.00"
click at [1100, 296] on button "Refresh Rates" at bounding box center [1115, 297] width 72 height 21
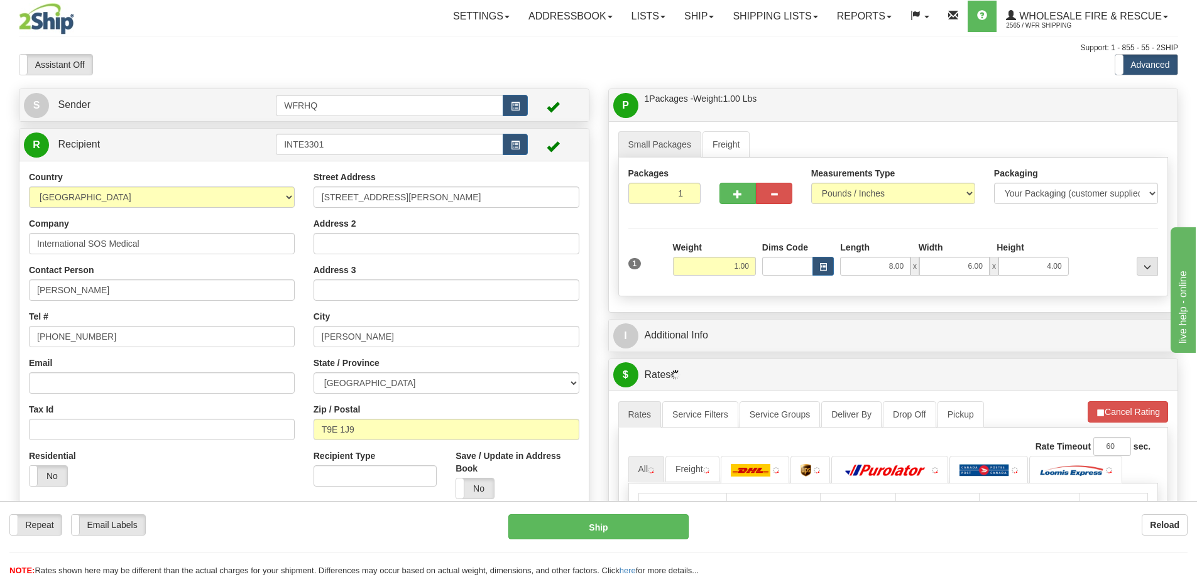
click at [835, 349] on div "I Additional Info" at bounding box center [893, 336] width 569 height 32
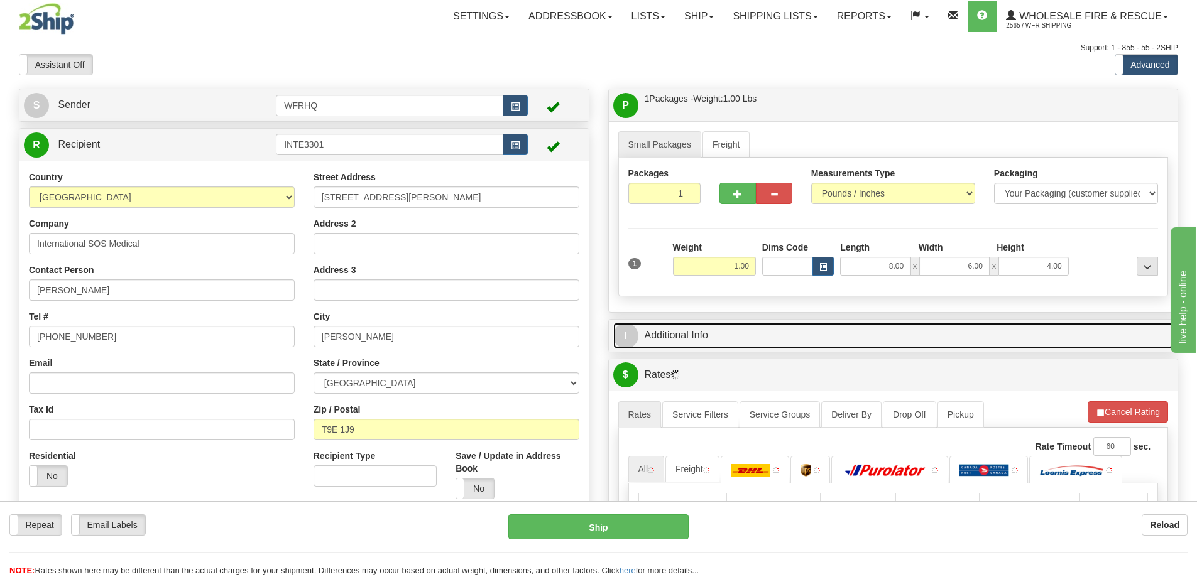
click at [830, 327] on link "I Additional Info" at bounding box center [893, 336] width 560 height 26
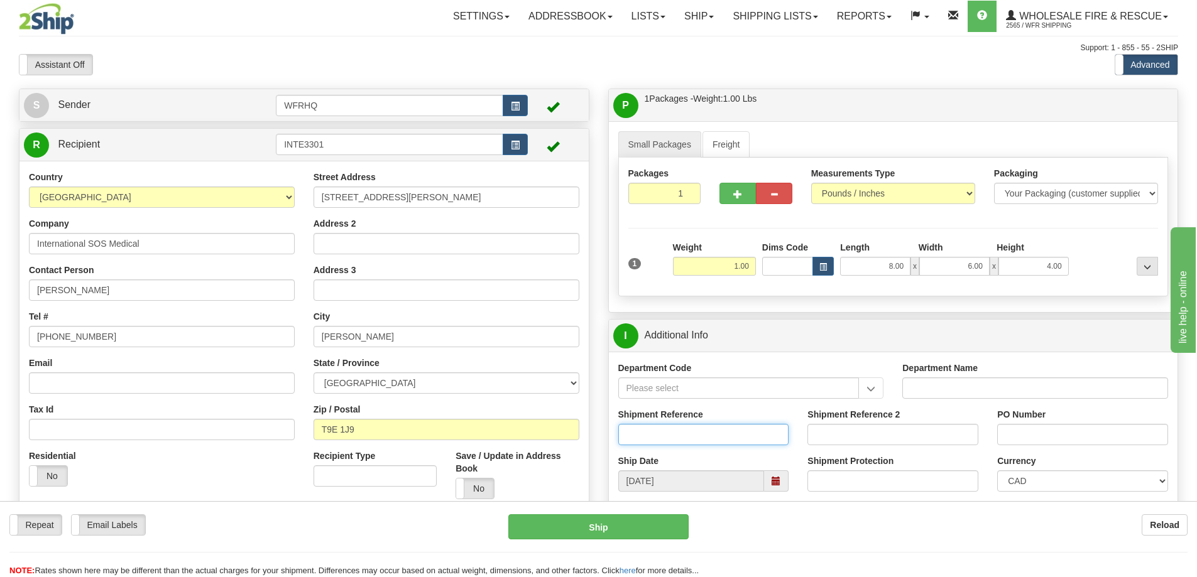
click at [648, 438] on input "Shipment Reference" at bounding box center [703, 434] width 171 height 21
type input "S43322-28980"
type input "CAN20256-1443"
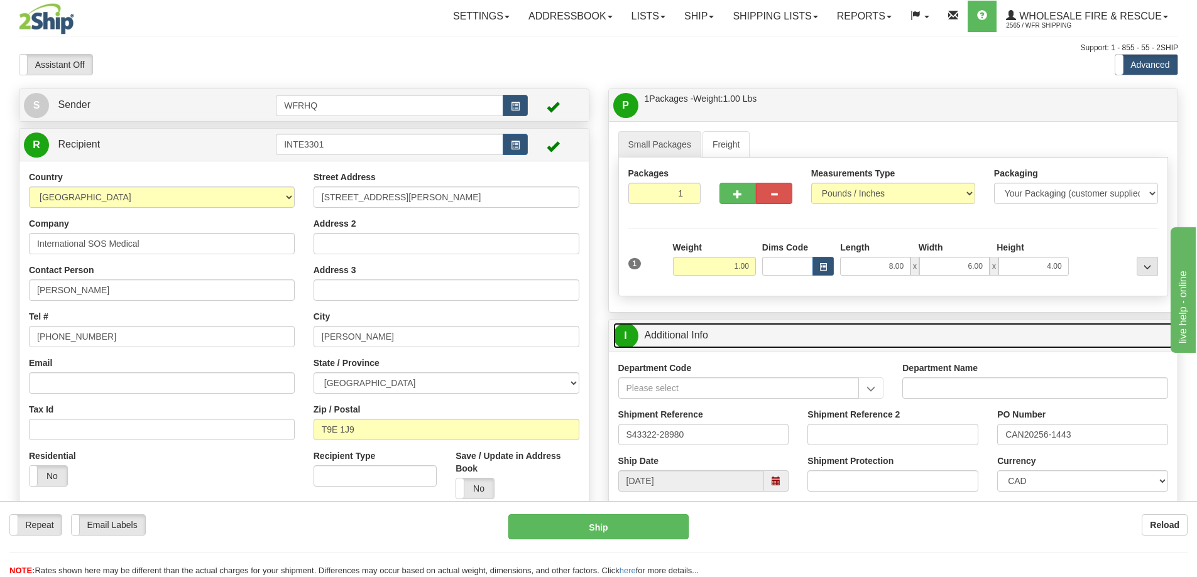
click at [765, 327] on link "I Additional Info" at bounding box center [893, 336] width 560 height 26
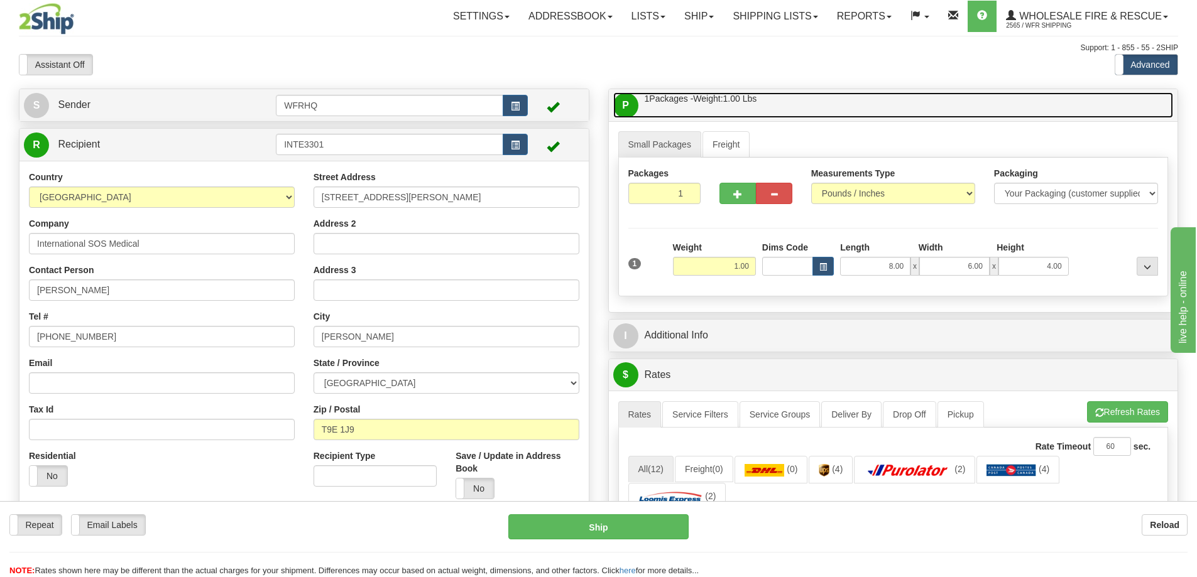
click at [790, 103] on link "P Packages / Skids 1 Packages - Weight: 1.00 Lbs 1 Skids - Weight: NaN Lbs" at bounding box center [893, 105] width 560 height 26
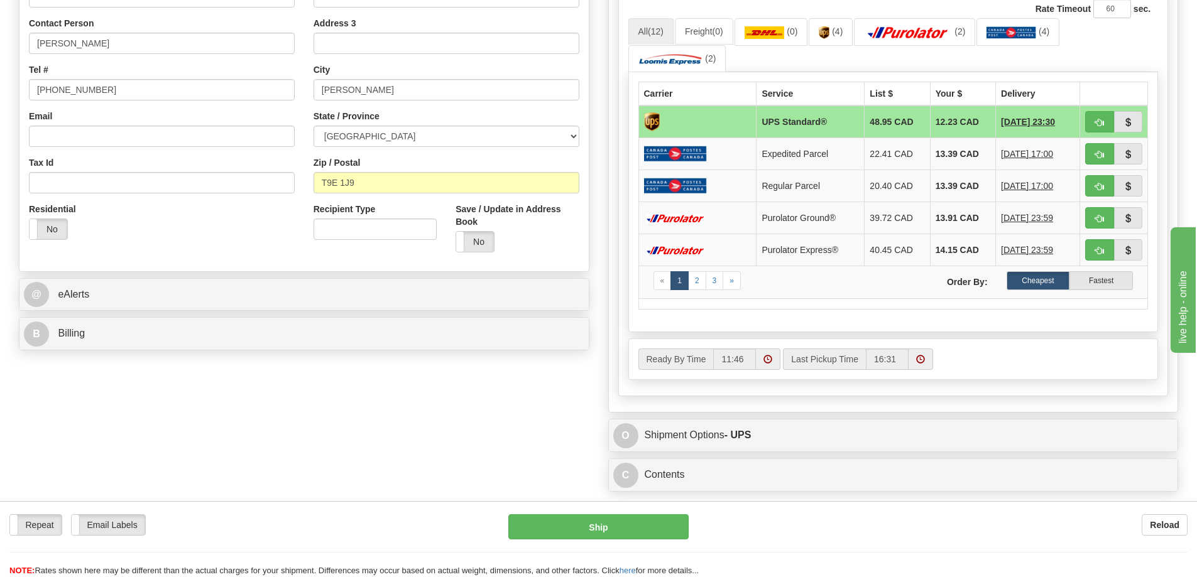
scroll to position [251, 0]
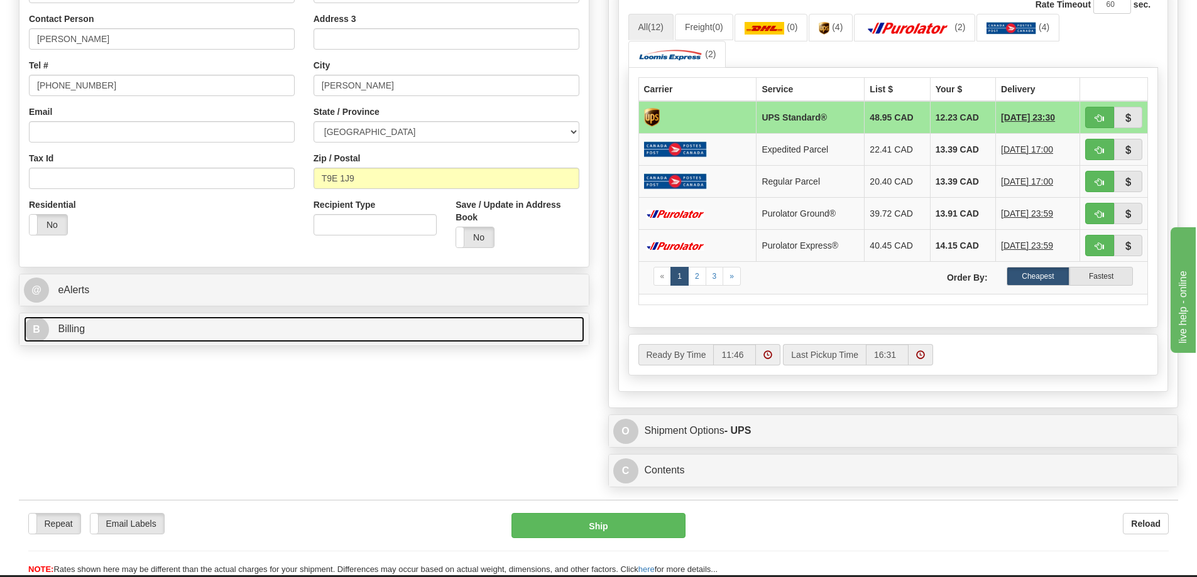
click at [130, 320] on link "B Billing" at bounding box center [304, 330] width 560 height 26
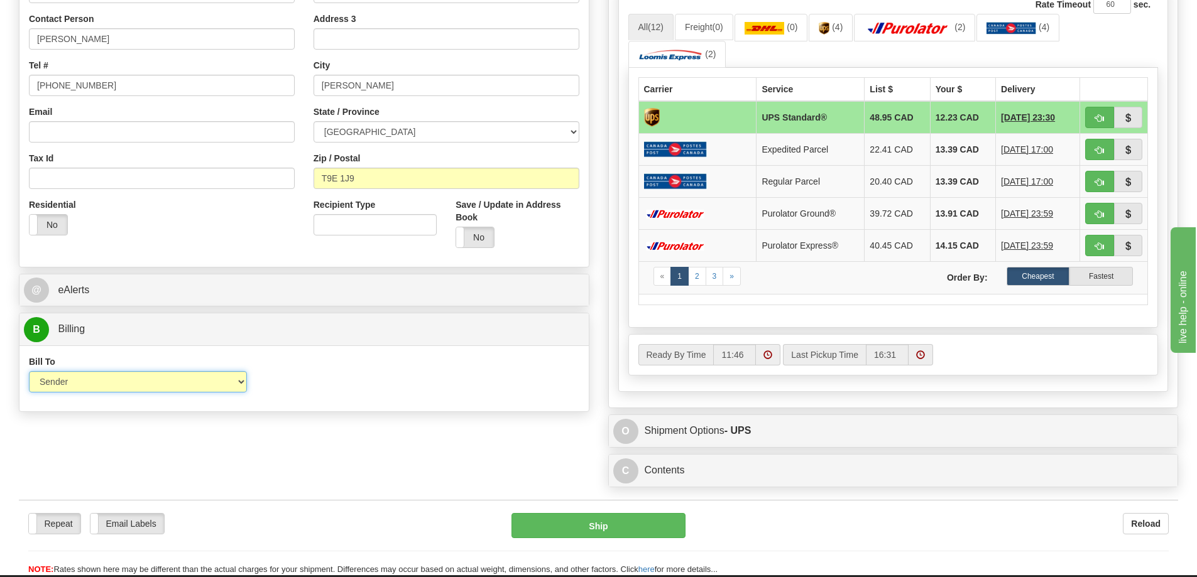
click at [120, 379] on select "Sender Recipient Third Party Collect" at bounding box center [138, 381] width 218 height 21
select select "2"
click at [29, 371] on select "Sender Recipient Third Party Collect" at bounding box center [138, 381] width 218 height 21
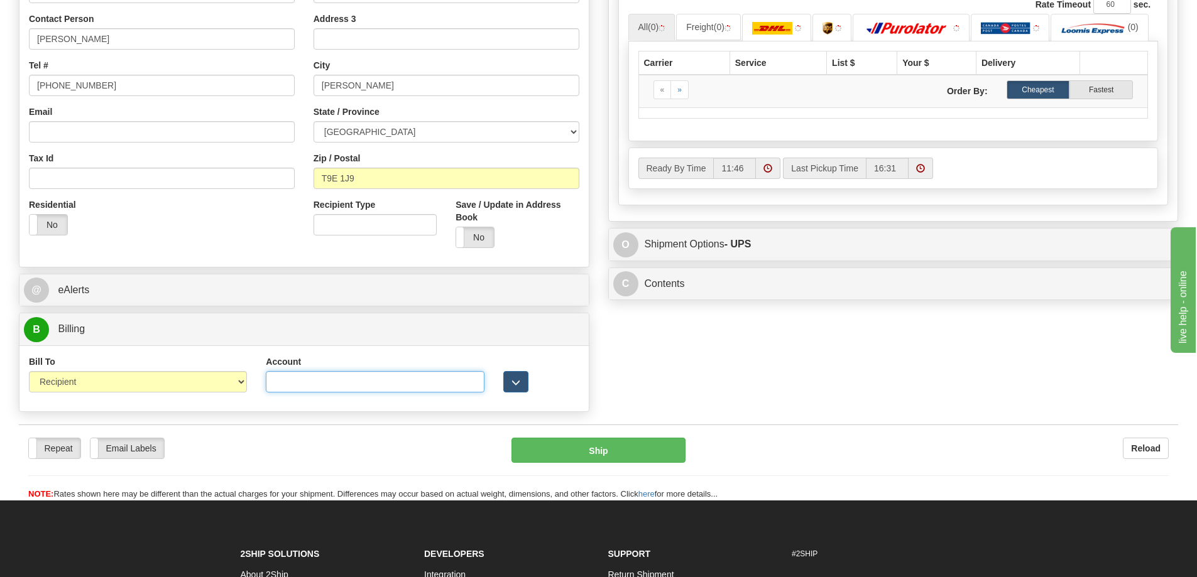
click at [361, 383] on input "Account" at bounding box center [375, 381] width 218 height 21
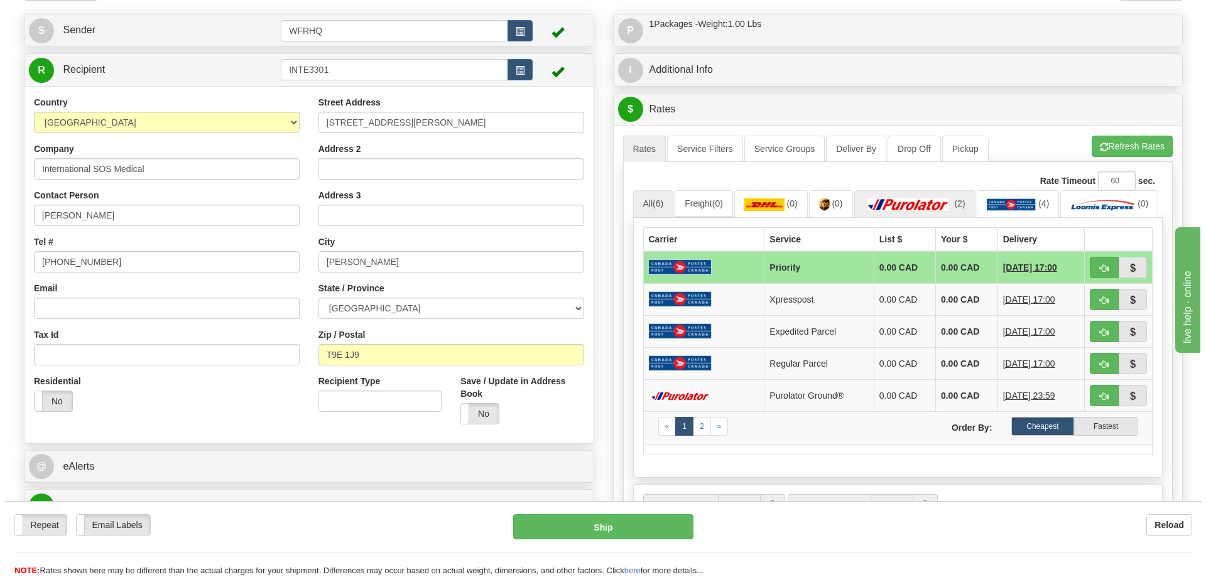
scroll to position [63, 0]
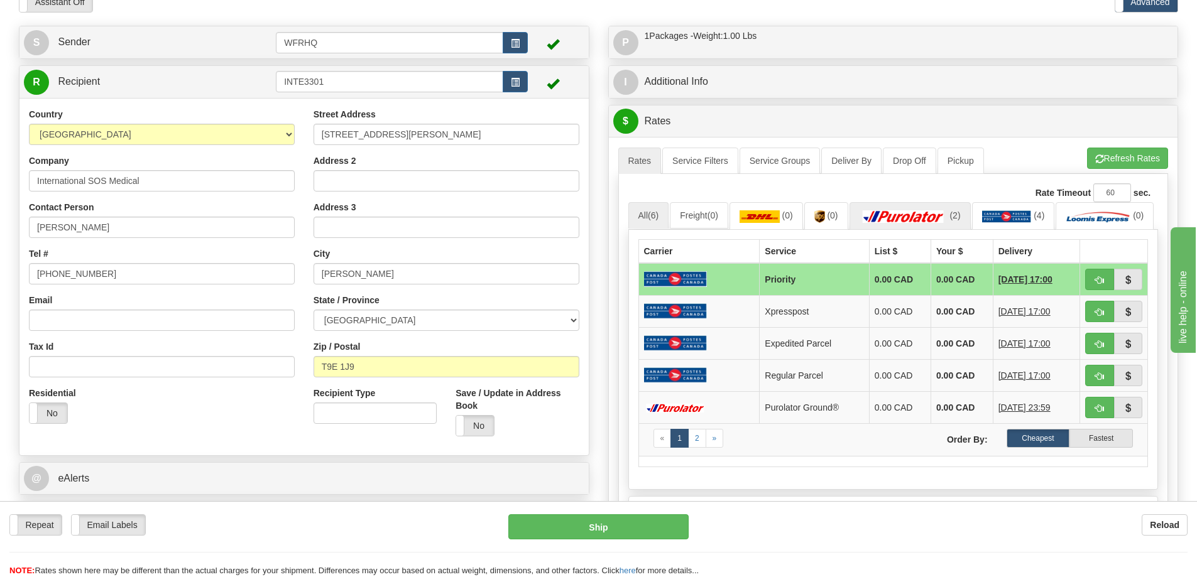
type input "1035078"
click at [931, 220] on img at bounding box center [904, 216] width 88 height 13
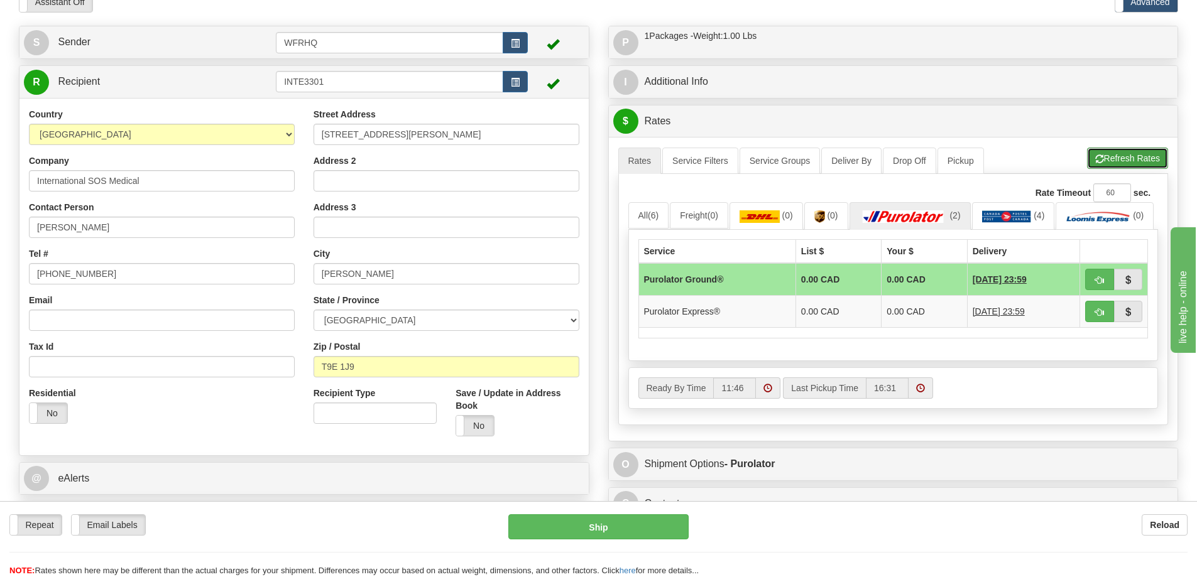
click at [1147, 161] on button "Refresh Rates" at bounding box center [1127, 158] width 81 height 21
click at [1106, 290] on button "button" at bounding box center [1099, 279] width 29 height 21
type input "260"
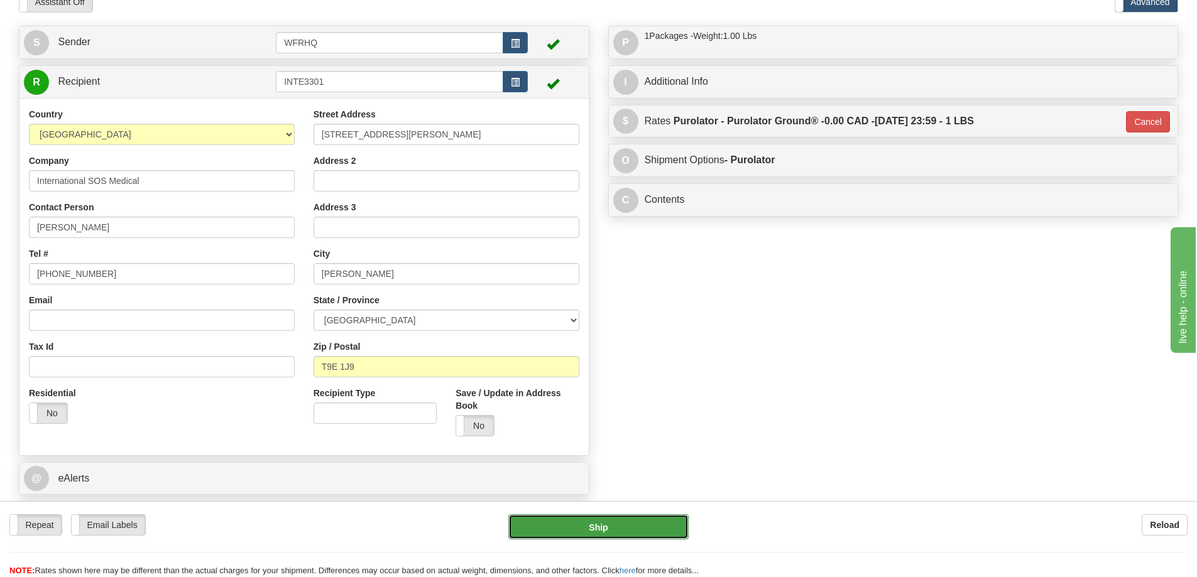
click at [600, 525] on button "Ship" at bounding box center [598, 527] width 180 height 25
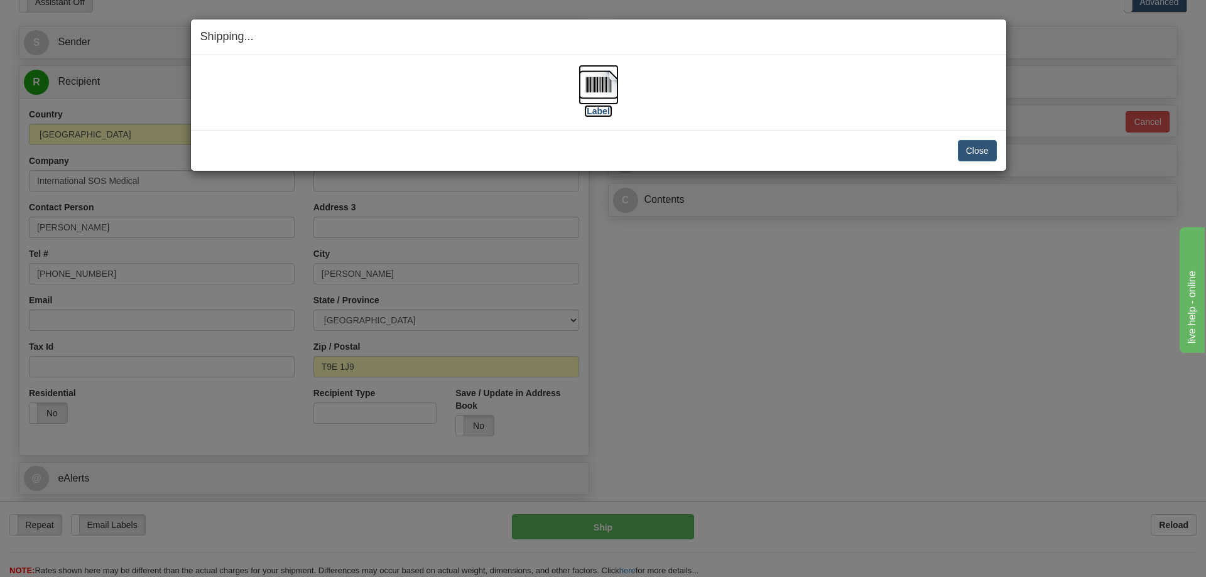
click at [605, 87] on img at bounding box center [599, 85] width 40 height 40
click at [603, 85] on img at bounding box center [599, 85] width 40 height 40
click at [993, 146] on button "Close" at bounding box center [977, 150] width 39 height 21
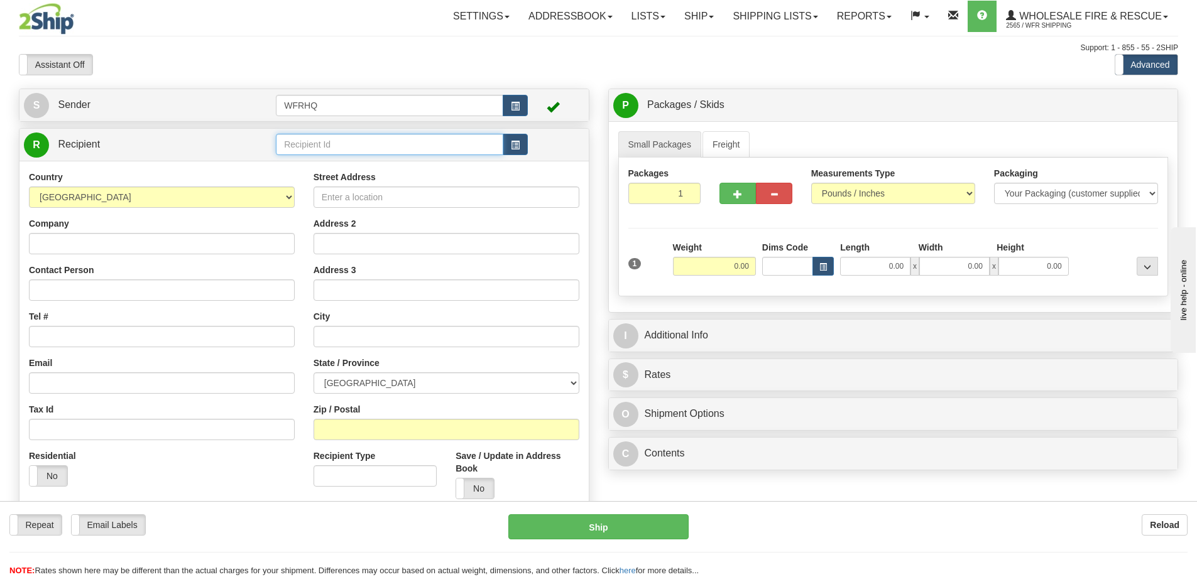
click at [369, 144] on input "text" at bounding box center [389, 144] width 227 height 21
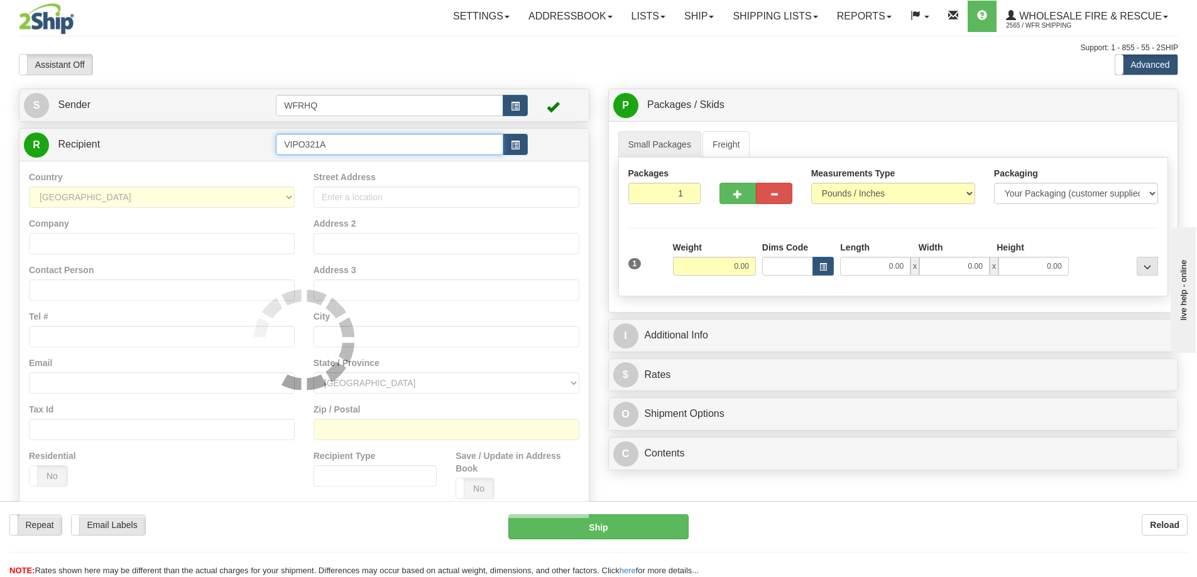
type input "VIPO321A"
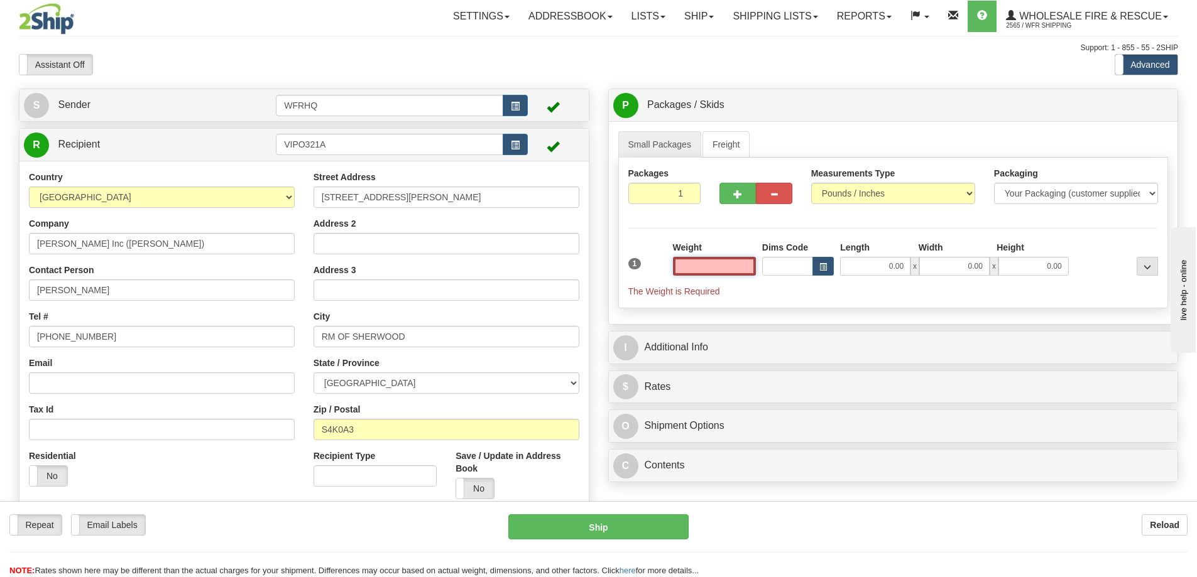
click at [707, 268] on input "text" at bounding box center [714, 266] width 83 height 19
type input "3.00"
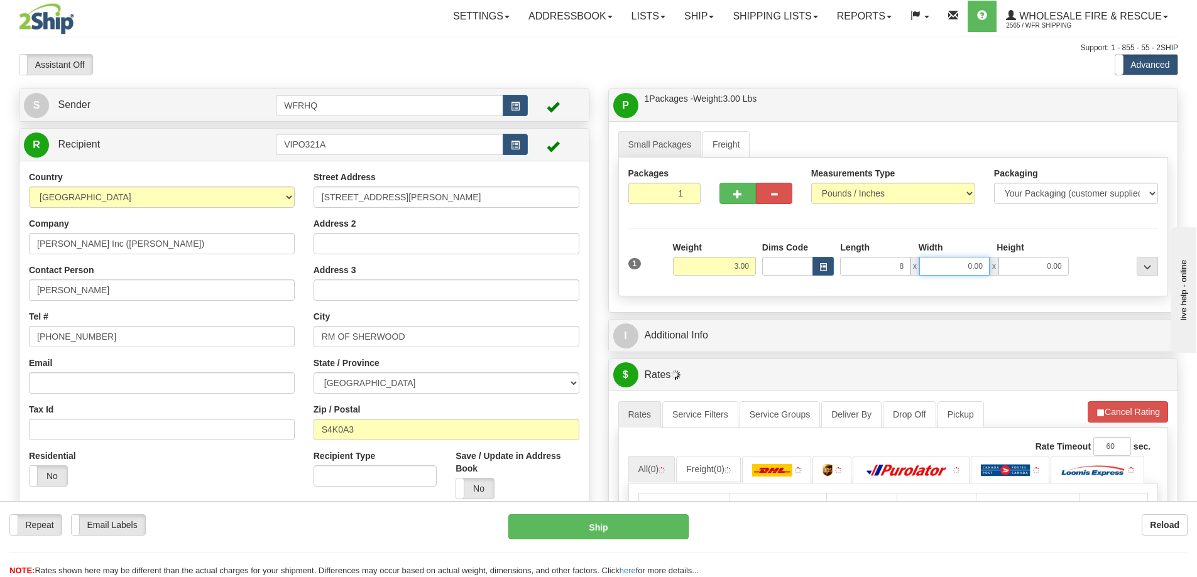
type input "8.00"
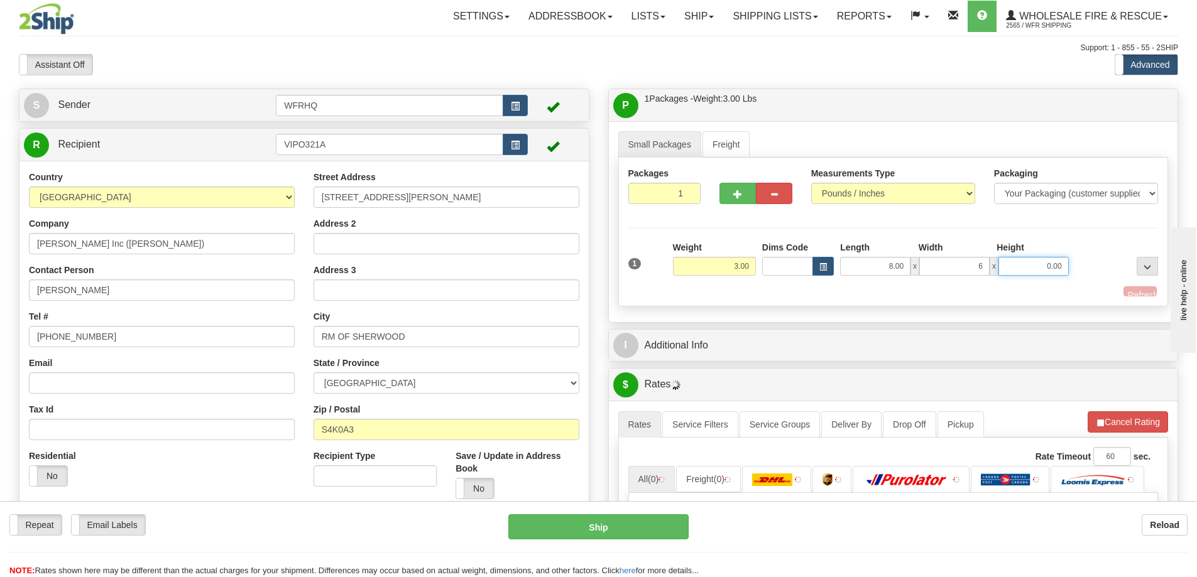
type input "6.00"
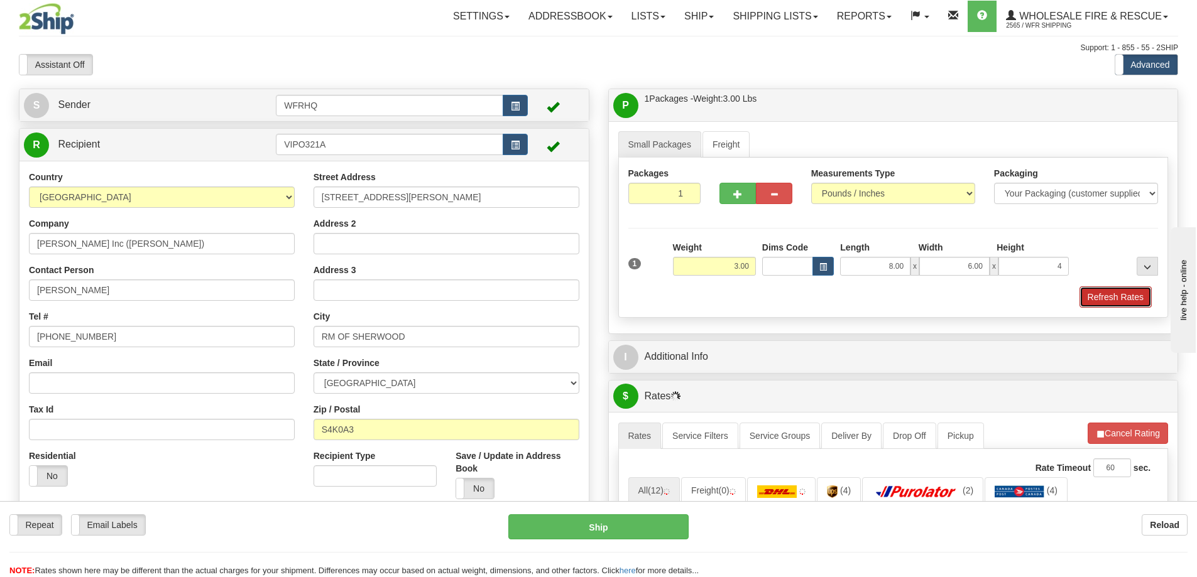
type input "4.00"
click at [1144, 300] on button "Refresh Rates" at bounding box center [1115, 297] width 72 height 21
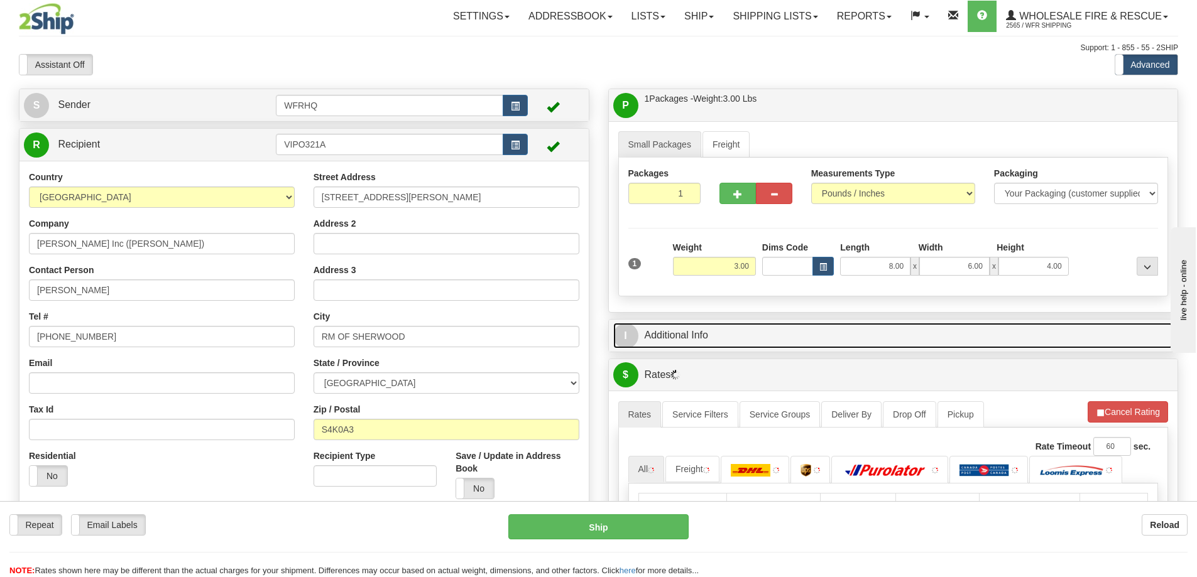
click at [909, 328] on link "I Additional Info" at bounding box center [893, 336] width 560 height 26
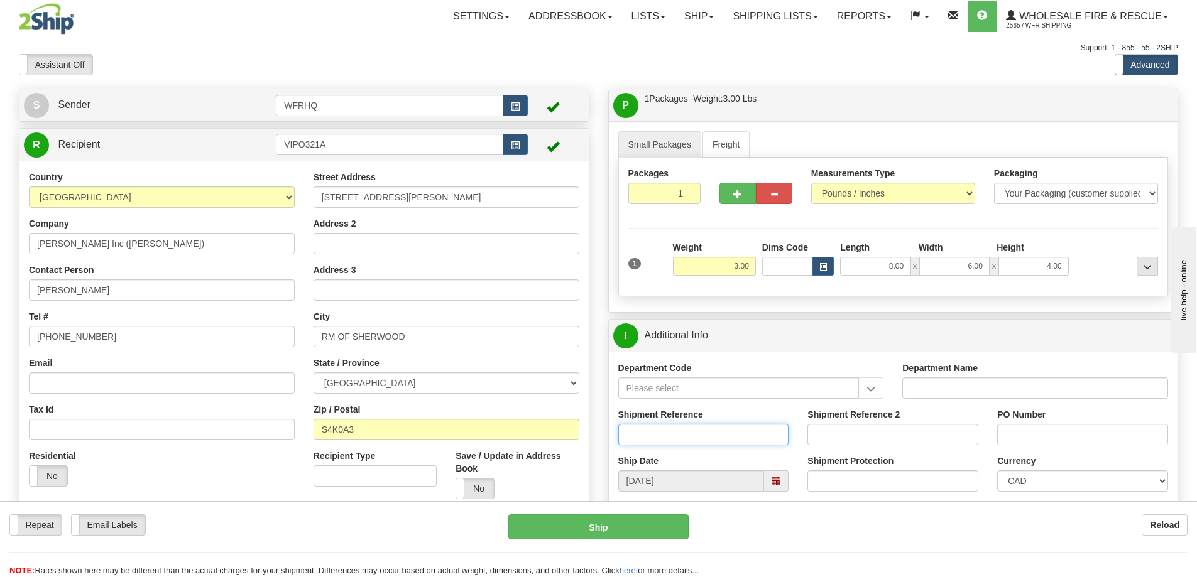
click at [716, 439] on input "Shipment Reference" at bounding box center [703, 434] width 171 height 21
type input "S41453-29123"
type input "6500835807"
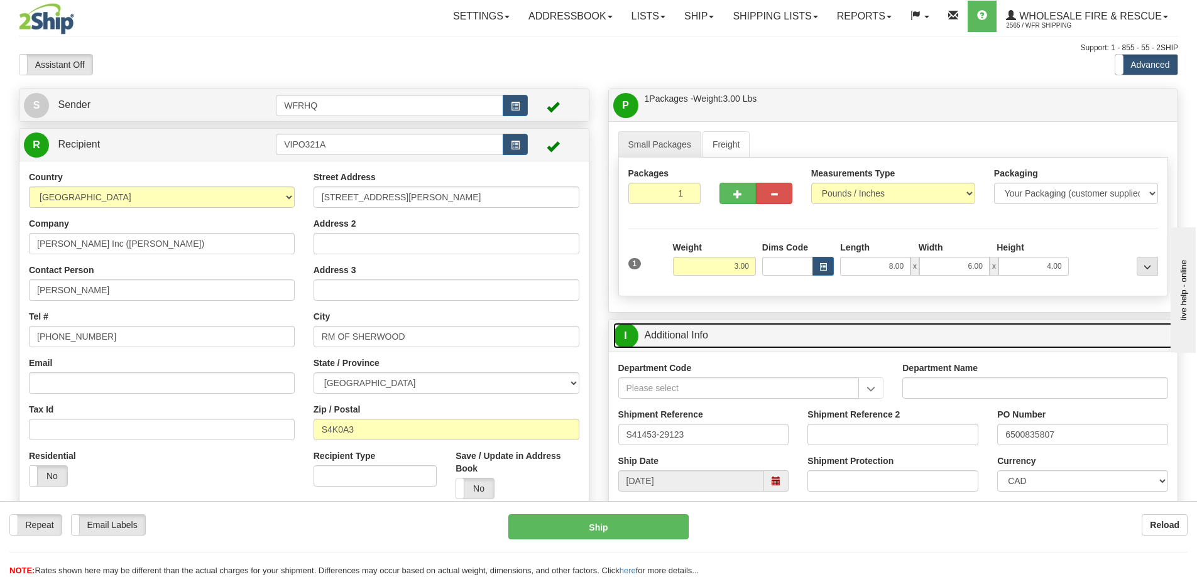
click at [753, 329] on link "I Additional Info" at bounding box center [893, 336] width 560 height 26
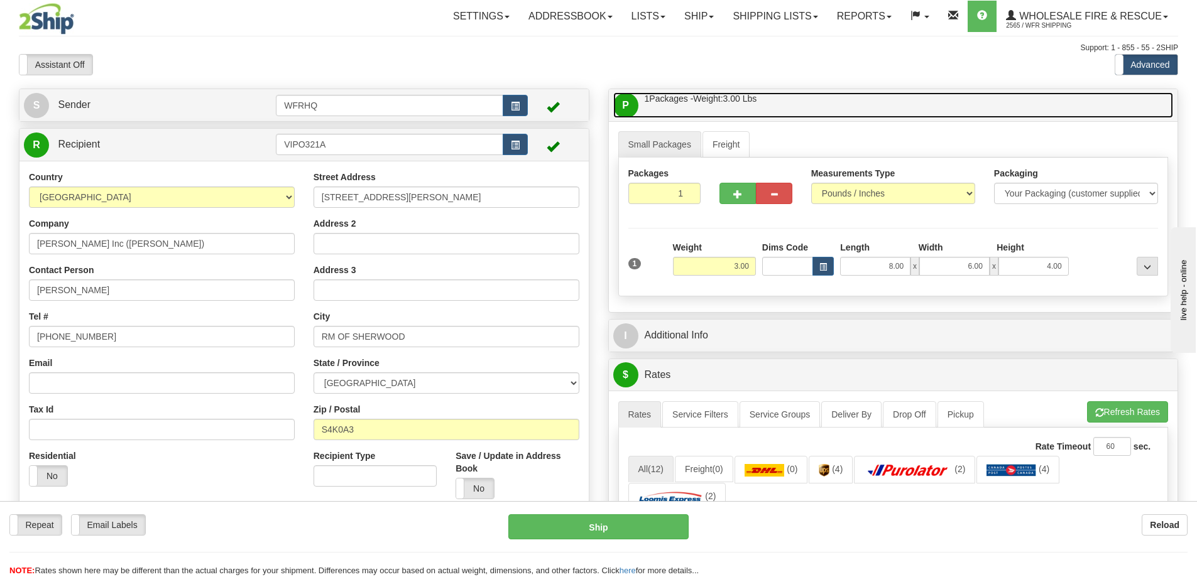
click at [794, 106] on link "P Packages / Skids 1 Packages - Weight: 3.00 Lbs 1 Skids - Weight: NaN Lbs" at bounding box center [893, 105] width 560 height 26
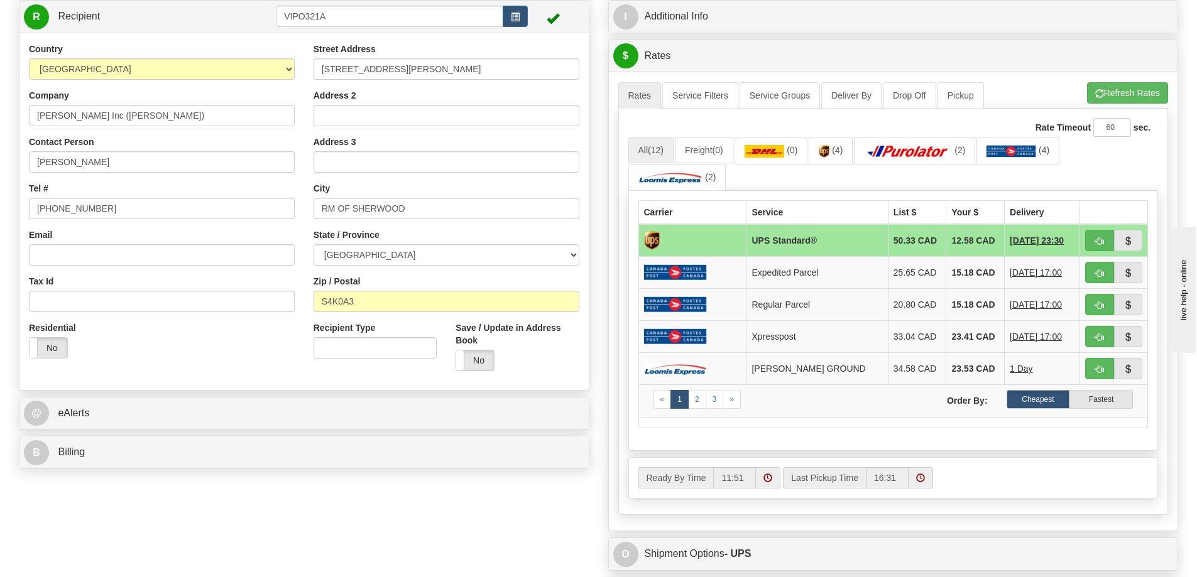
scroll to position [377, 0]
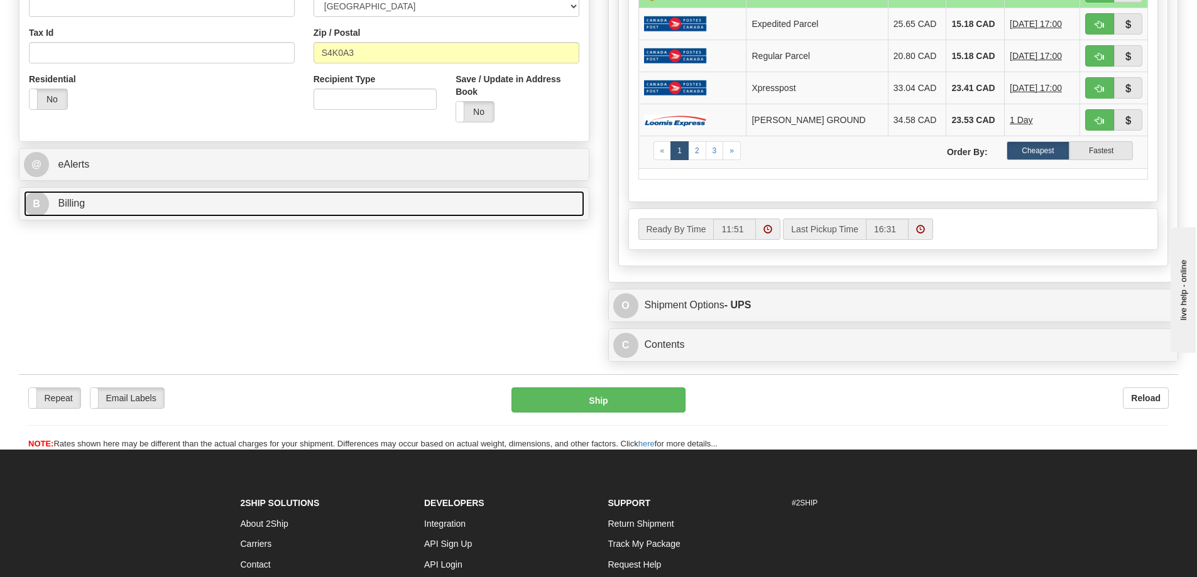
click at [134, 203] on link "B Billing" at bounding box center [304, 204] width 560 height 26
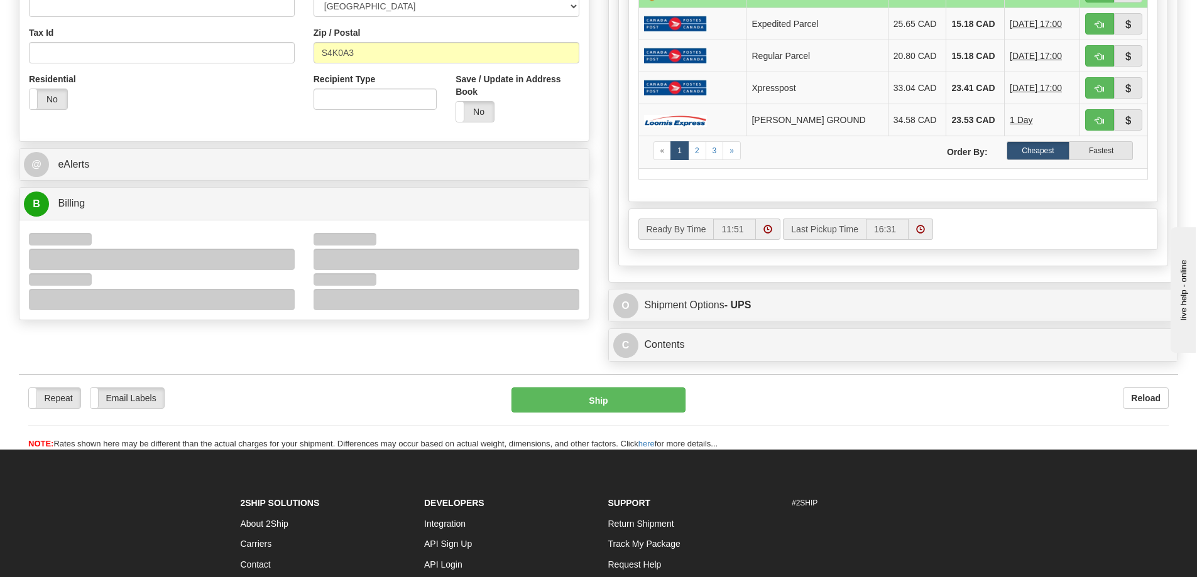
click at [115, 251] on div at bounding box center [162, 259] width 266 height 21
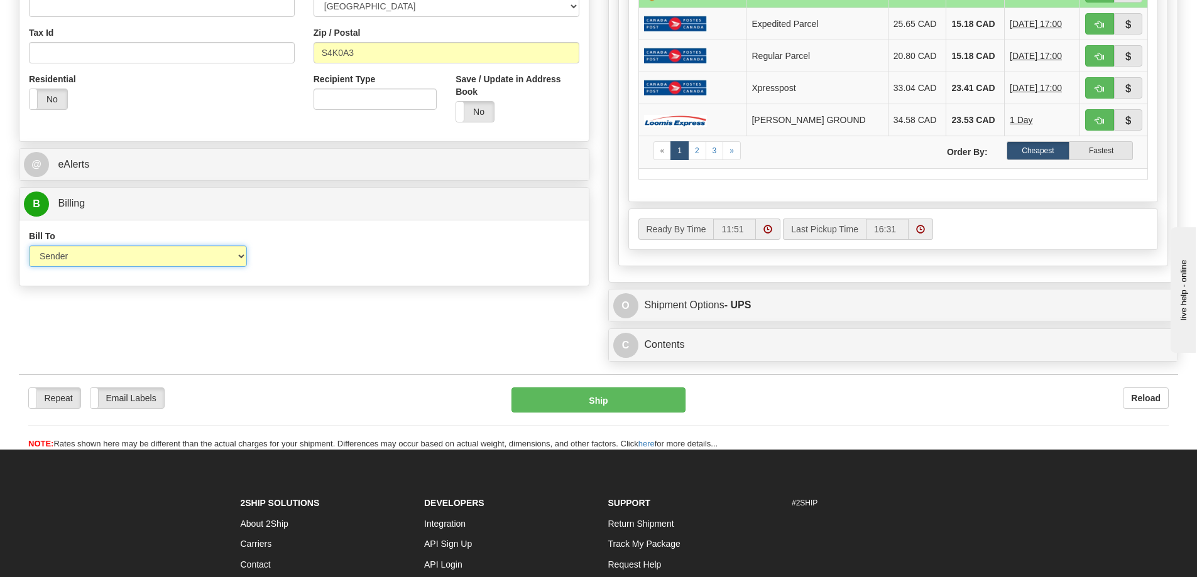
click at [115, 251] on select "Sender Recipient Third Party Collect" at bounding box center [138, 256] width 218 height 21
select select "2"
click at [29, 246] on select "Sender Recipient Third Party Collect" at bounding box center [138, 256] width 218 height 21
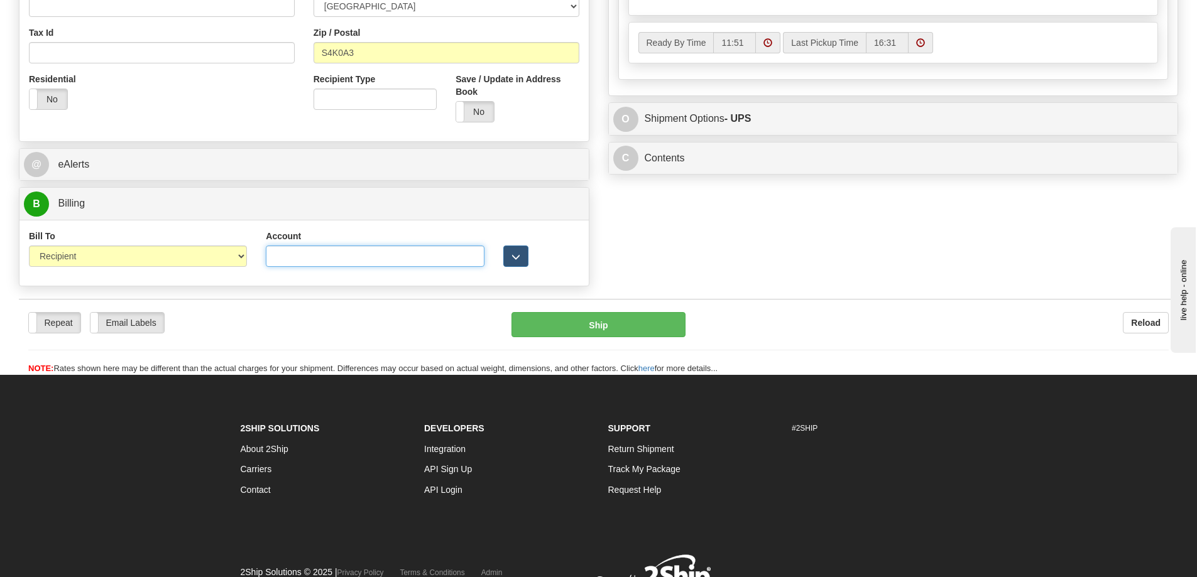
click at [285, 260] on input "Account" at bounding box center [375, 256] width 218 height 21
paste input "6298473"
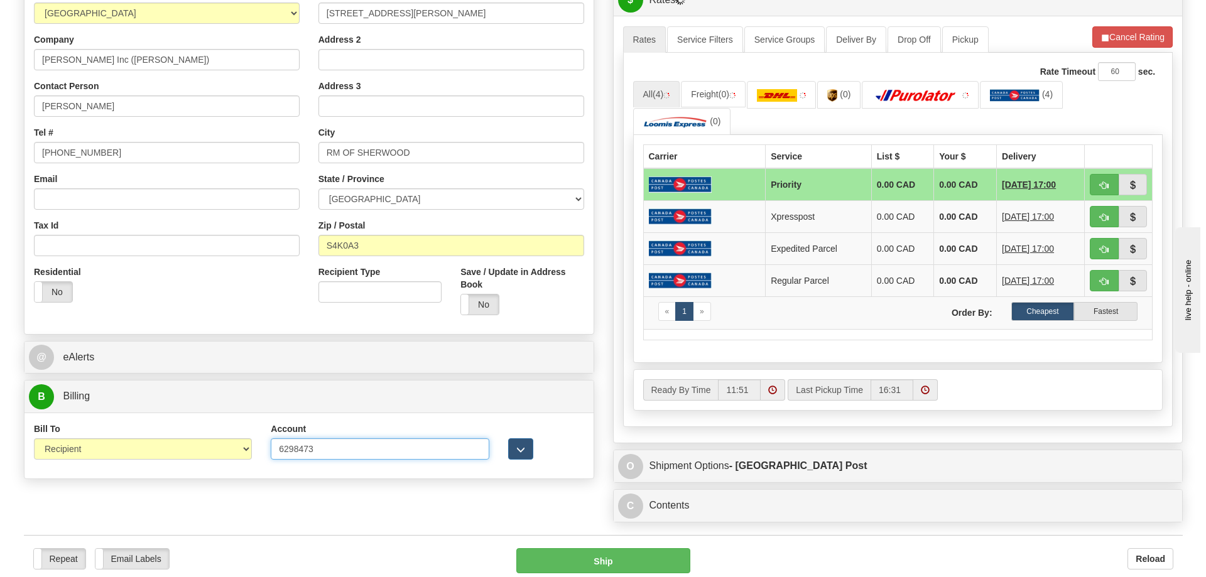
scroll to position [0, 0]
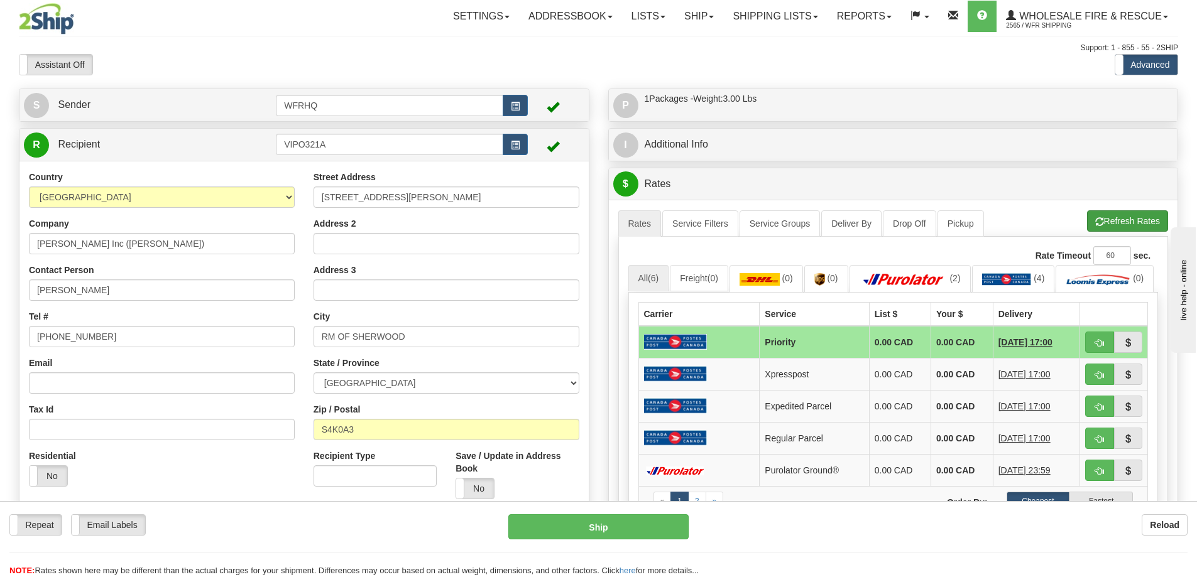
type input "6298473"
click at [1128, 221] on button "Refresh Rates" at bounding box center [1127, 220] width 81 height 21
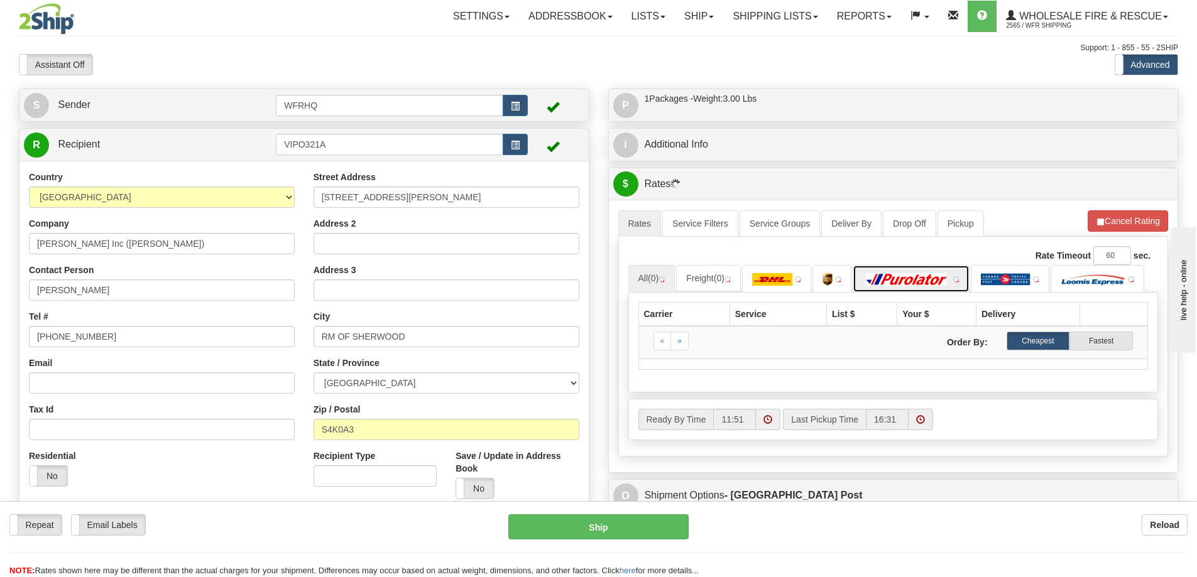
click at [895, 285] on img at bounding box center [907, 279] width 88 height 13
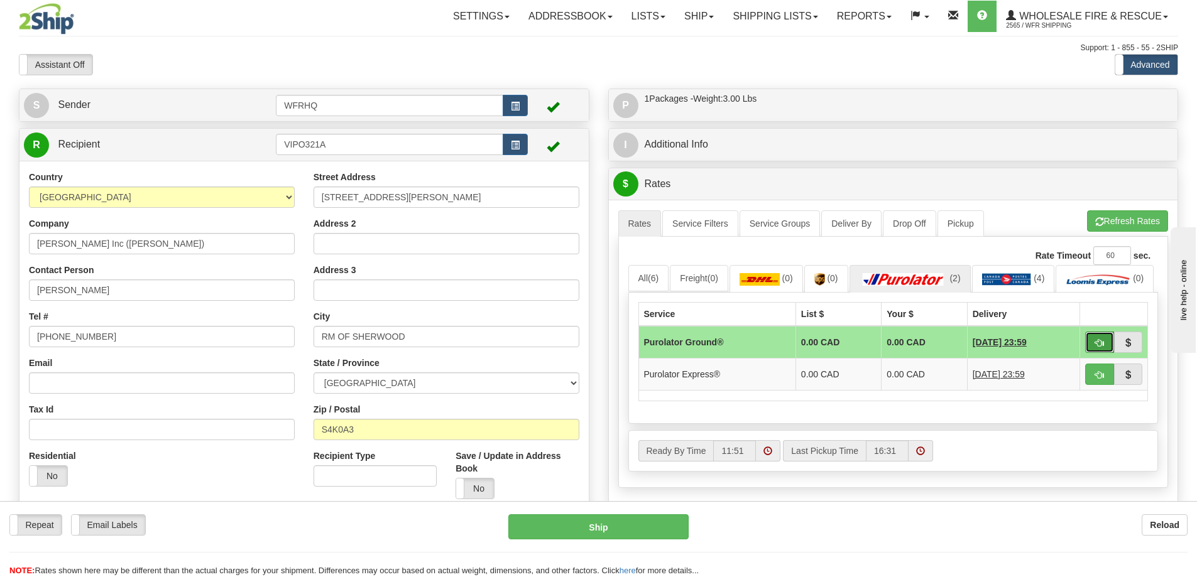
click at [1100, 347] on span "button" at bounding box center [1099, 343] width 9 height 8
type input "260"
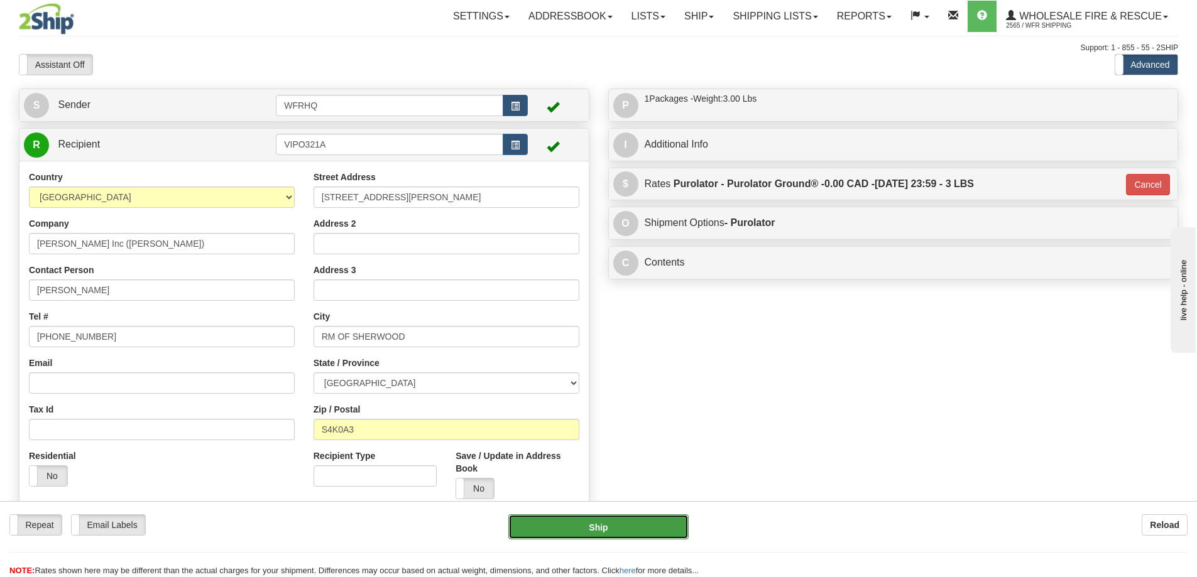
click at [616, 520] on button "Ship" at bounding box center [598, 527] width 180 height 25
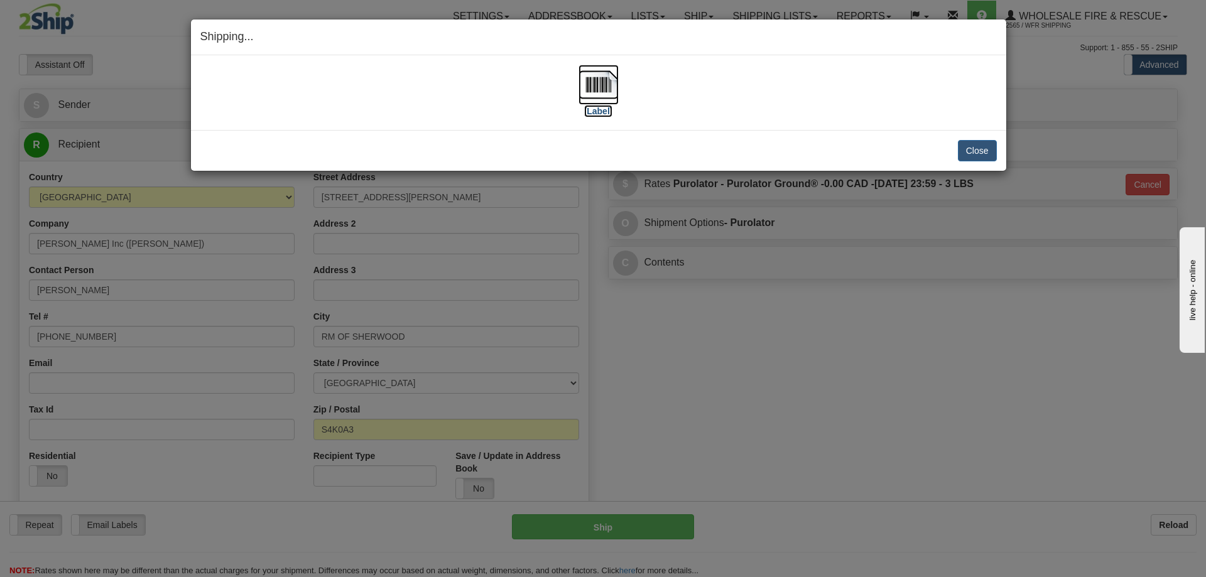
click at [607, 95] on img at bounding box center [599, 85] width 40 height 40
click at [991, 152] on button "Close" at bounding box center [977, 150] width 39 height 21
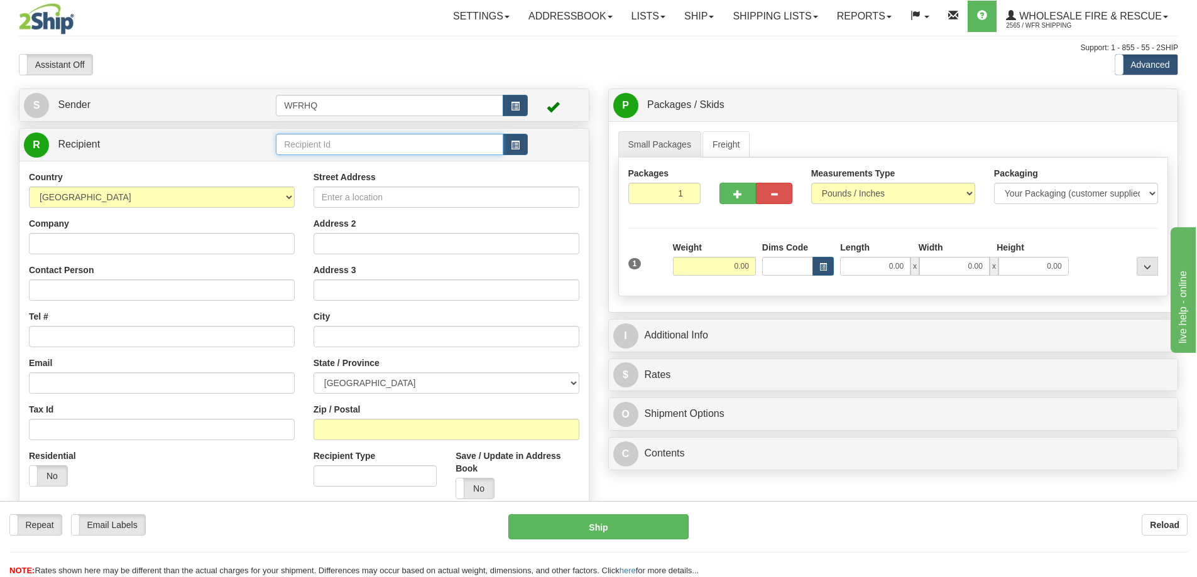
click at [360, 138] on input "text" at bounding box center [389, 144] width 227 height 21
type input "REDD7721"
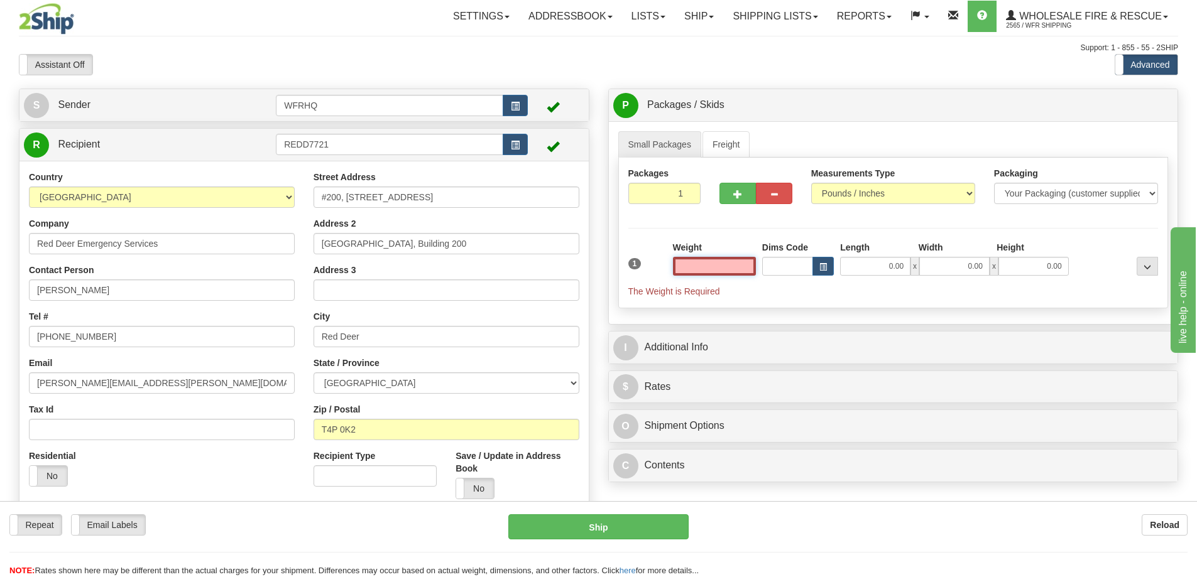
click at [725, 258] on input "text" at bounding box center [714, 266] width 83 height 19
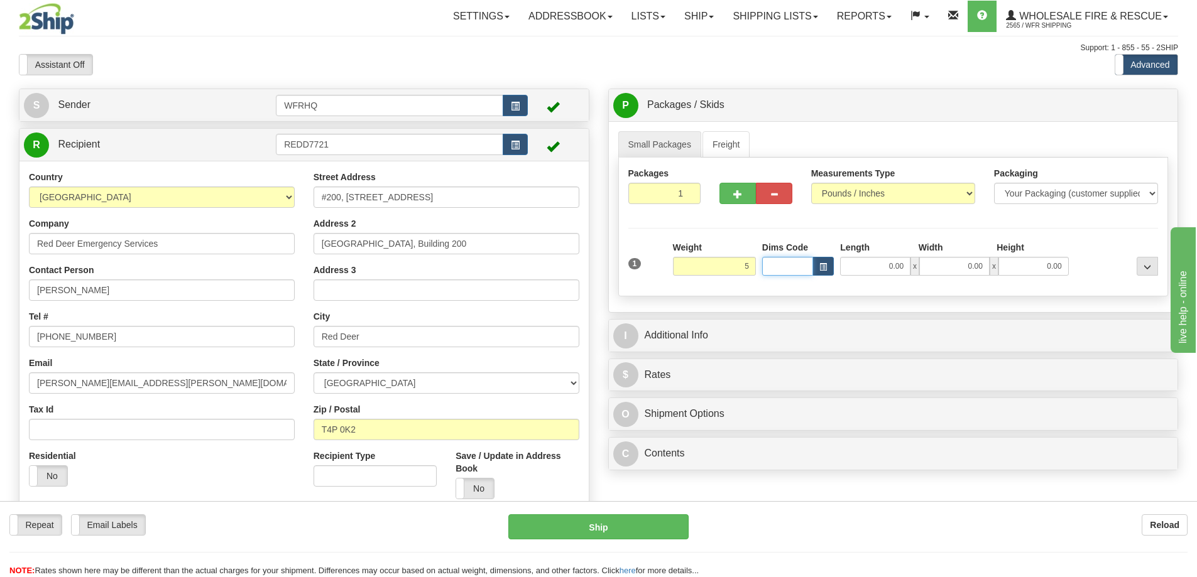
type input "5.00"
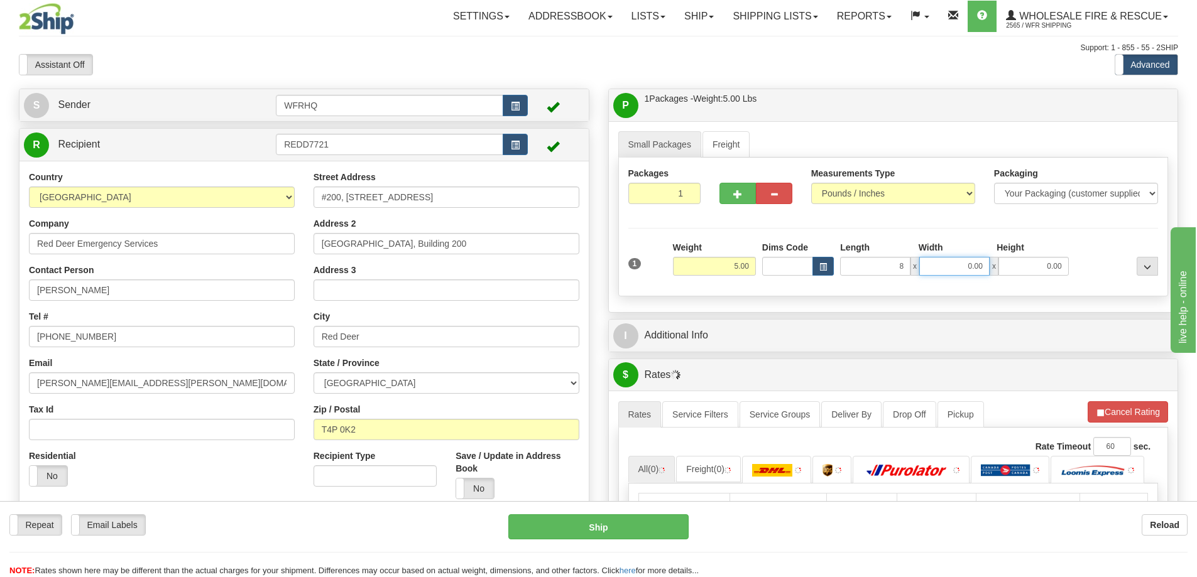
type input "8.00"
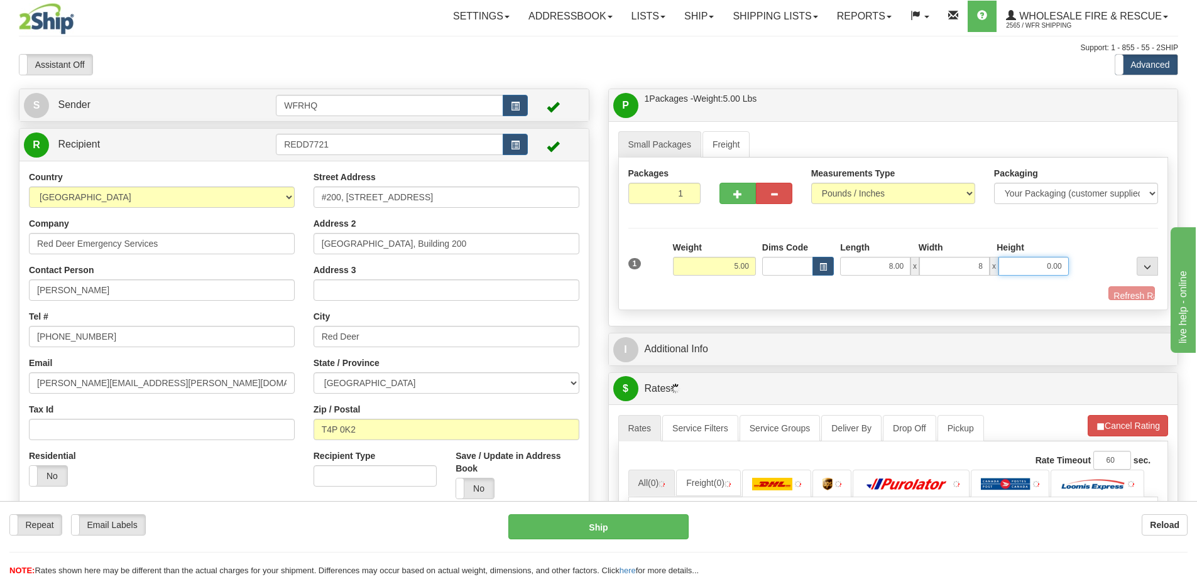
type input "8.00"
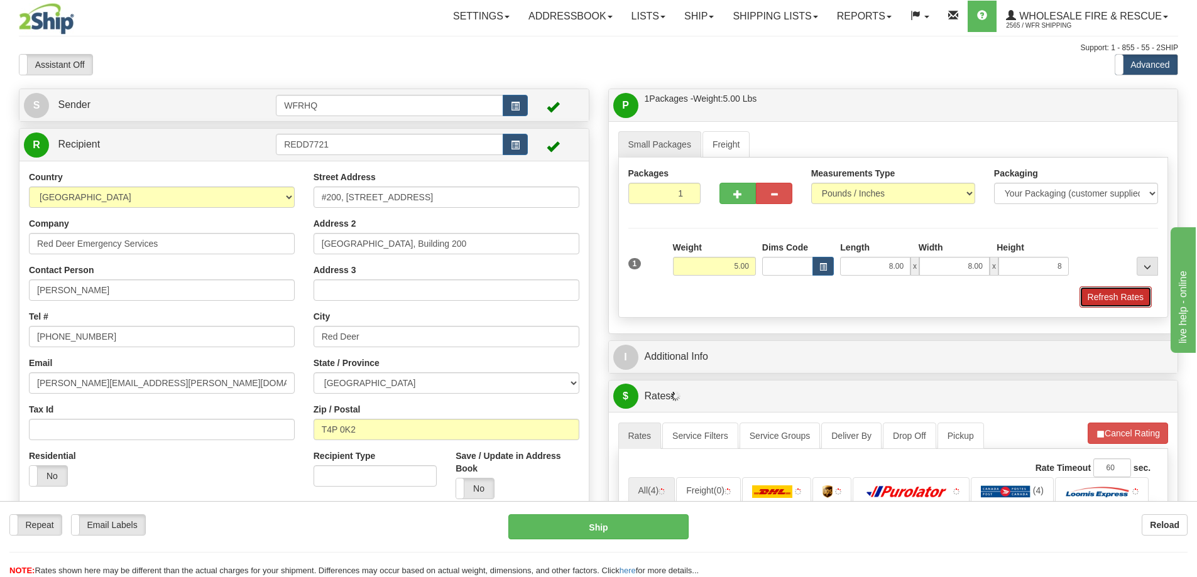
type input "8.00"
click at [1131, 293] on button "Refresh Rates" at bounding box center [1115, 297] width 72 height 21
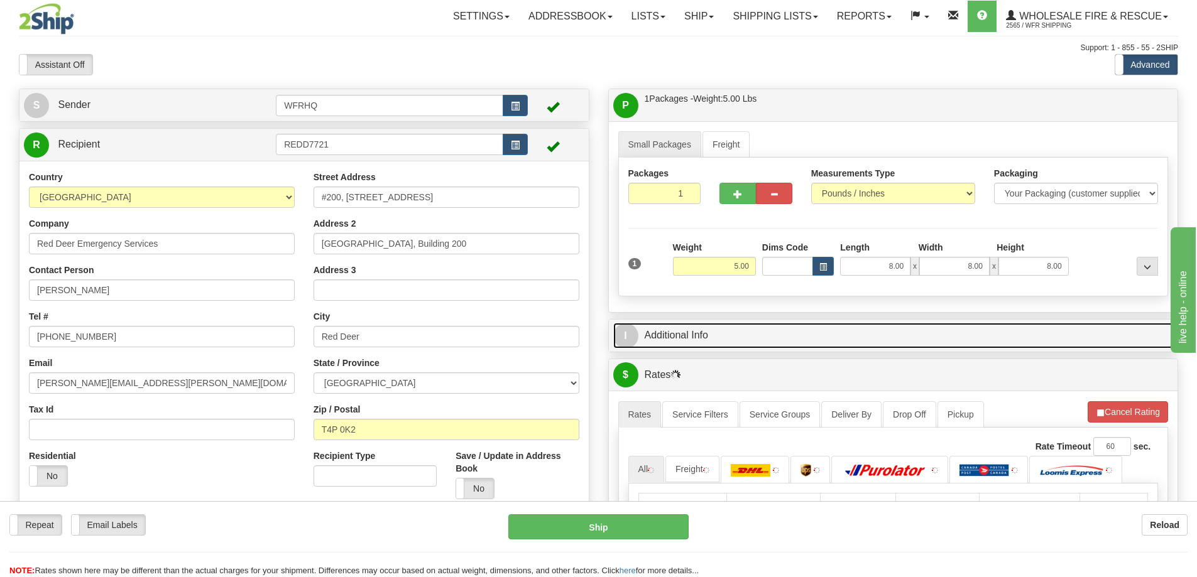
click at [688, 334] on link "I Additional Info" at bounding box center [893, 336] width 560 height 26
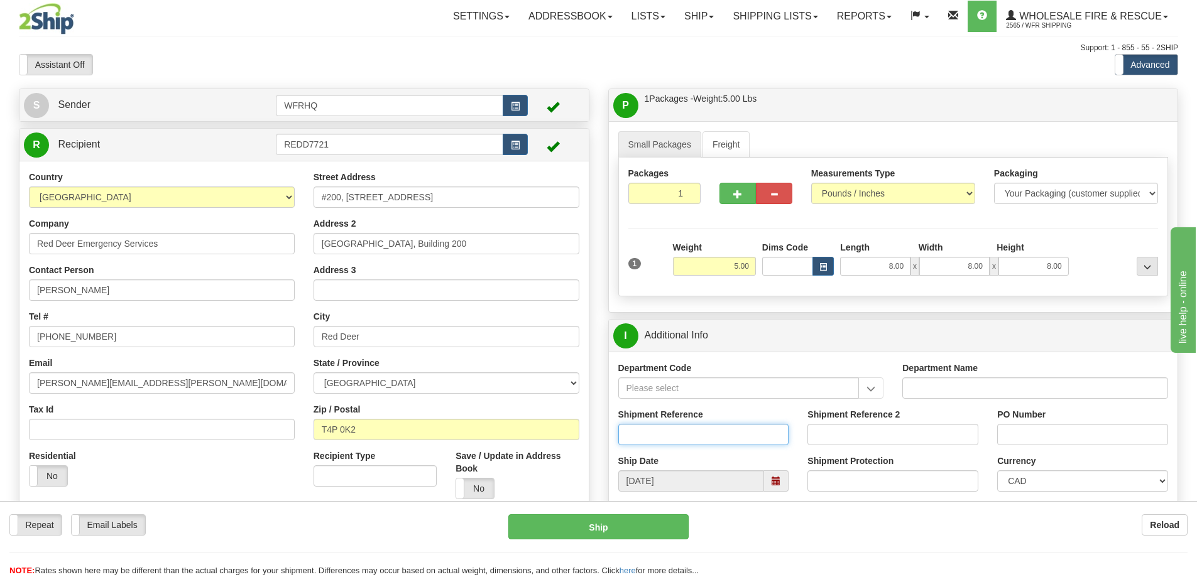
click at [658, 444] on input "Shipment Reference" at bounding box center [703, 434] width 171 height 21
type input "S45258-29861"
type input "624974"
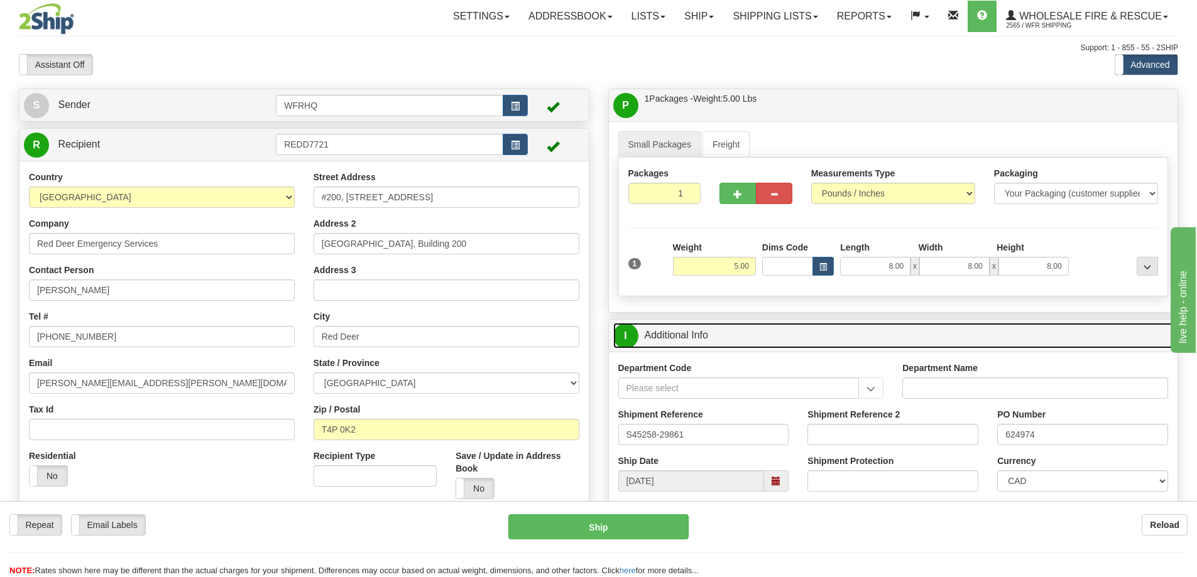
drag, startPoint x: 874, startPoint y: 340, endPoint x: 859, endPoint y: 256, distance: 85.5
click at [874, 339] on link "I Additional Info" at bounding box center [893, 336] width 560 height 26
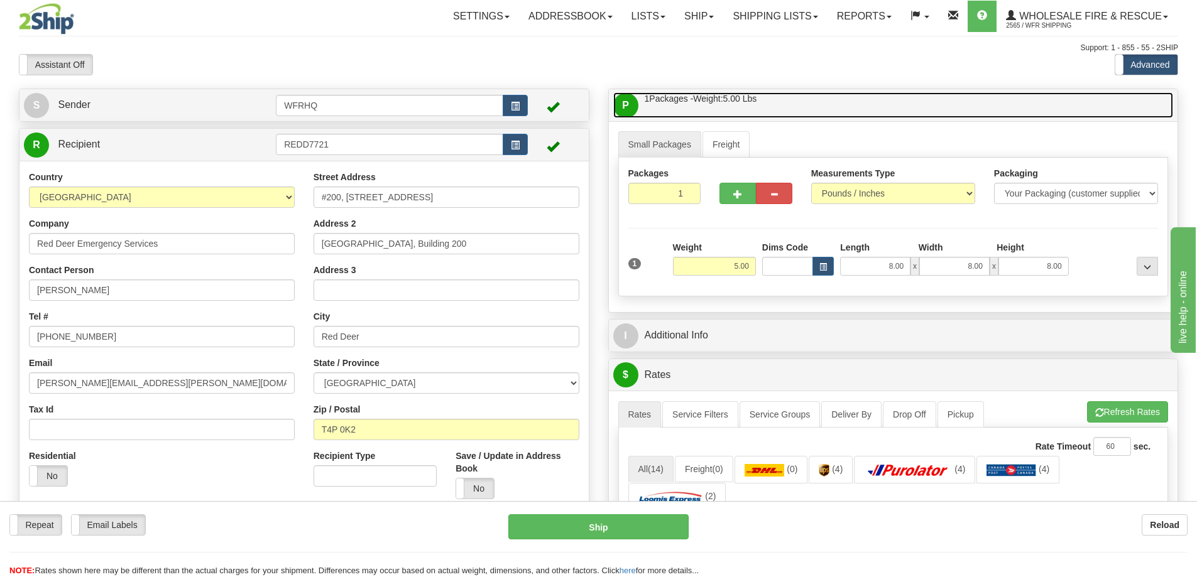
click at [836, 111] on link "P Packages / Skids 1 Packages - Weight: 5.00 Lbs 1 Skids - Weight: NaN Lbs" at bounding box center [893, 105] width 560 height 26
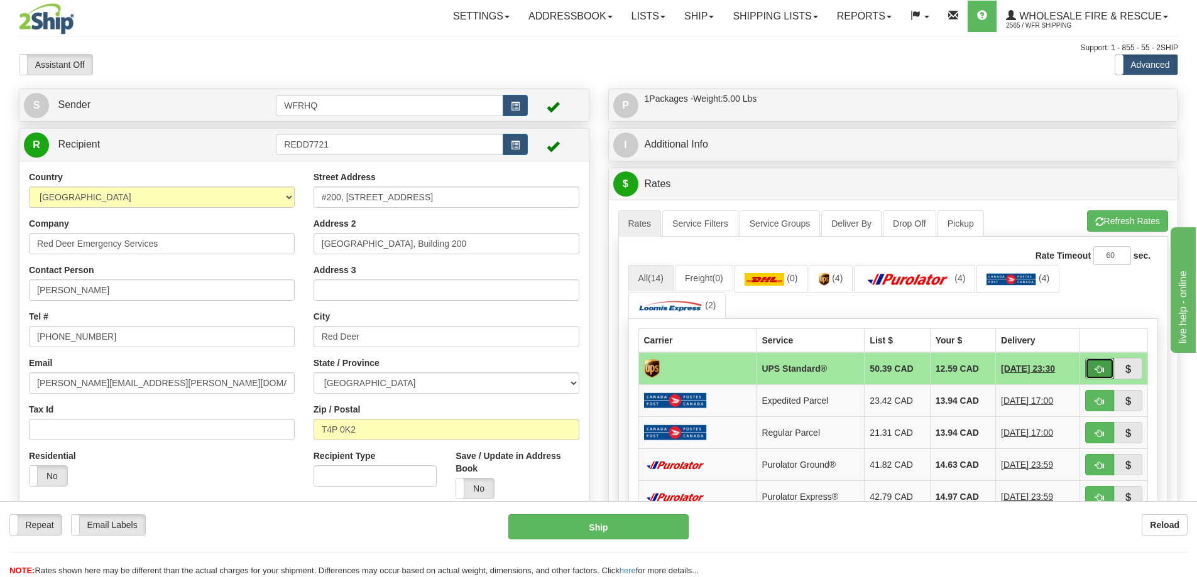
click at [1104, 368] on button "button" at bounding box center [1099, 368] width 29 height 21
type input "11"
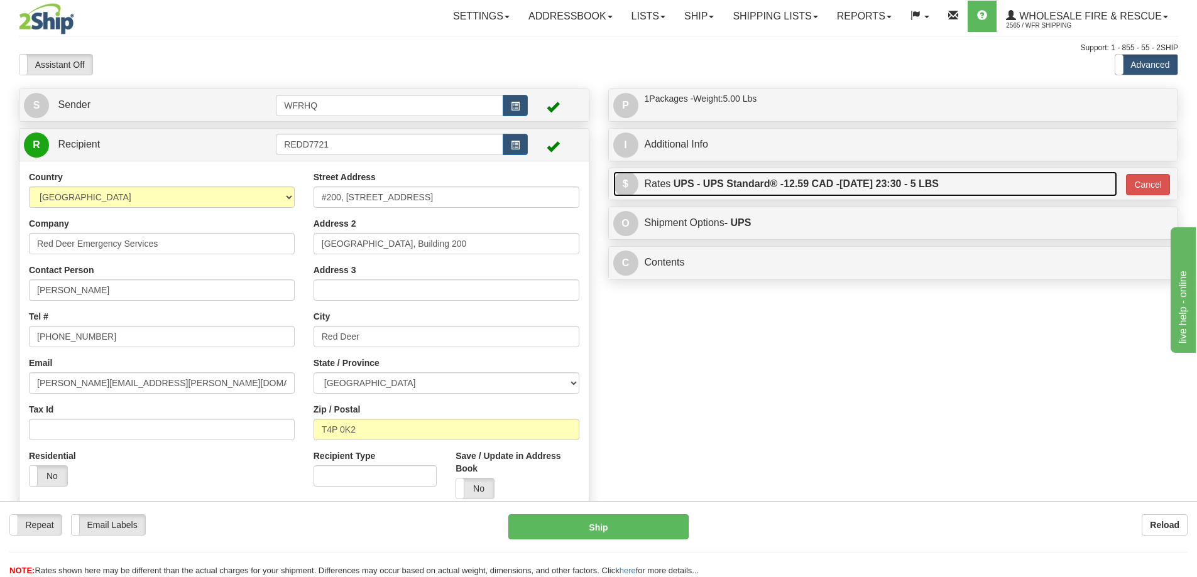
click at [939, 177] on label "UPS - UPS Standard® - 12.59 CAD - 08/13/2025 23:30 - 5 LBS" at bounding box center [806, 184] width 265 height 25
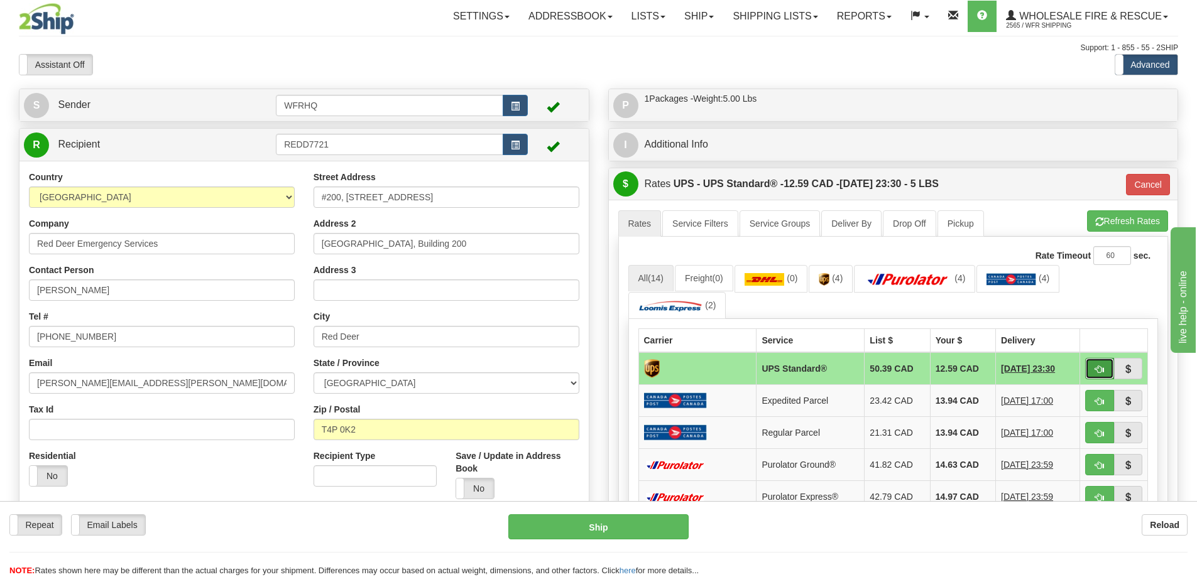
click at [1096, 367] on span "button" at bounding box center [1099, 370] width 9 height 8
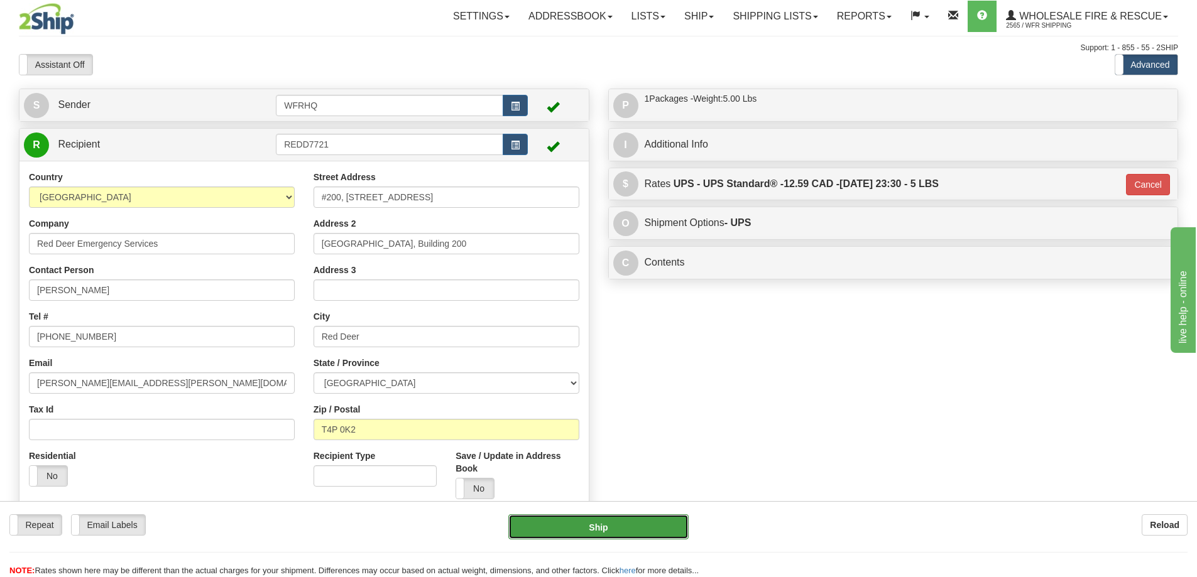
click at [625, 528] on button "Ship" at bounding box center [598, 527] width 180 height 25
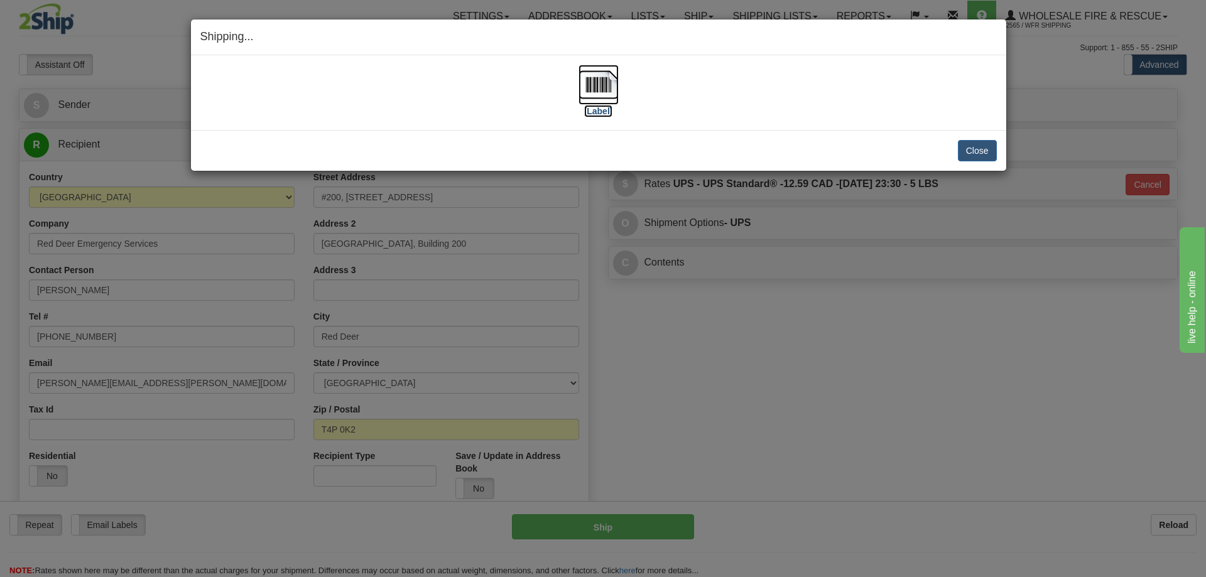
click at [601, 97] on img at bounding box center [599, 85] width 40 height 40
click at [982, 155] on button "Close" at bounding box center [977, 150] width 39 height 21
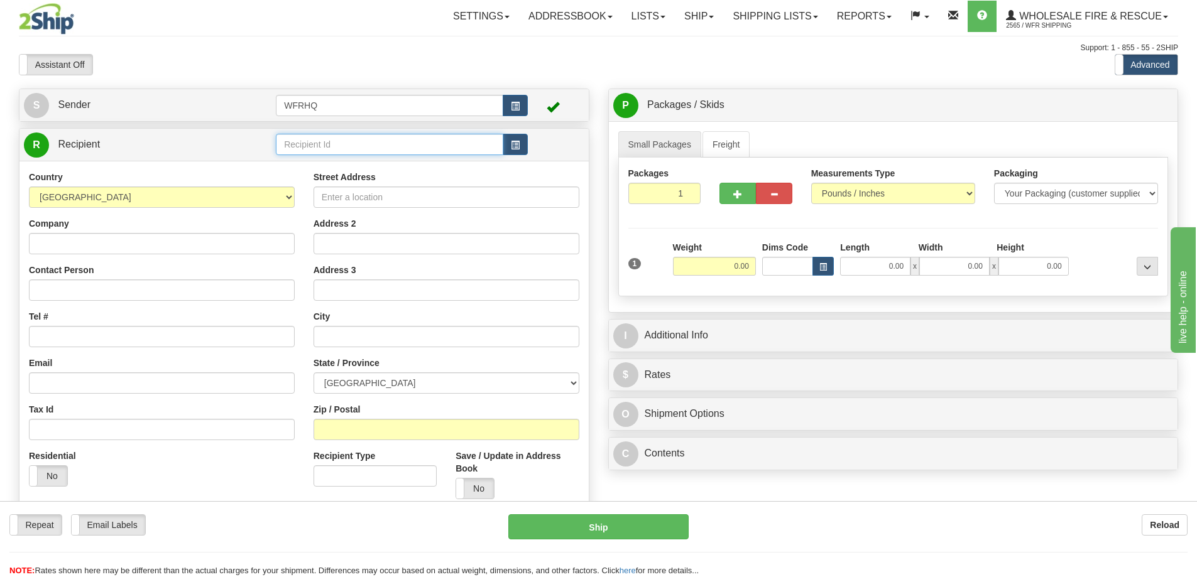
drag, startPoint x: 388, startPoint y: 154, endPoint x: 267, endPoint y: 169, distance: 121.6
click at [386, 154] on input "text" at bounding box center [389, 144] width 227 height 21
type input "CHAOS219"
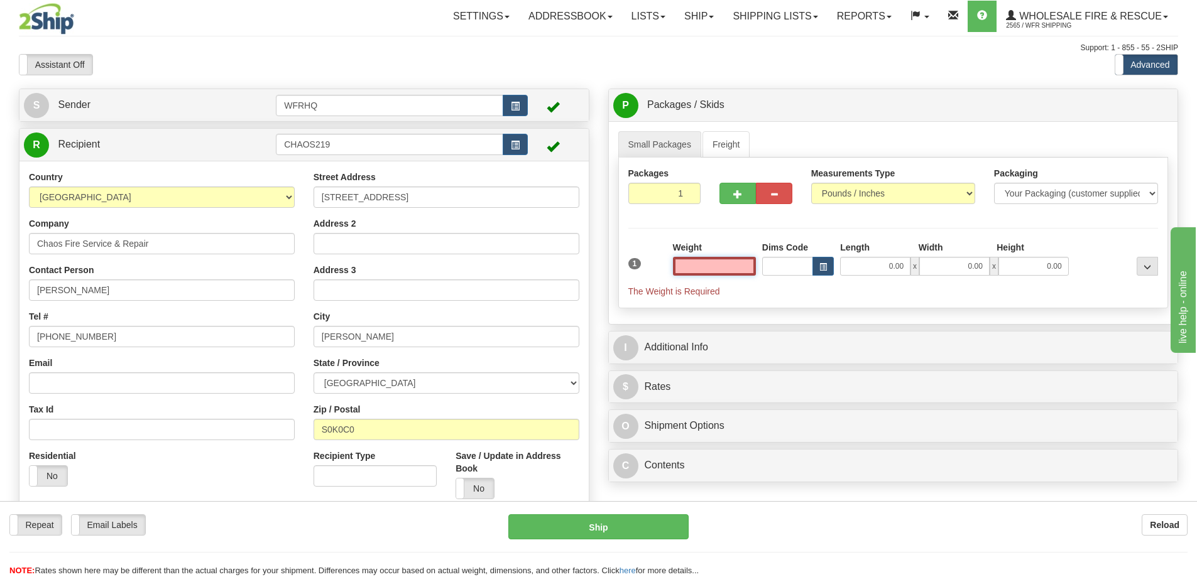
click at [721, 263] on input "text" at bounding box center [714, 266] width 83 height 19
type input "7.00"
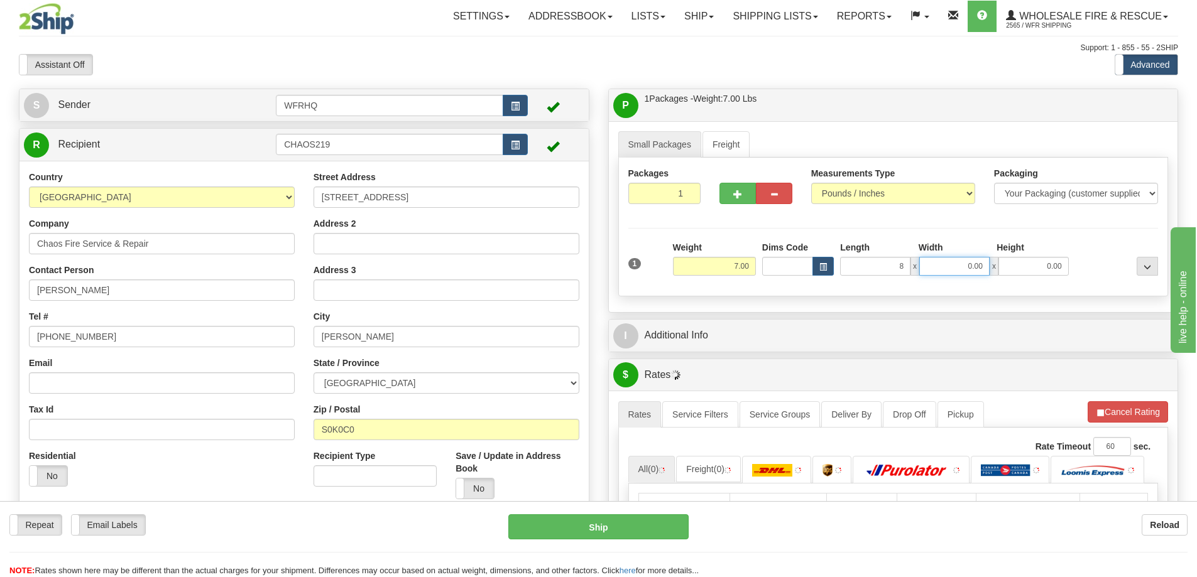
type input "8.00"
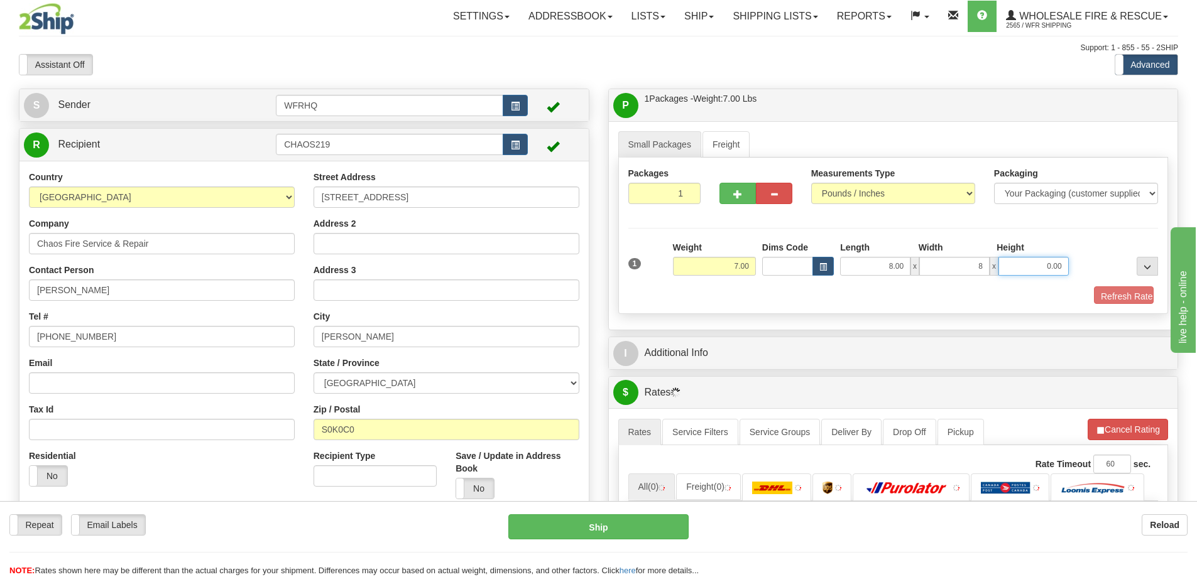
type input "8.00"
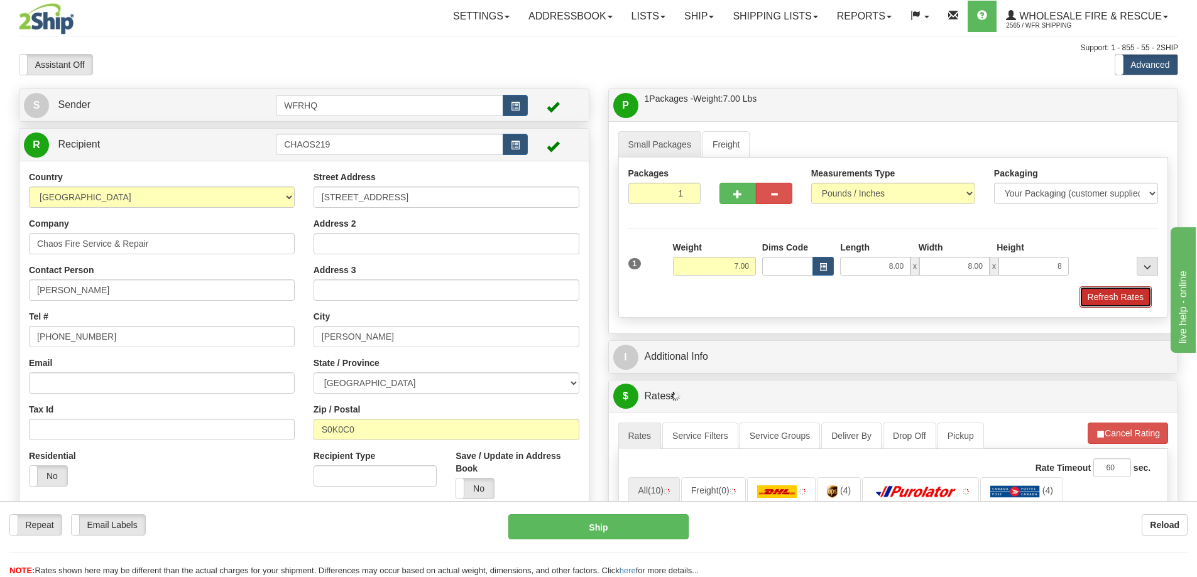
type input "8.00"
click at [1096, 290] on button "Refresh Rates" at bounding box center [1115, 297] width 72 height 21
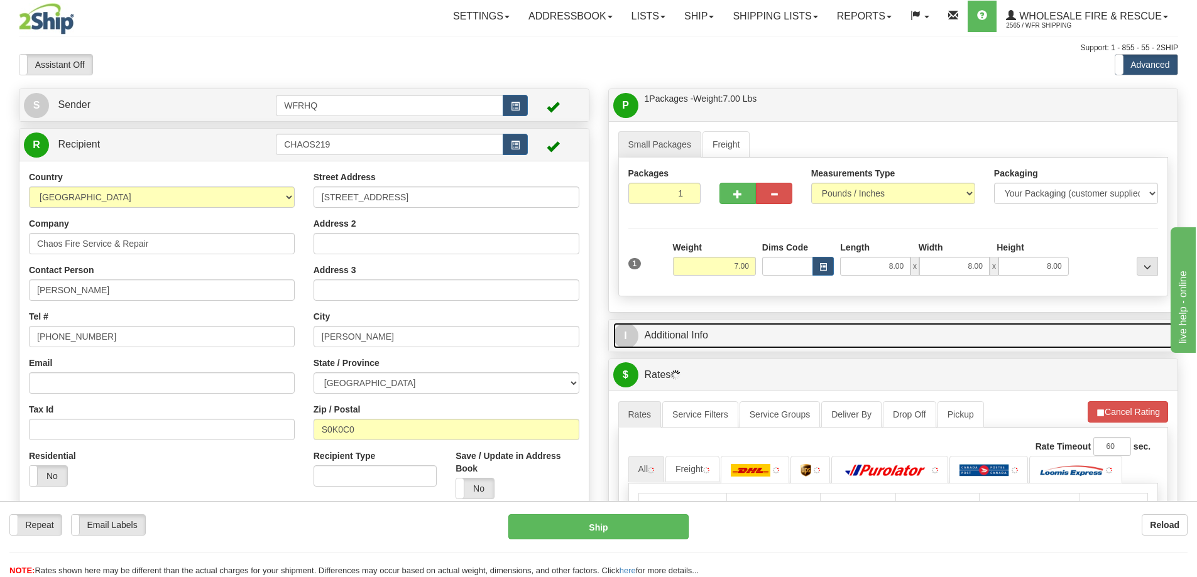
click at [863, 332] on link "I Additional Info" at bounding box center [893, 336] width 560 height 26
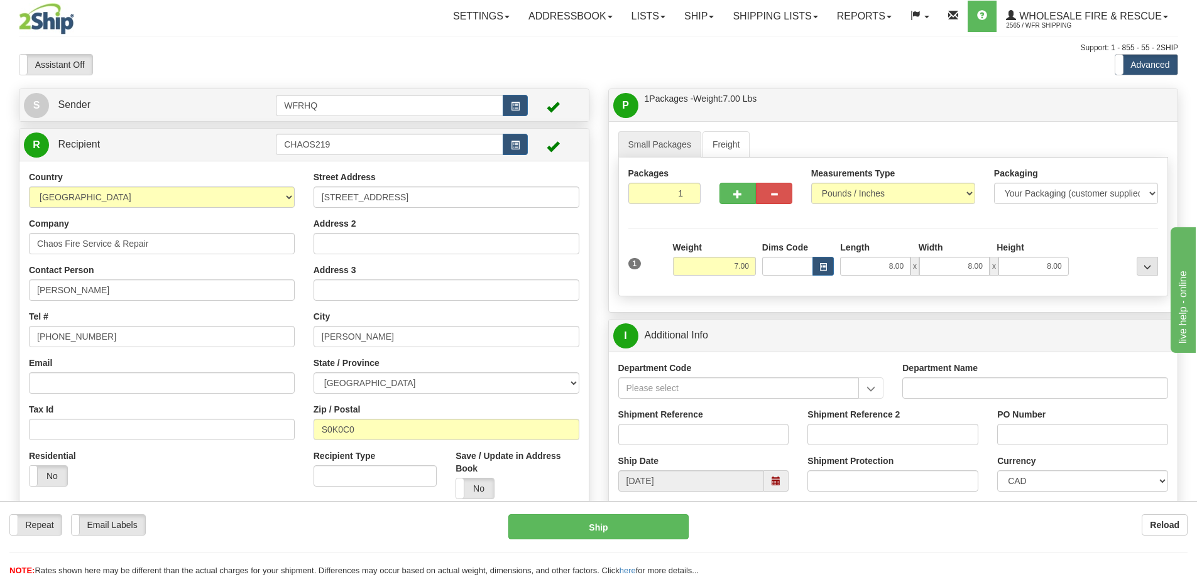
click at [687, 418] on label "Shipment Reference" at bounding box center [660, 414] width 85 height 13
click at [687, 424] on input "Shipment Reference" at bounding box center [703, 434] width 171 height 21
click at [680, 423] on div "Shipment Reference" at bounding box center [703, 426] width 171 height 37
click at [673, 437] on input "Shipment Reference" at bounding box center [703, 434] width 171 height 21
type input "S45904-30353"
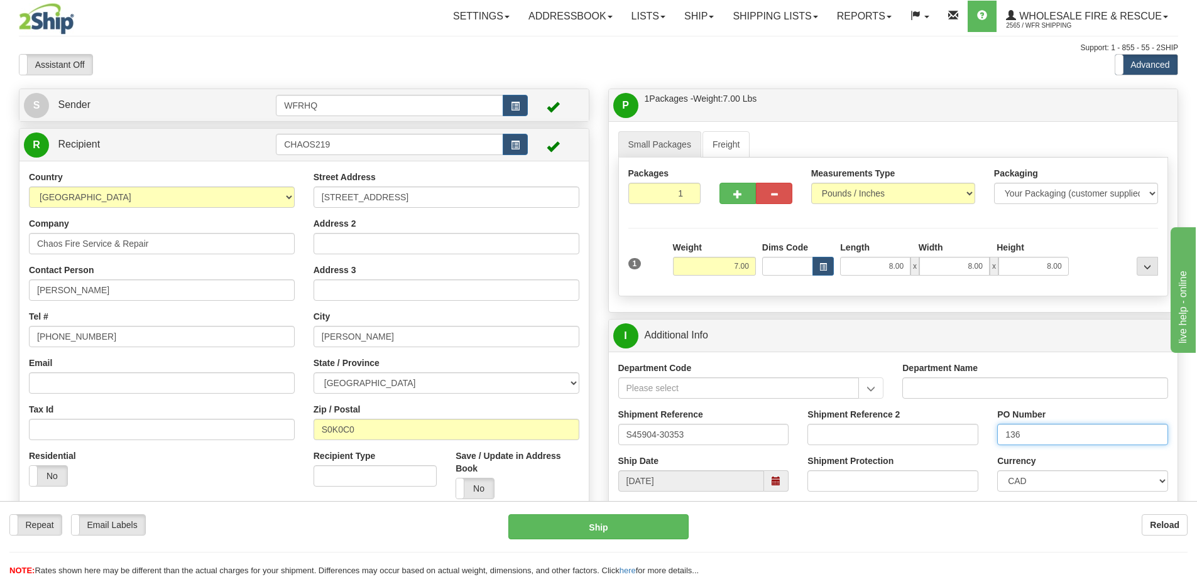
type input "136"
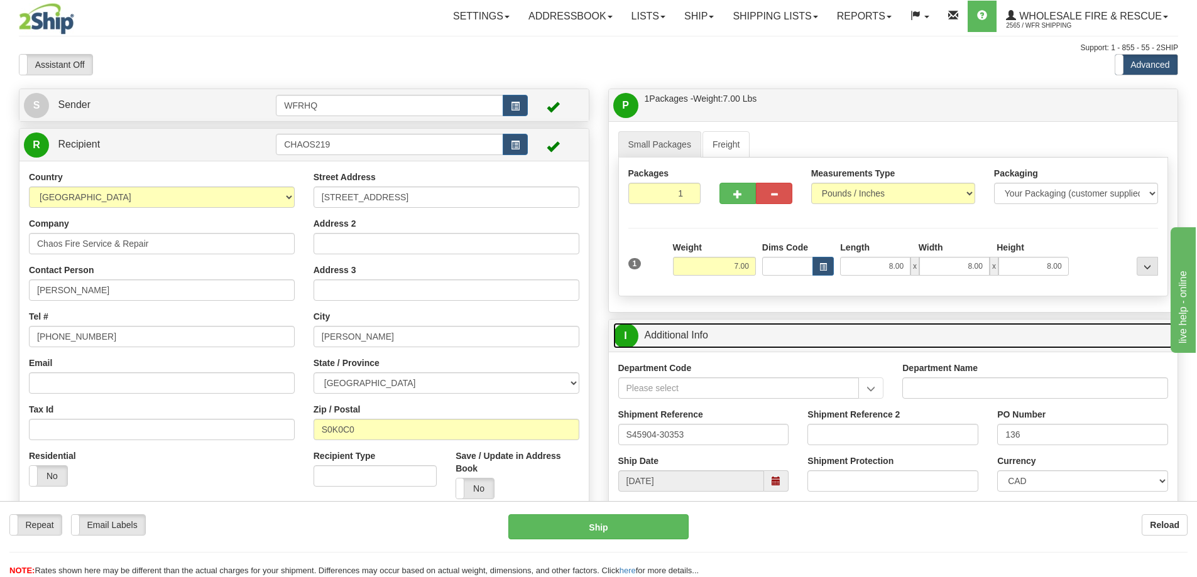
click at [843, 332] on link "I Additional Info" at bounding box center [893, 336] width 560 height 26
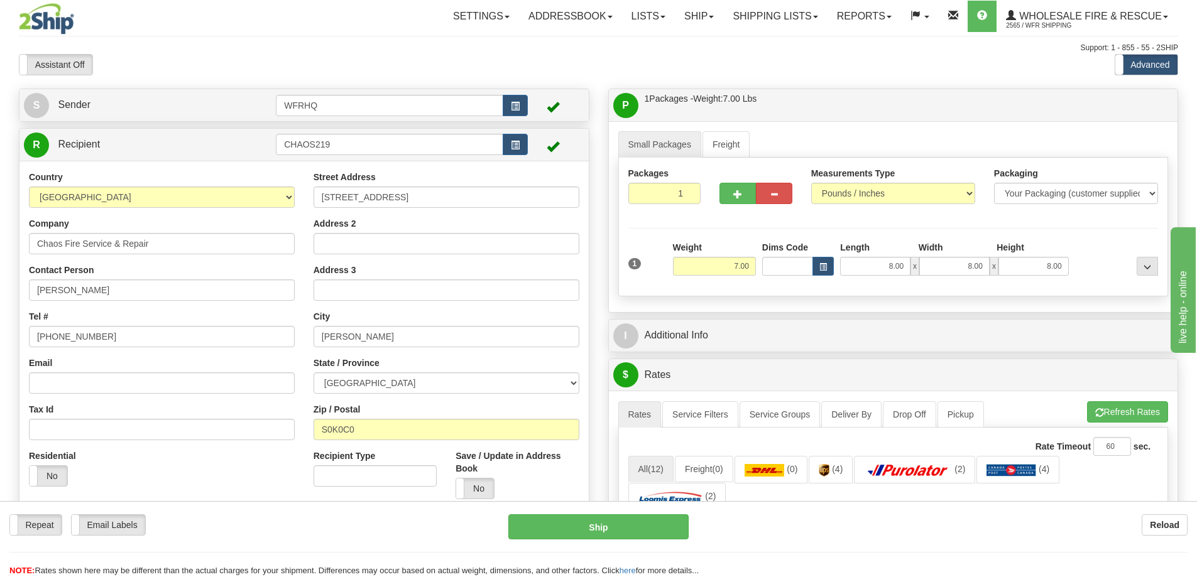
click at [849, 74] on div "Assistant On Assistant Off Do a return Do a return Previous Next Standard Advan…" at bounding box center [598, 64] width 1178 height 21
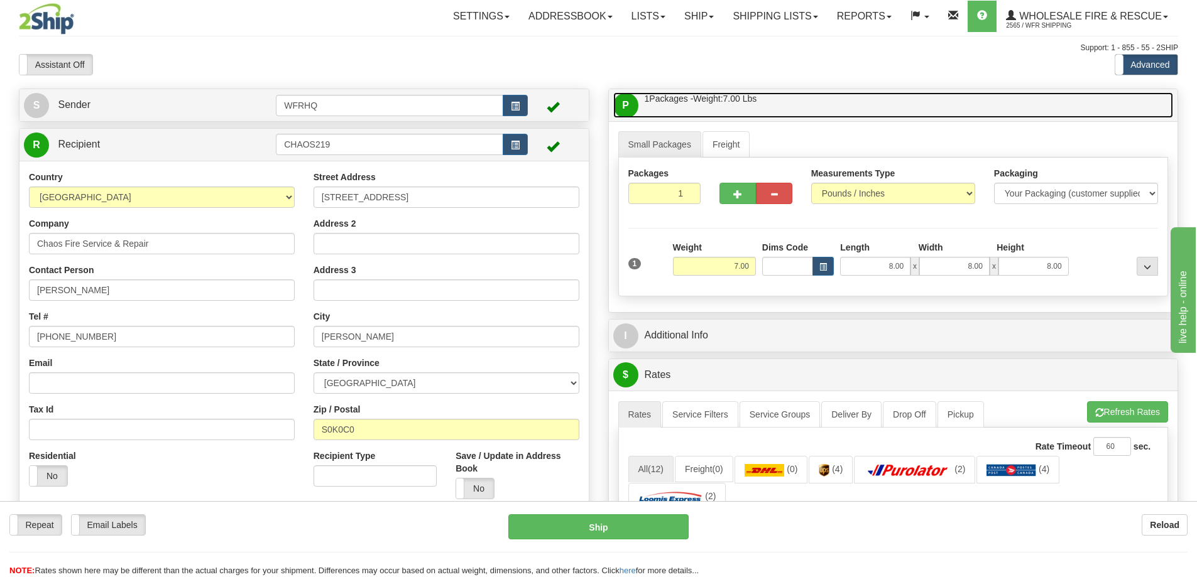
click at [844, 96] on link "P Packages / Skids 1 Packages - Weight: 7.00 Lbs 1 Skids - Weight: NaN Lbs" at bounding box center [893, 105] width 560 height 26
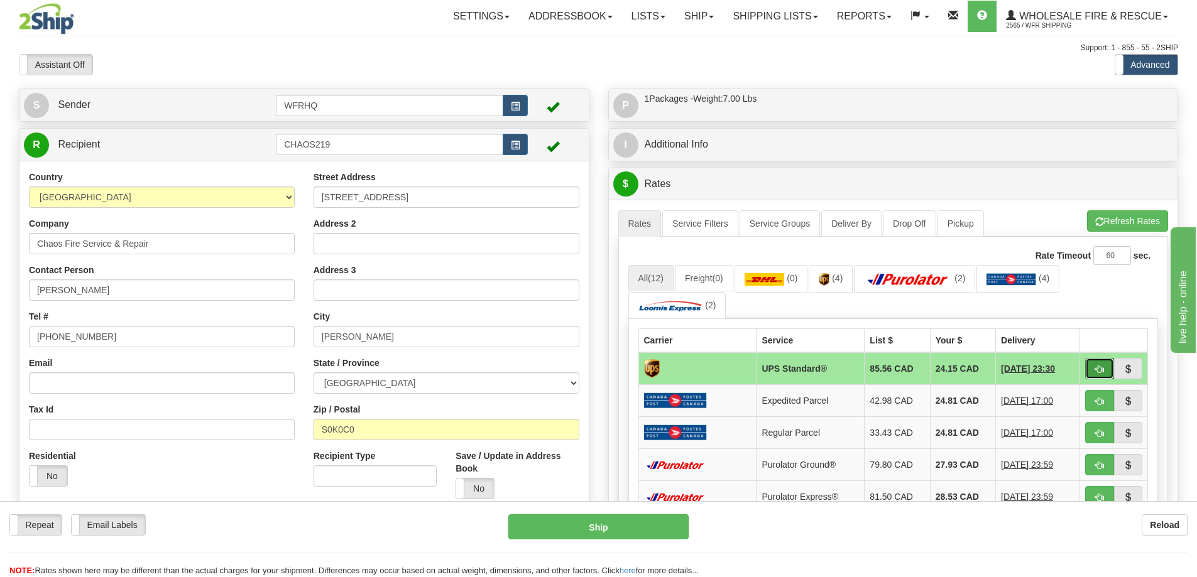
click at [1101, 367] on span "button" at bounding box center [1099, 370] width 9 height 8
type input "11"
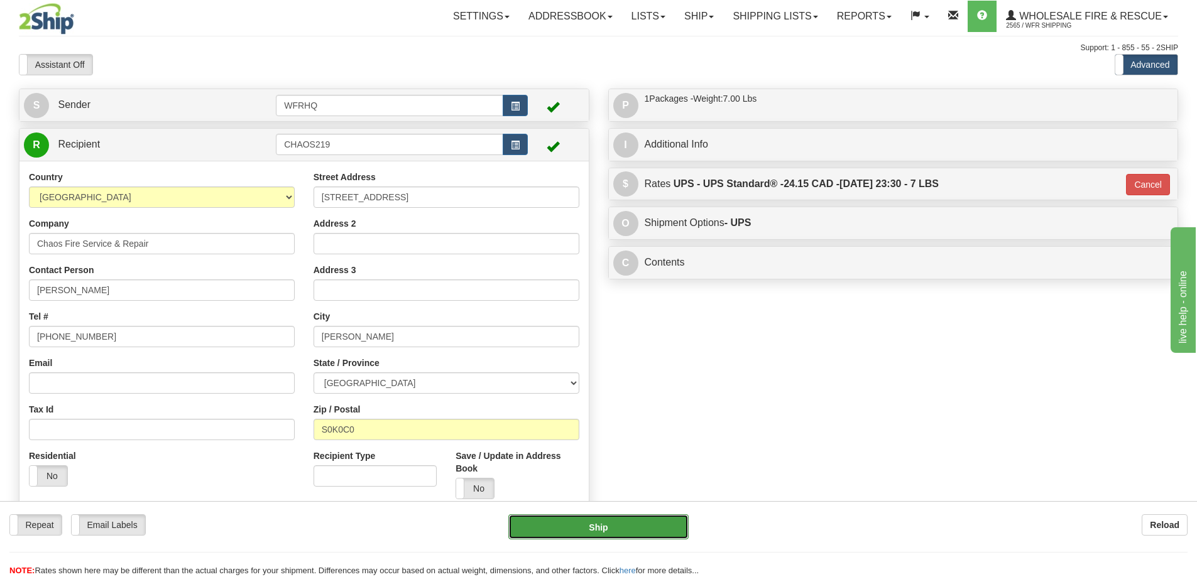
click at [630, 533] on button "Ship" at bounding box center [598, 527] width 180 height 25
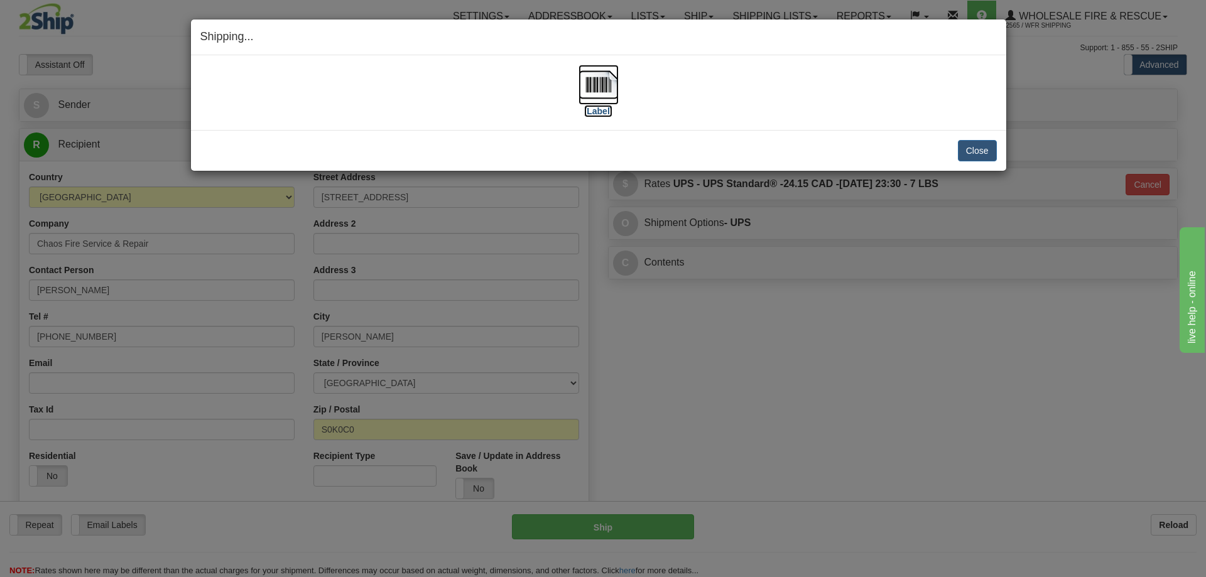
click at [585, 90] on img at bounding box center [599, 85] width 40 height 40
click at [968, 158] on button "Close" at bounding box center [977, 150] width 39 height 21
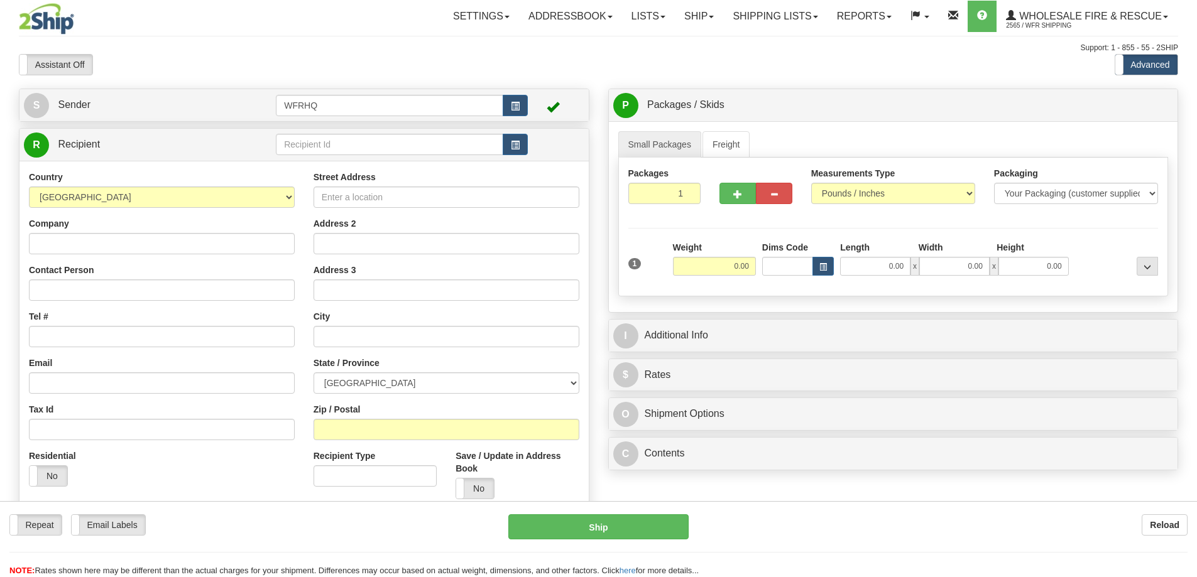
click at [344, 149] on div "Toggle navigation Settings Shipping Preferences Fields Preferences New" at bounding box center [598, 334] width 1197 height 668
click at [342, 145] on input "text" at bounding box center [389, 144] width 227 height 21
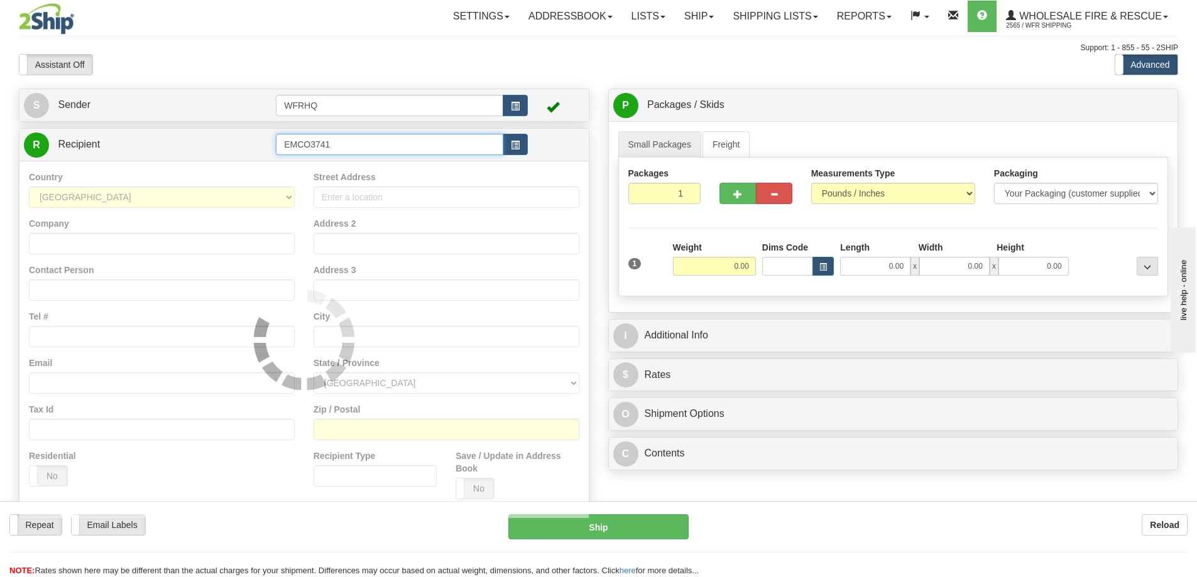
type input "EMCO3741"
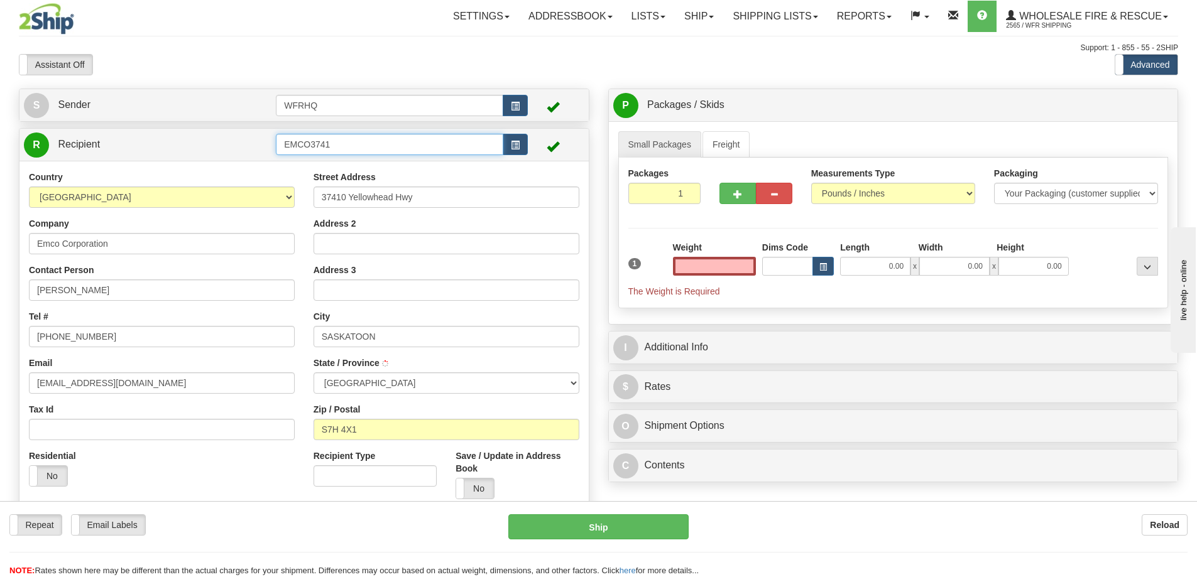
type input "0.00"
drag, startPoint x: 342, startPoint y: 145, endPoint x: 38, endPoint y: 166, distance: 304.2
click at [38, 166] on div "R Recipient EMCO3741" at bounding box center [304, 323] width 571 height 391
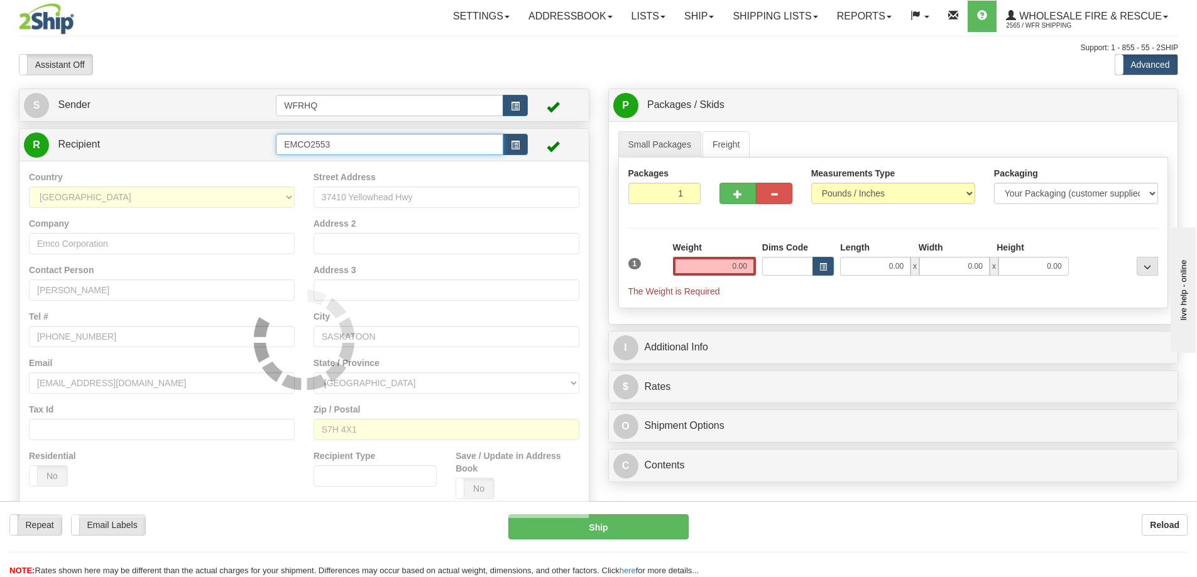
type input "EMCO2553"
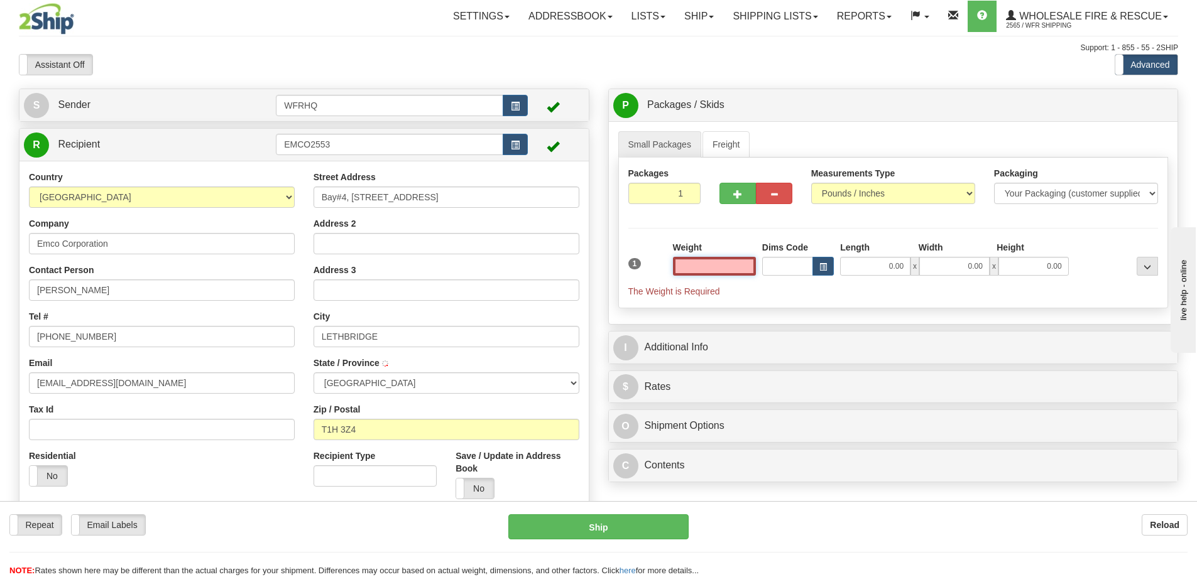
click at [717, 267] on input "text" at bounding box center [714, 266] width 83 height 19
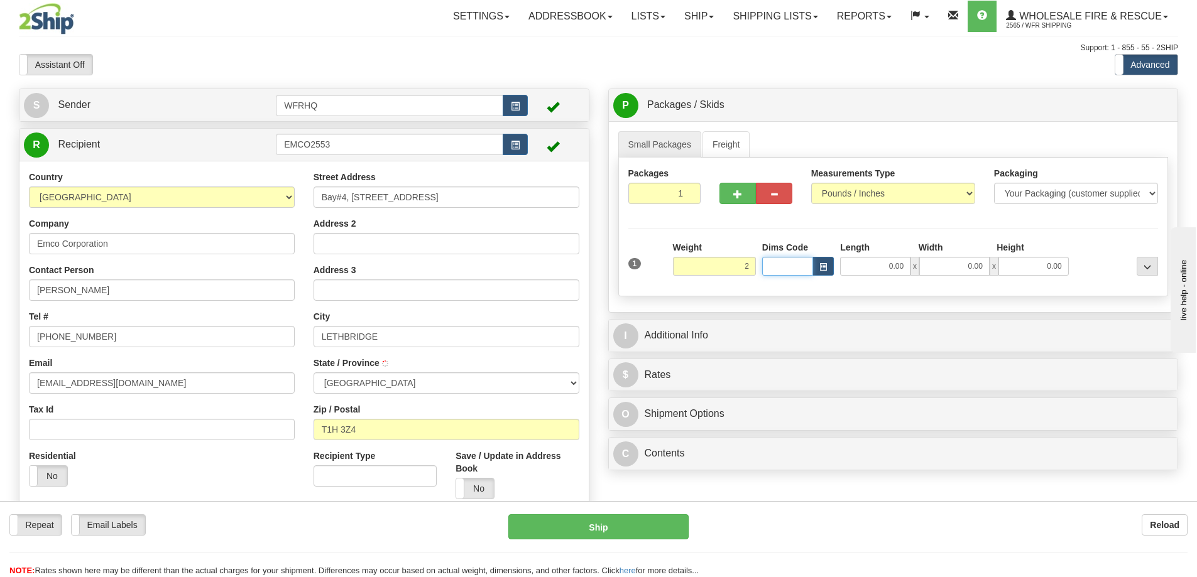
type input "2.00"
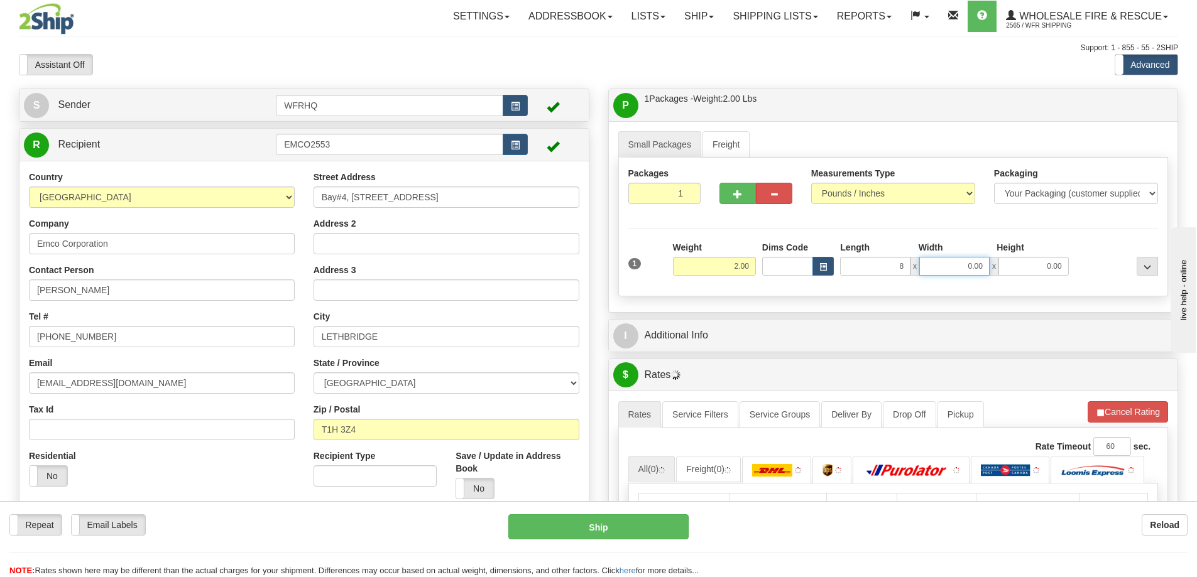
type input "8.00"
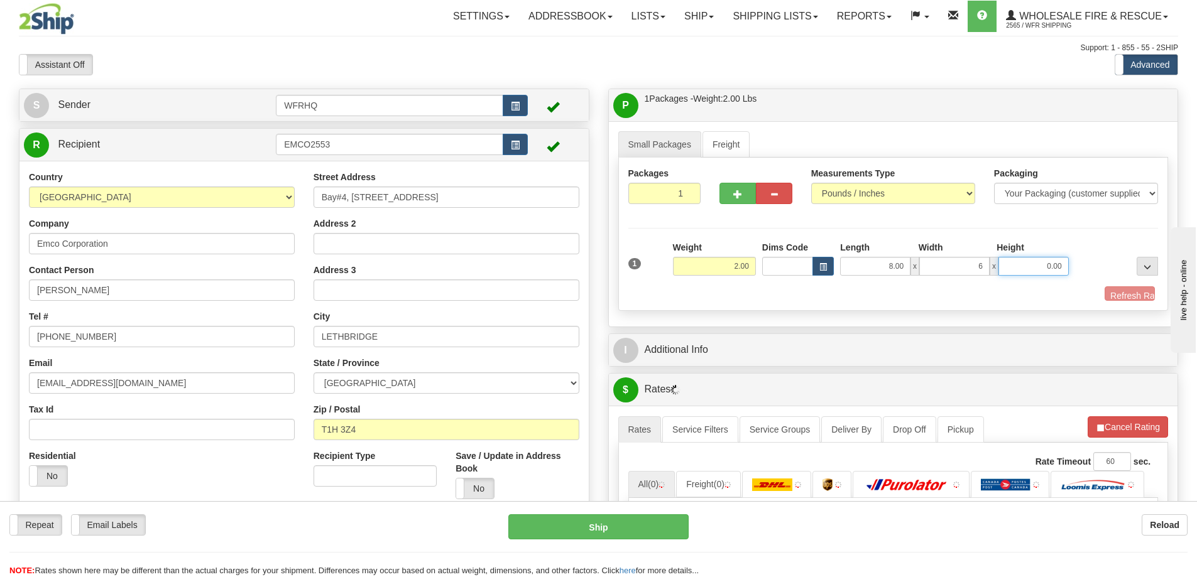
type input "6.00"
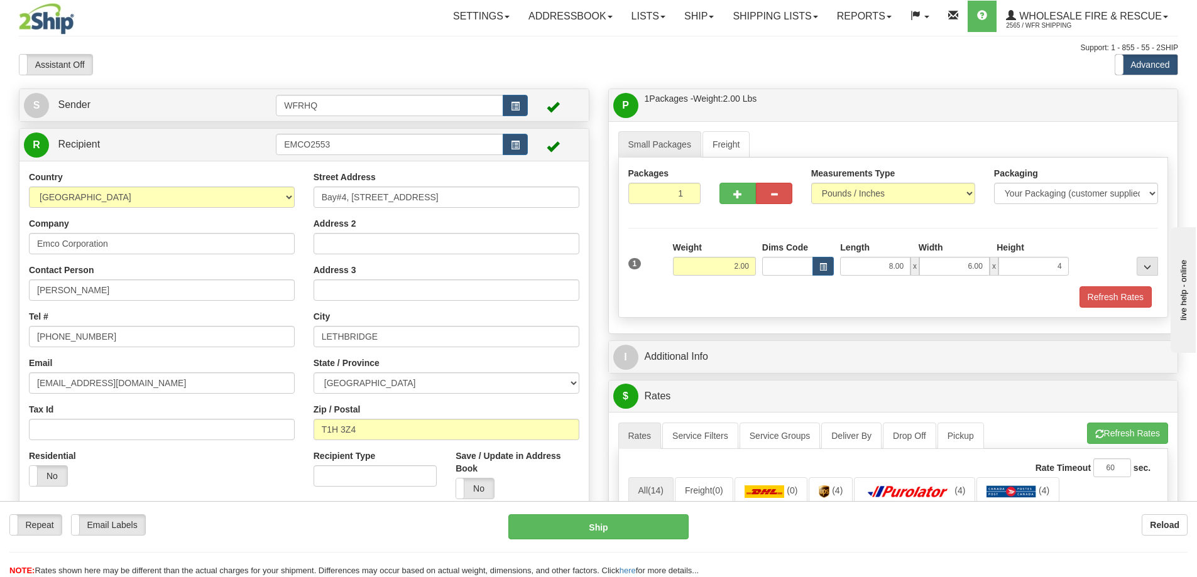
type input "4.00"
click at [717, 293] on div "Refresh Rates" at bounding box center [893, 297] width 537 height 21
click at [1100, 297] on button "Refresh Rates" at bounding box center [1115, 297] width 72 height 21
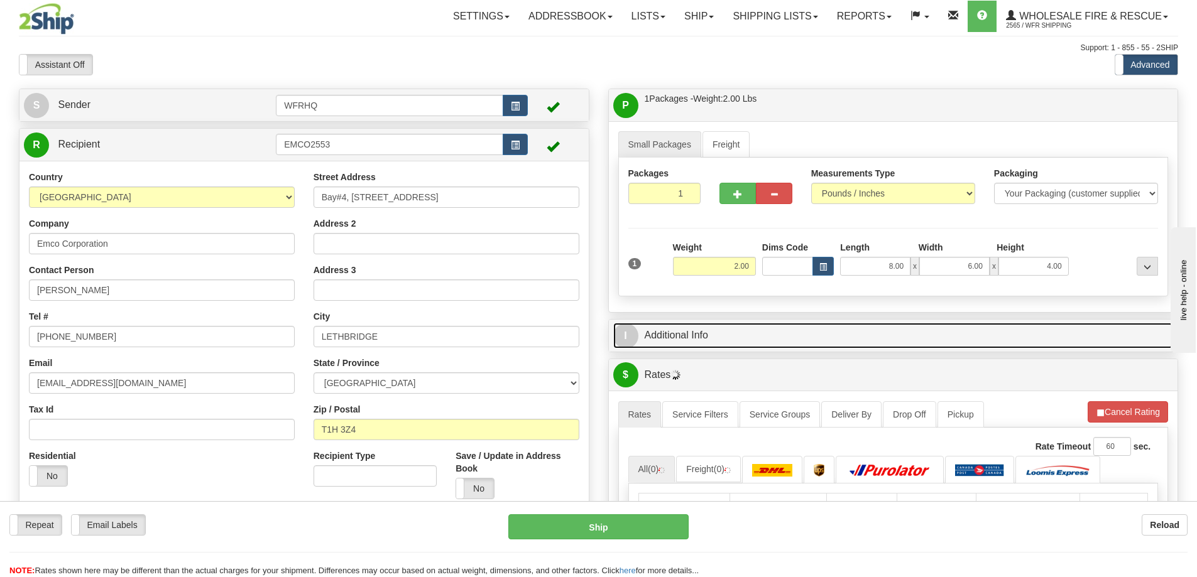
click at [871, 330] on link "I Additional Info" at bounding box center [893, 336] width 560 height 26
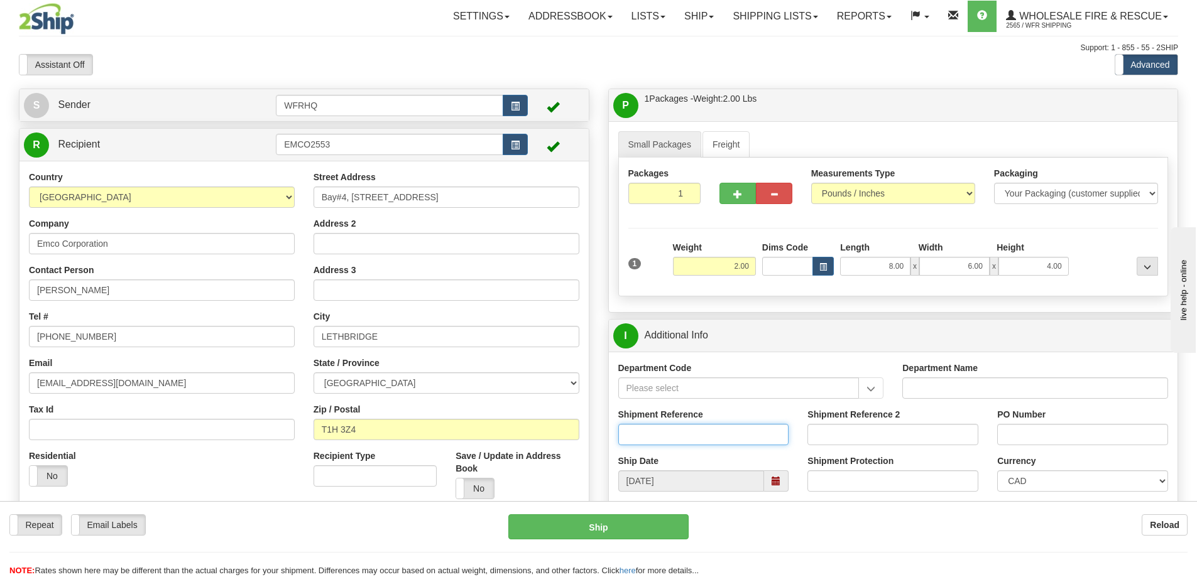
click at [680, 432] on input "Shipment Reference" at bounding box center [703, 434] width 171 height 21
type input "S45555-30221"
type input "5003004073"
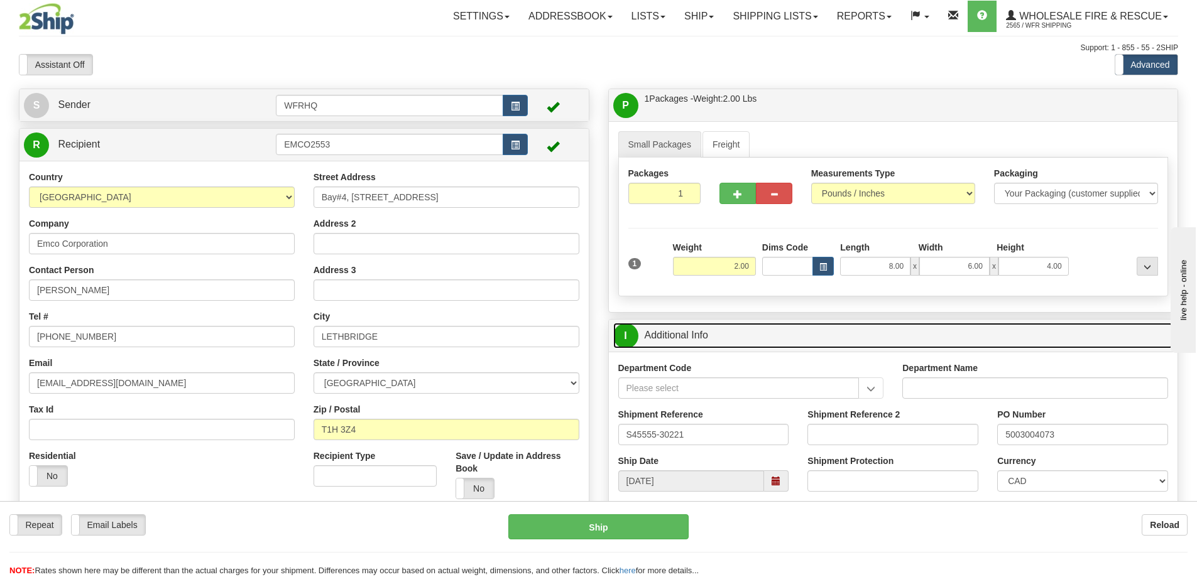
click at [880, 338] on link "I Additional Info" at bounding box center [893, 336] width 560 height 26
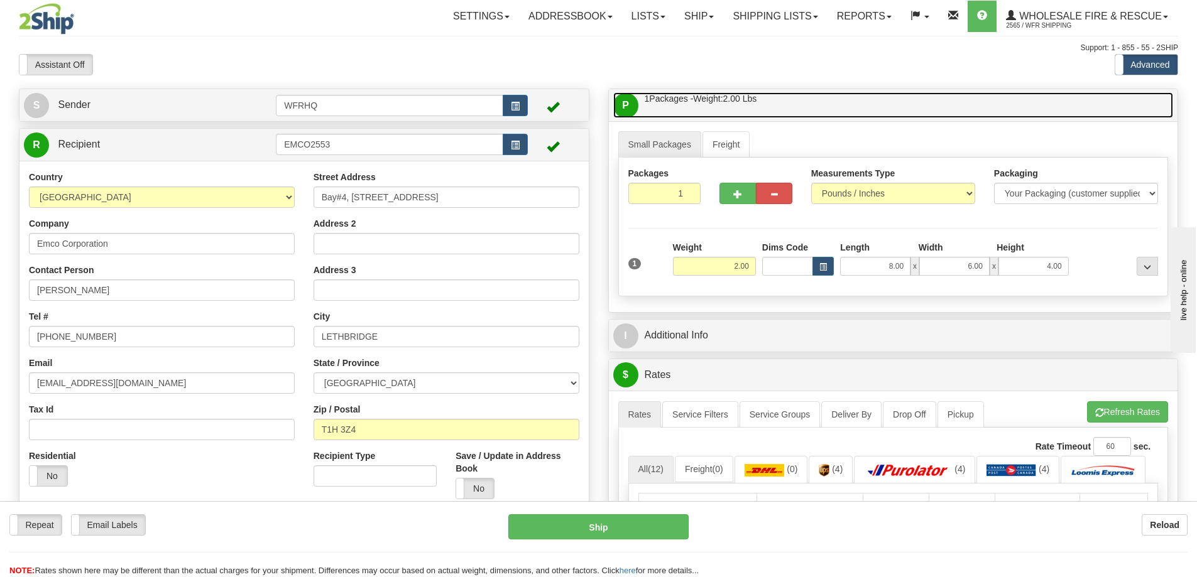
click at [865, 98] on link "P Packages / Skids 1 Packages - Weight: 2.00 Lbs 1 Skids - Weight: NaN Lbs" at bounding box center [893, 105] width 560 height 26
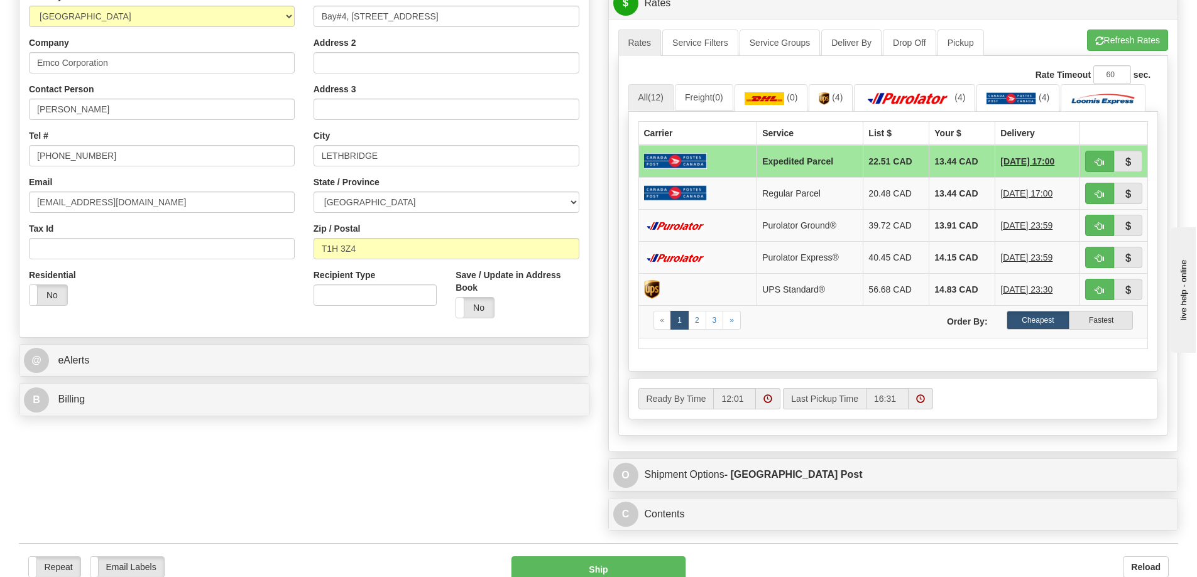
scroll to position [377, 0]
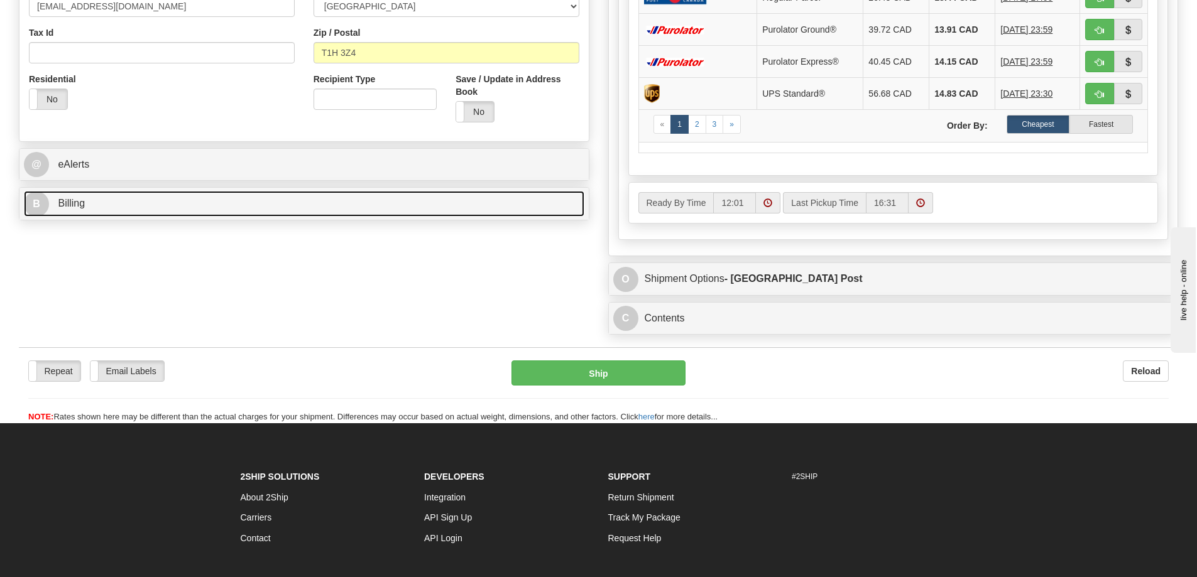
drag, startPoint x: 143, startPoint y: 212, endPoint x: 146, endPoint y: 225, distance: 13.6
click at [143, 212] on link "B Billing" at bounding box center [304, 204] width 560 height 26
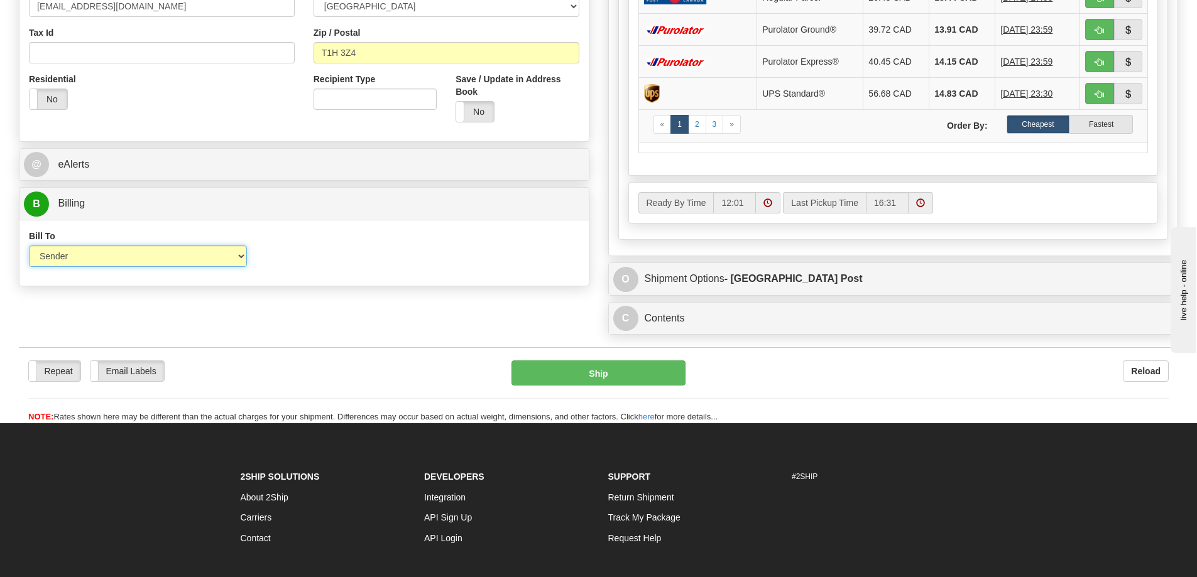
click at [111, 261] on select "Sender Recipient Third Party Collect" at bounding box center [138, 256] width 218 height 21
select select "2"
click at [29, 246] on select "Sender Recipient Third Party Collect" at bounding box center [138, 256] width 218 height 21
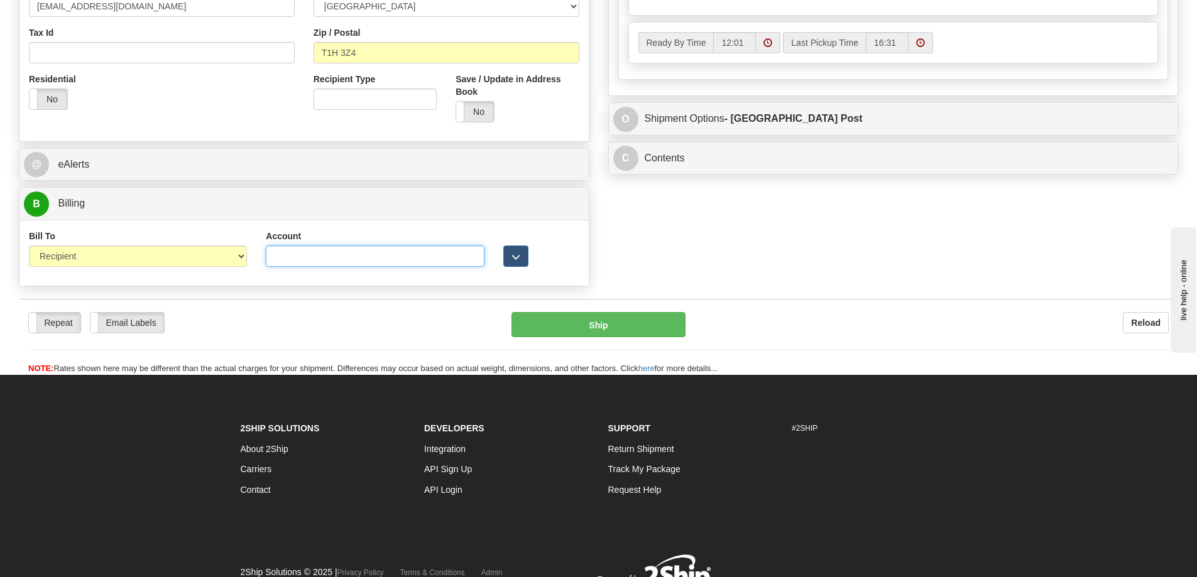
click at [336, 256] on input "Account" at bounding box center [375, 256] width 218 height 21
paste input "ML8900"
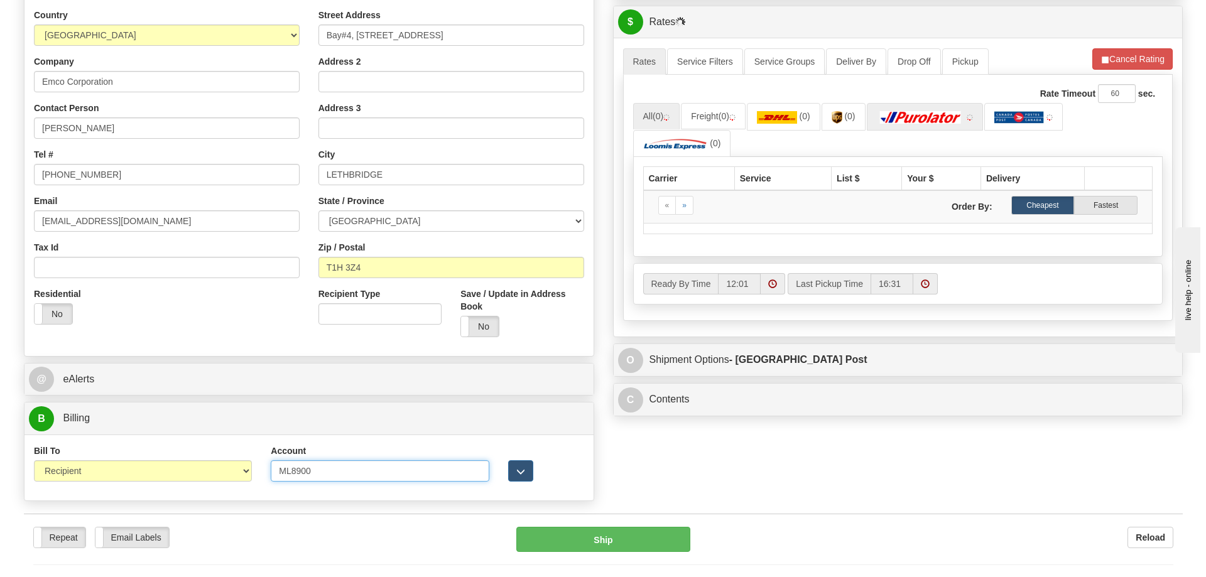
scroll to position [0, 0]
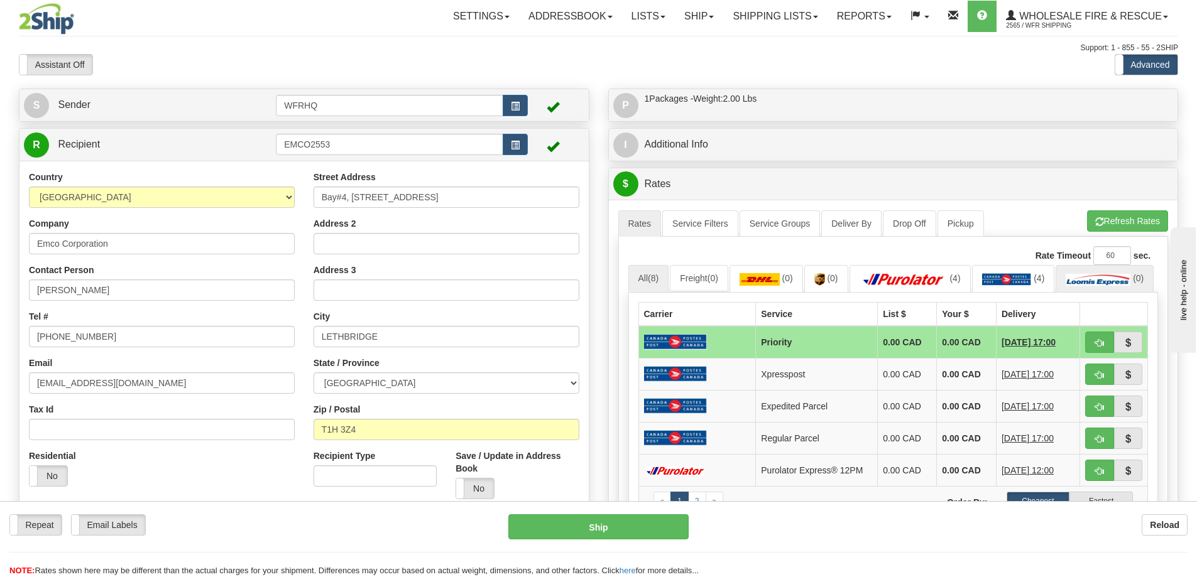
type input "ML8900"
click at [1066, 286] on img at bounding box center [1098, 279] width 65 height 13
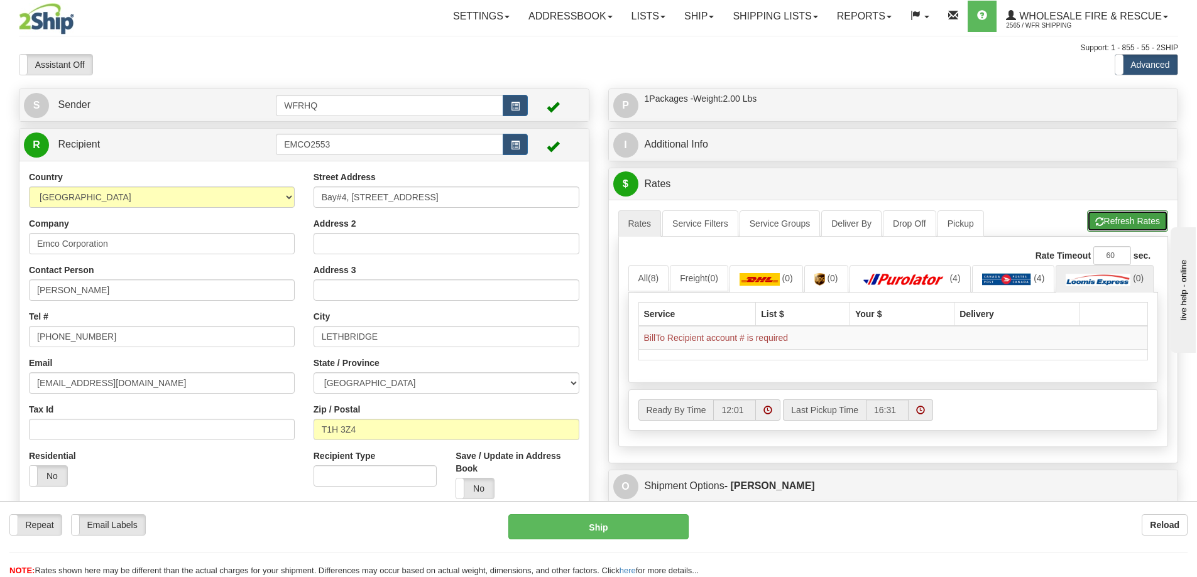
click at [1139, 216] on button "Refresh Rates" at bounding box center [1127, 220] width 81 height 21
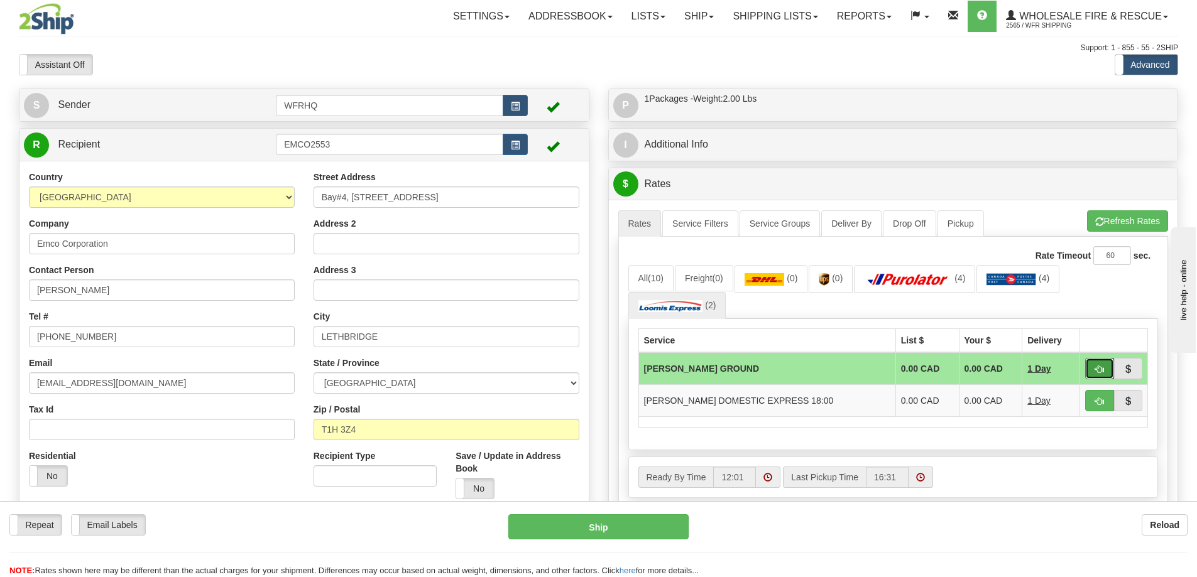
click at [1107, 369] on button "button" at bounding box center [1099, 368] width 29 height 21
type input "DD"
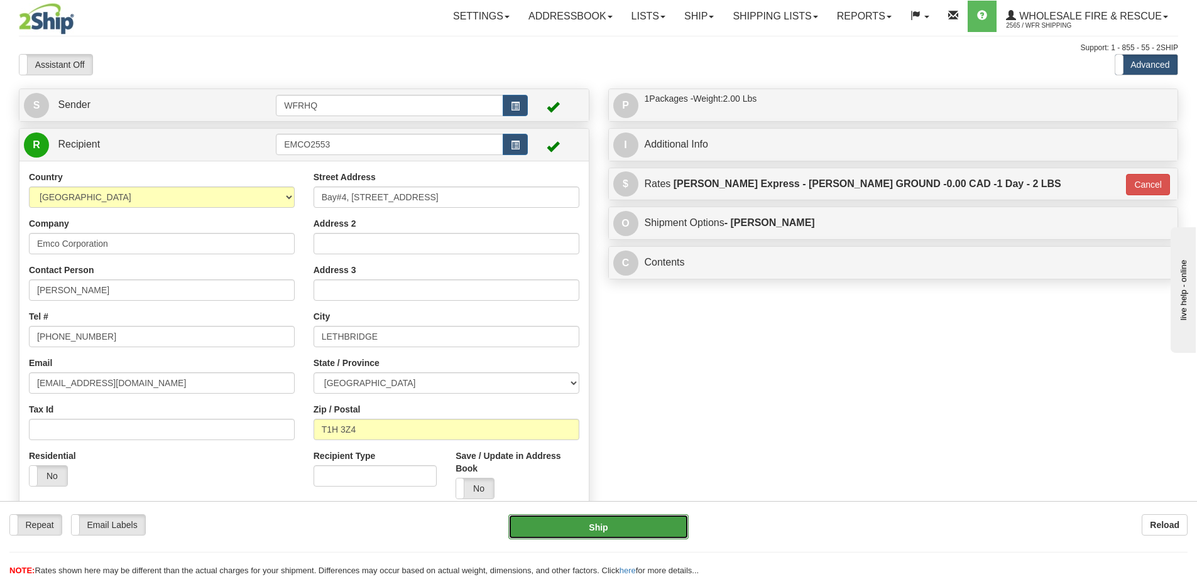
click at [577, 535] on button "Ship" at bounding box center [598, 527] width 180 height 25
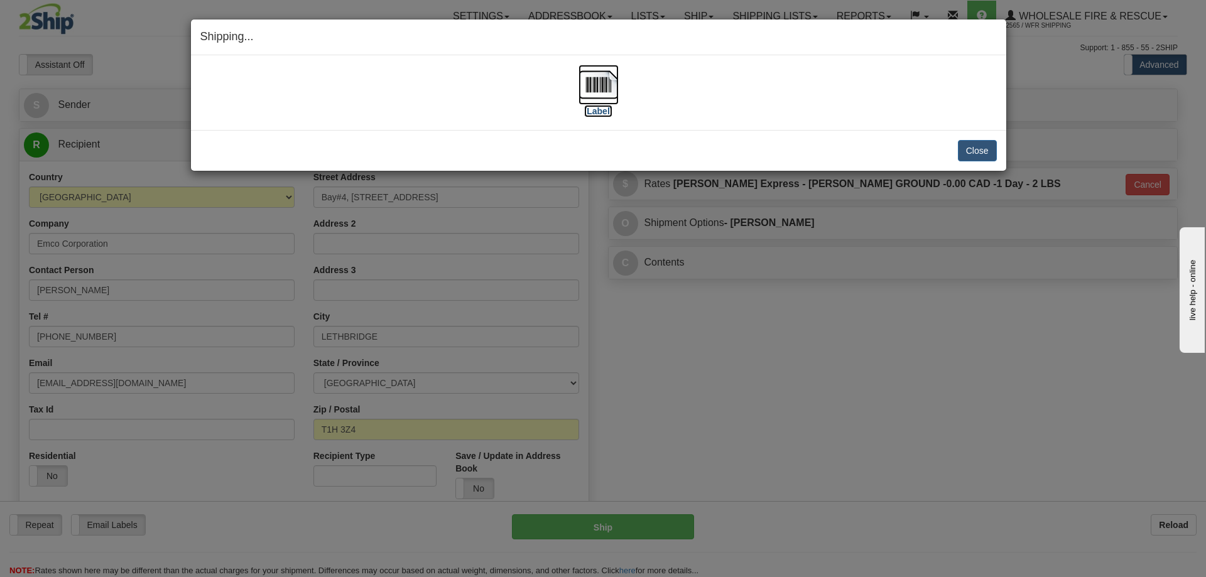
click at [599, 77] on img at bounding box center [599, 85] width 40 height 40
click at [987, 151] on button "Close" at bounding box center [977, 150] width 39 height 21
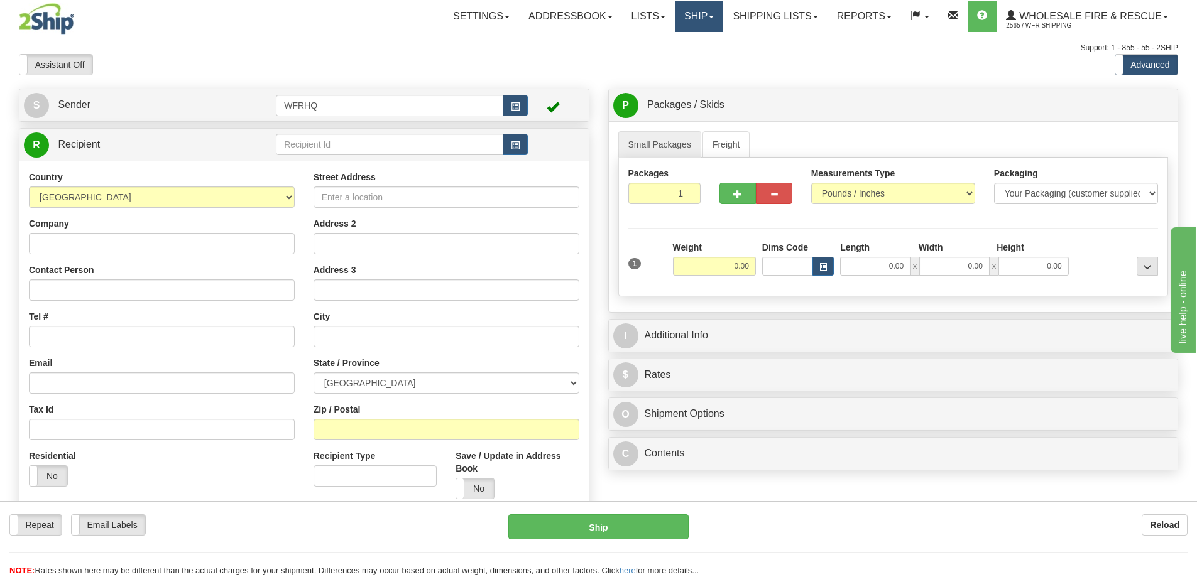
click at [704, 13] on link "Ship" at bounding box center [699, 16] width 48 height 31
click at [772, 16] on link "Shipping lists" at bounding box center [775, 16] width 104 height 31
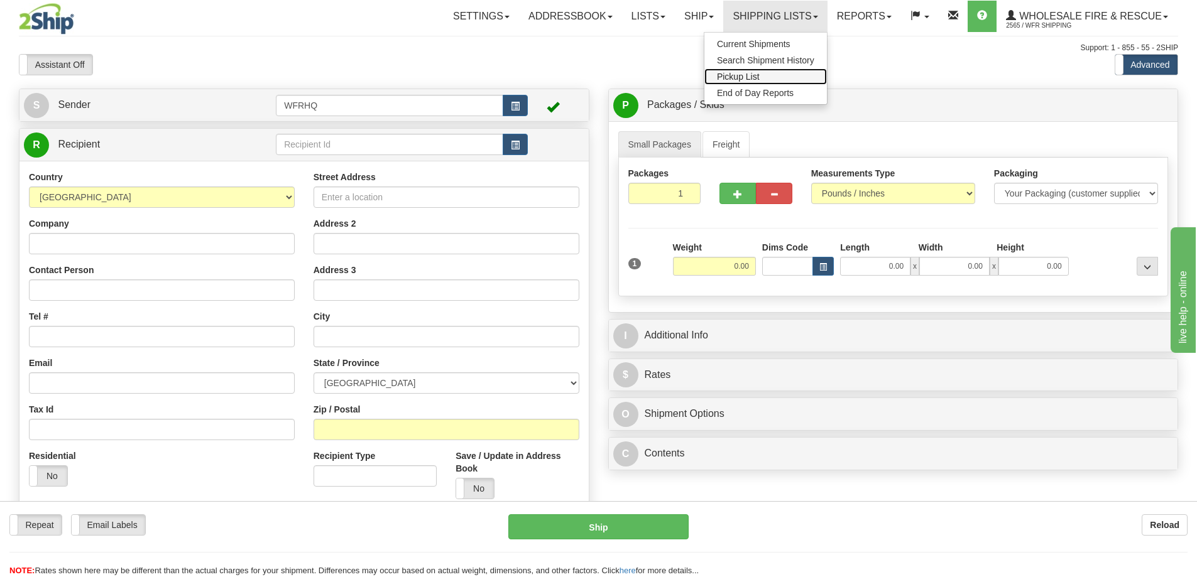
click at [752, 75] on span "Pickup List" at bounding box center [738, 77] width 43 height 10
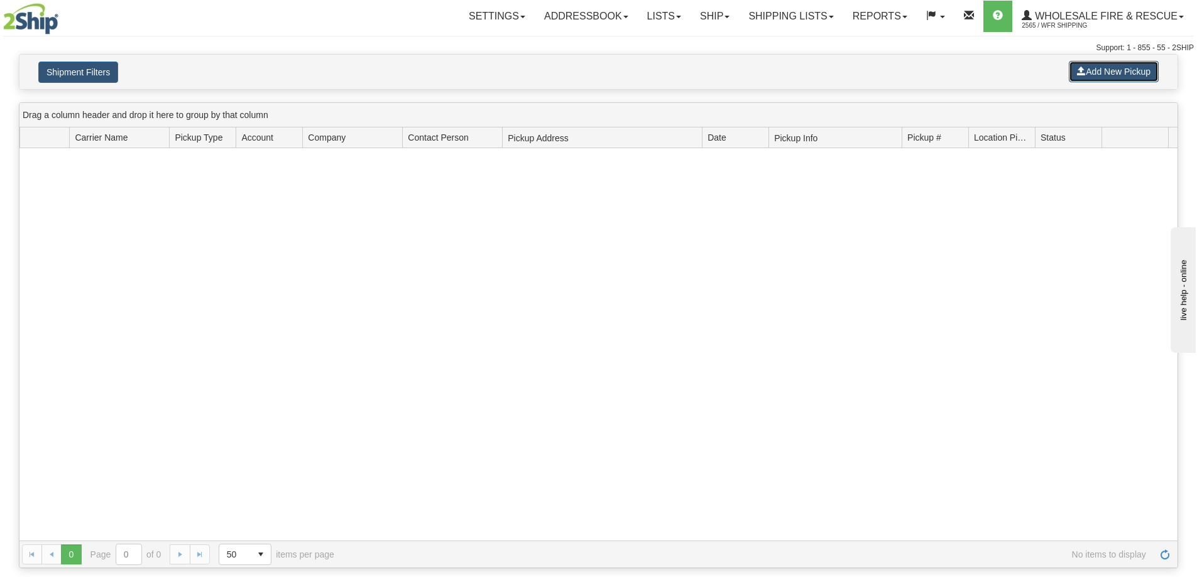
click at [1100, 75] on button "Add New Pickup" at bounding box center [1114, 71] width 90 height 21
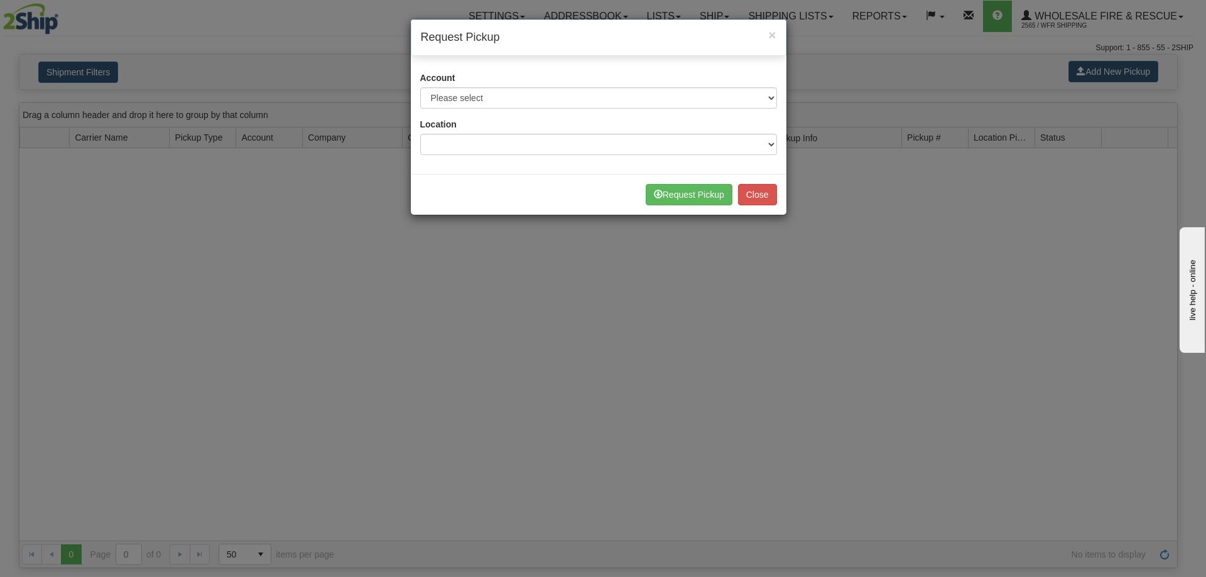
click at [560, 87] on div "Account Please select Buffalo Air - 5016 ([GEOGRAPHIC_DATA]) [GEOGRAPHIC_DATA] …" at bounding box center [598, 90] width 357 height 37
click at [555, 110] on div "Account Please select Buffalo Air - 5016 ([GEOGRAPHIC_DATA]) [GEOGRAPHIC_DATA] …" at bounding box center [599, 118] width 376 height 112
click at [560, 96] on select "Please select Buffalo Air - 5016 (Buffalo Air) [GEOGRAPHIC_DATA] Post - 1681670…" at bounding box center [598, 97] width 357 height 21
select select "30"
click at [420, 87] on select "Please select Buffalo Air - 5016 (Buffalo Air) [GEOGRAPHIC_DATA] Post - 1681670…" at bounding box center [598, 97] width 357 height 21
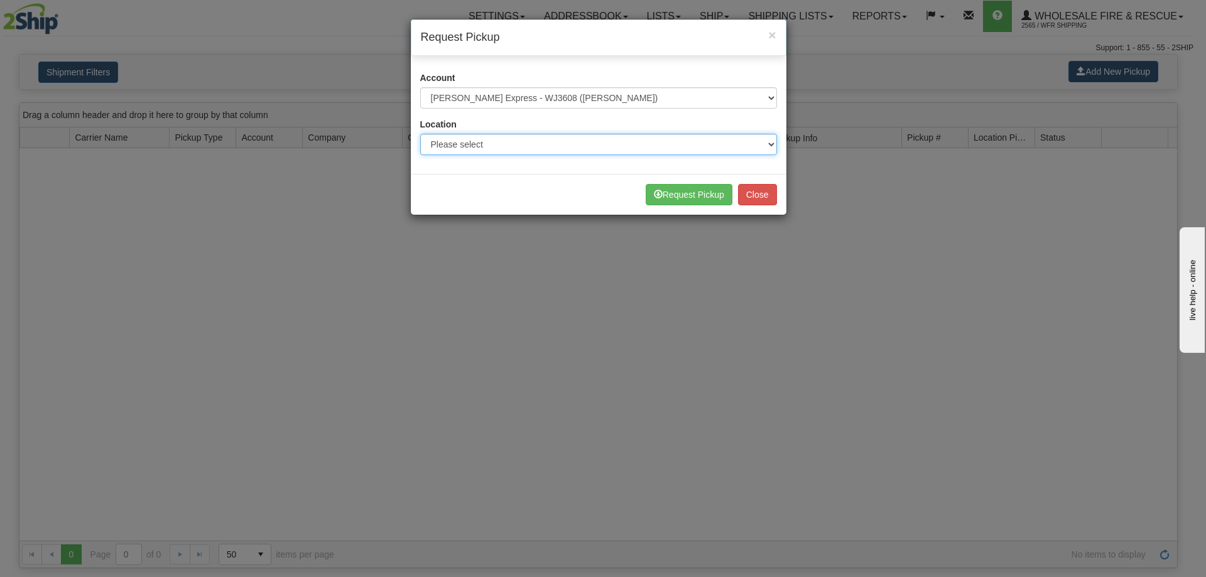
click at [500, 138] on select "Please select WFR Headquarters" at bounding box center [598, 144] width 357 height 21
select select "7352"
click at [420, 134] on select "Please select WFR Headquarters" at bounding box center [598, 144] width 357 height 21
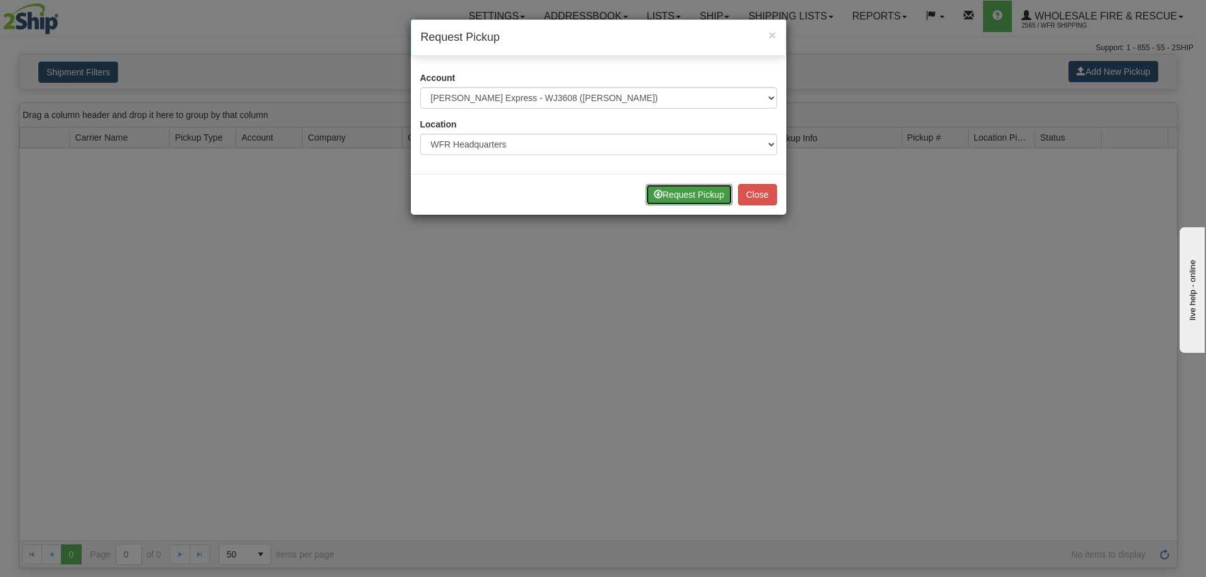
click at [669, 188] on button "Request Pickup" at bounding box center [689, 194] width 87 height 21
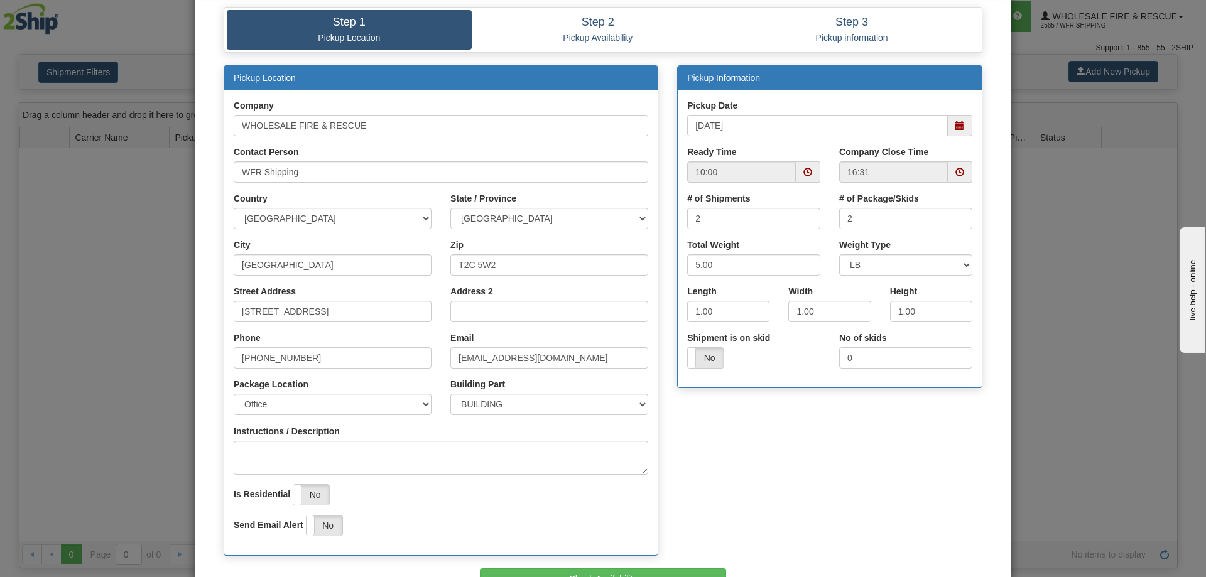
scroll to position [147, 0]
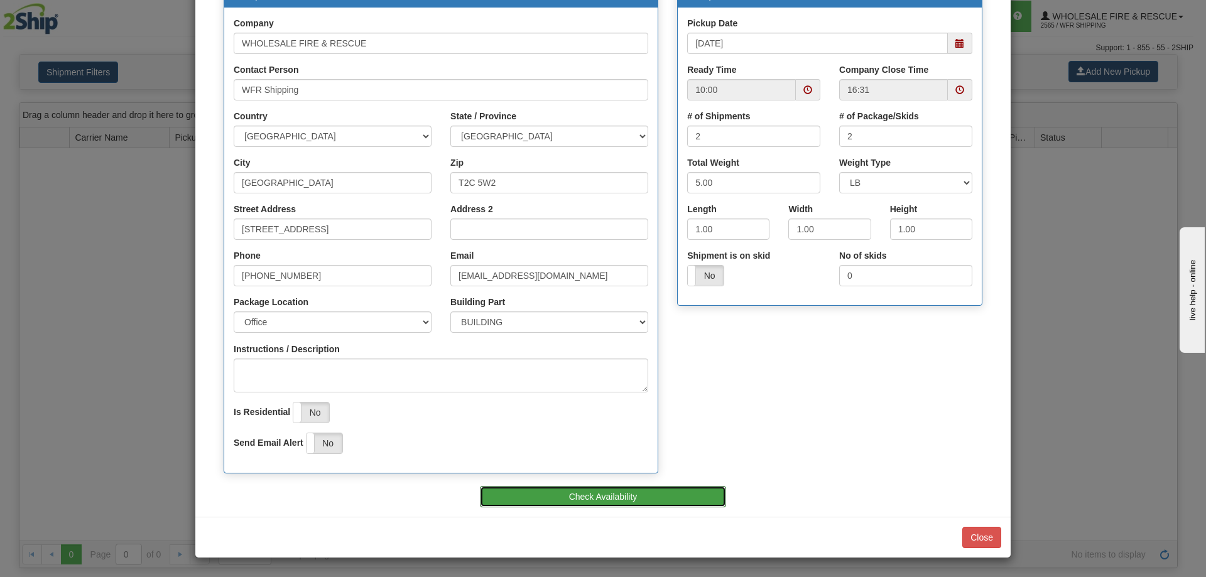
click at [645, 500] on button "Check Availability" at bounding box center [603, 496] width 247 height 21
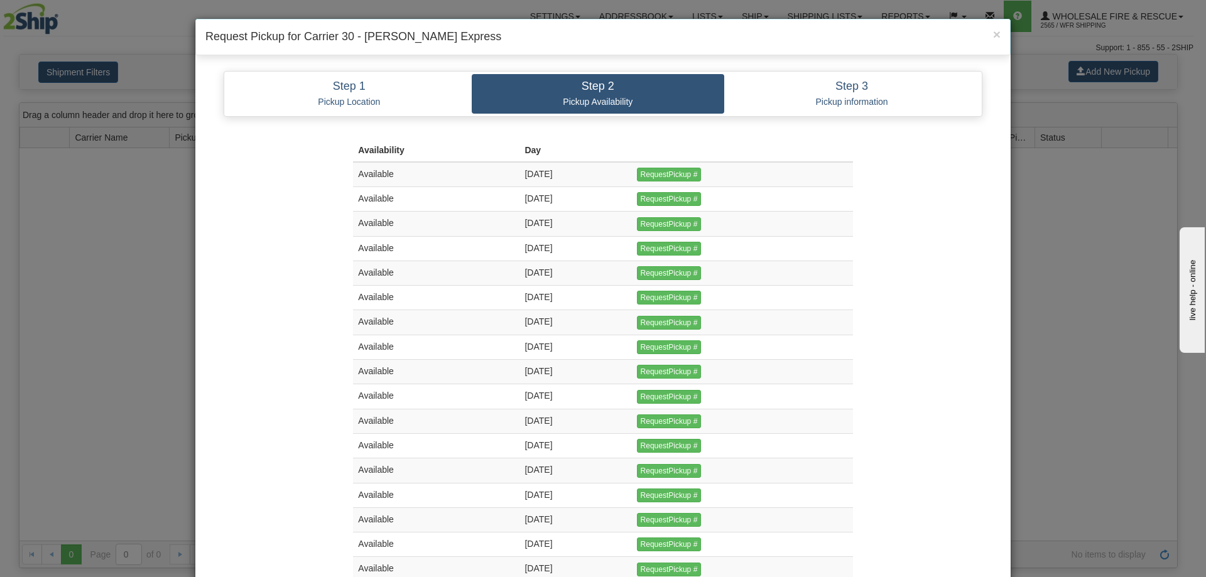
scroll to position [0, 0]
click at [685, 177] on input "RequestPickup #" at bounding box center [669, 175] width 65 height 14
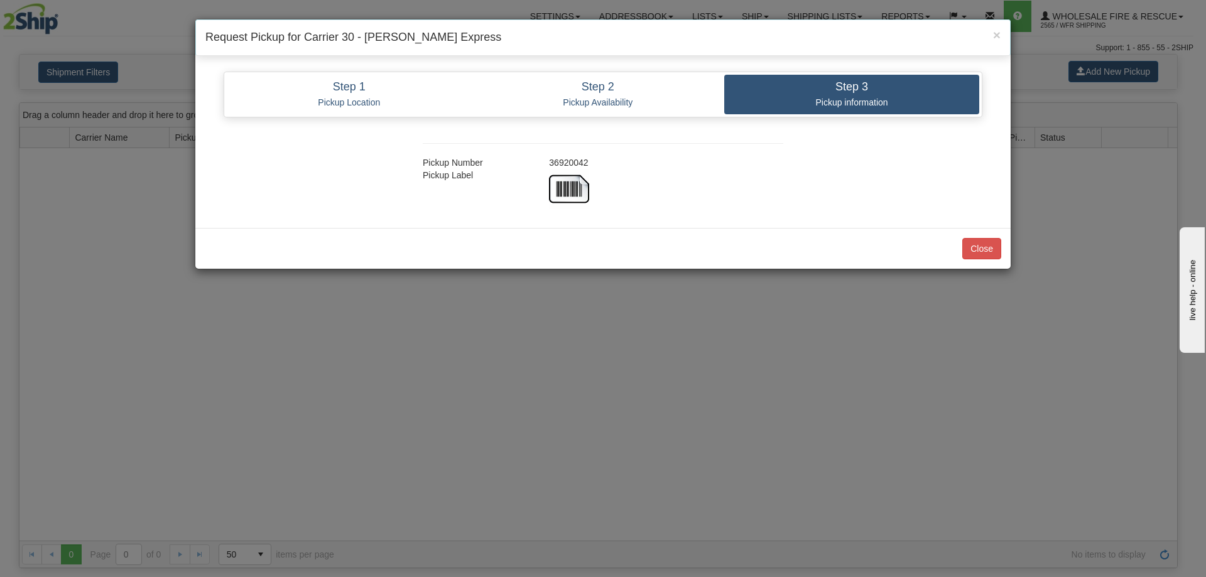
click at [576, 164] on div "36920042" at bounding box center [666, 162] width 253 height 13
copy div "36920042"
